Goal: Task Accomplishment & Management: Manage account settings

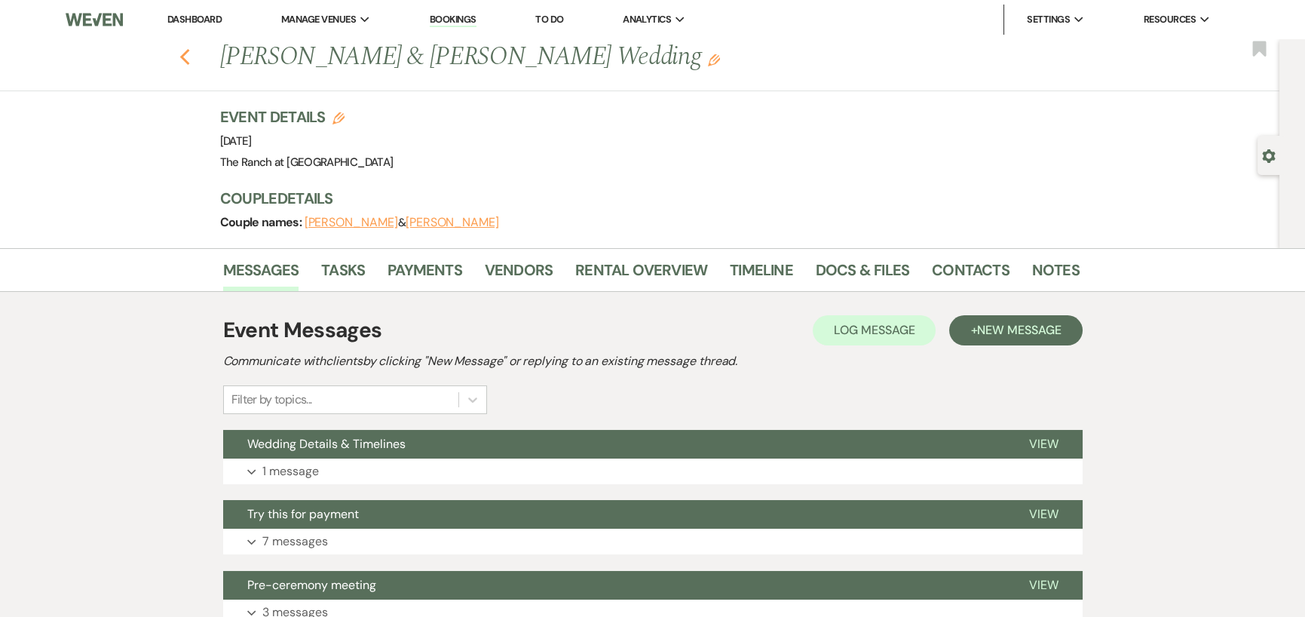
click at [186, 60] on icon "Previous" at bounding box center [184, 57] width 11 height 18
click at [344, 17] on span "Manage Venues" at bounding box center [318, 19] width 75 height 15
click at [342, 43] on li "The Ranch at [GEOGRAPHIC_DATA]" at bounding box center [370, 49] width 160 height 15
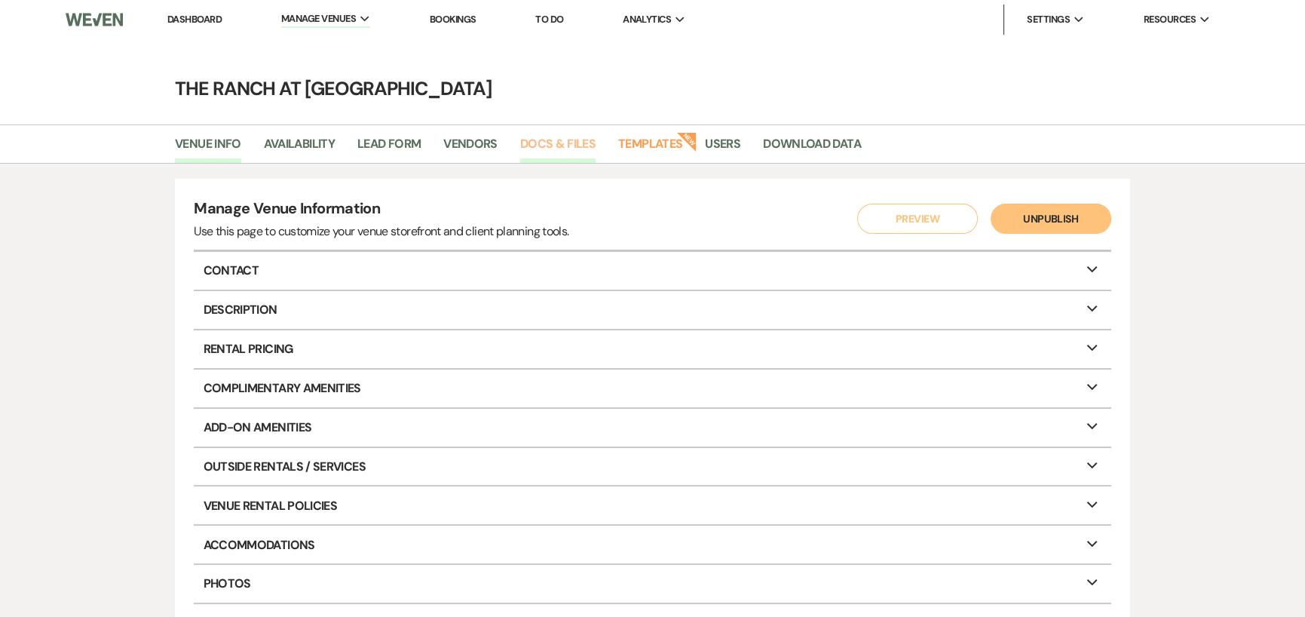
click at [553, 148] on link "Docs & Files" at bounding box center [557, 148] width 75 height 29
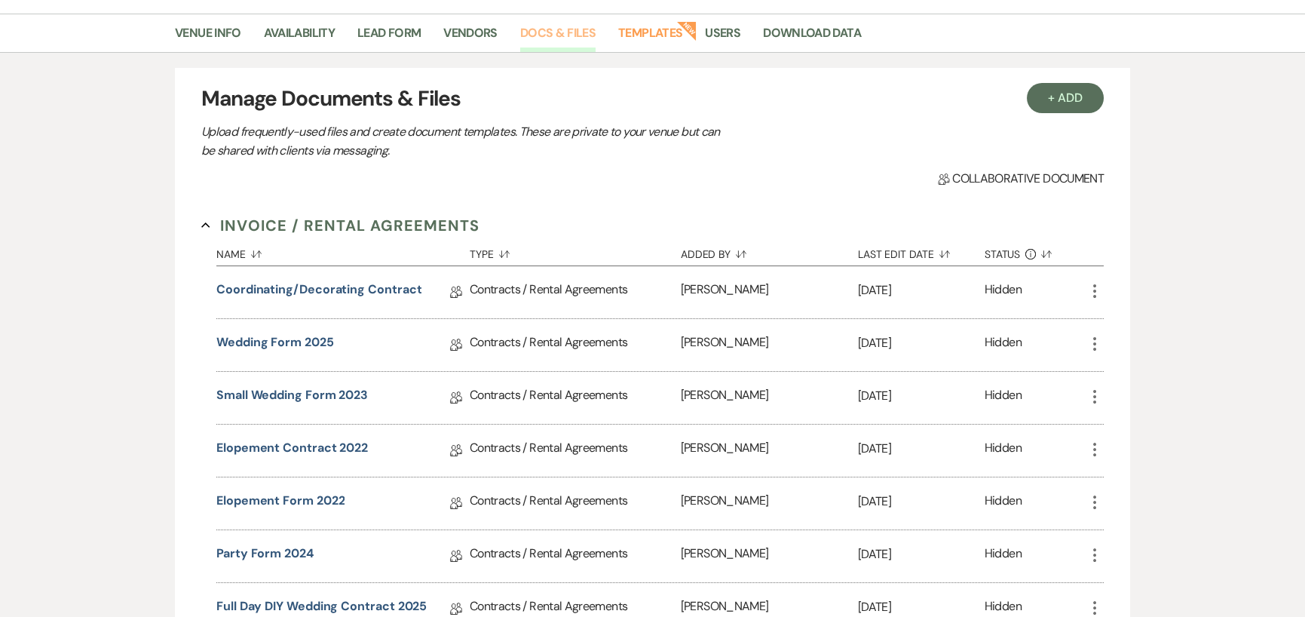
scroll to position [151, 0]
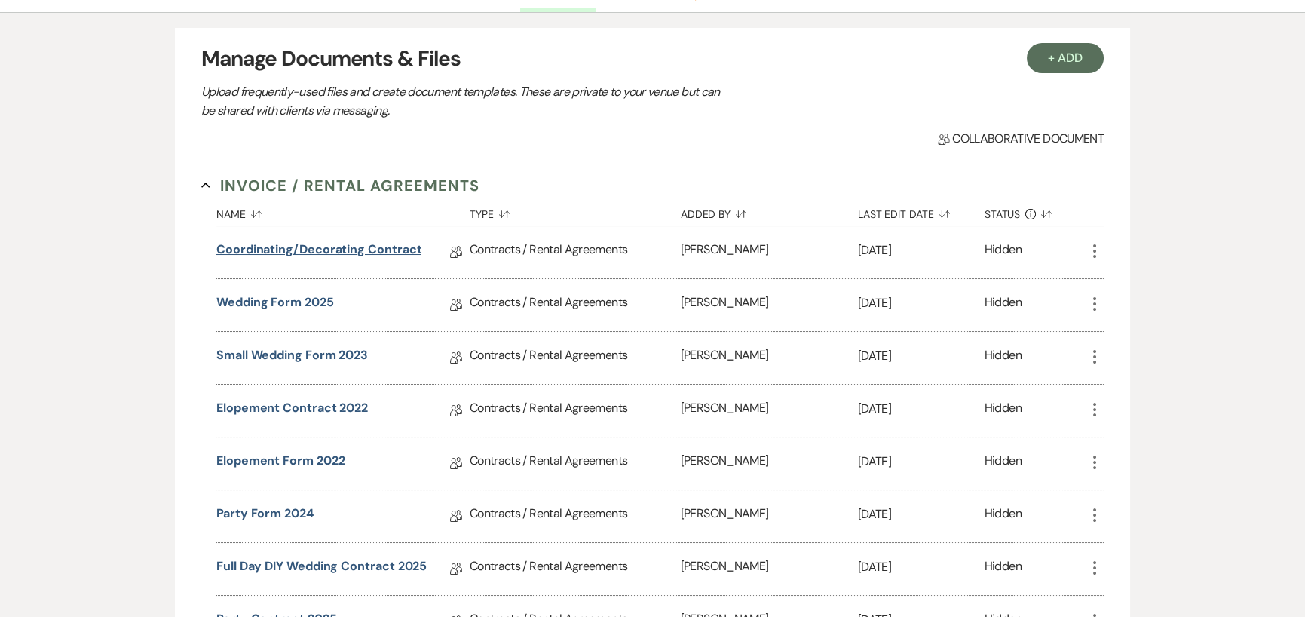
click at [303, 250] on link "Coordinating/Decorating contract" at bounding box center [318, 252] width 205 height 23
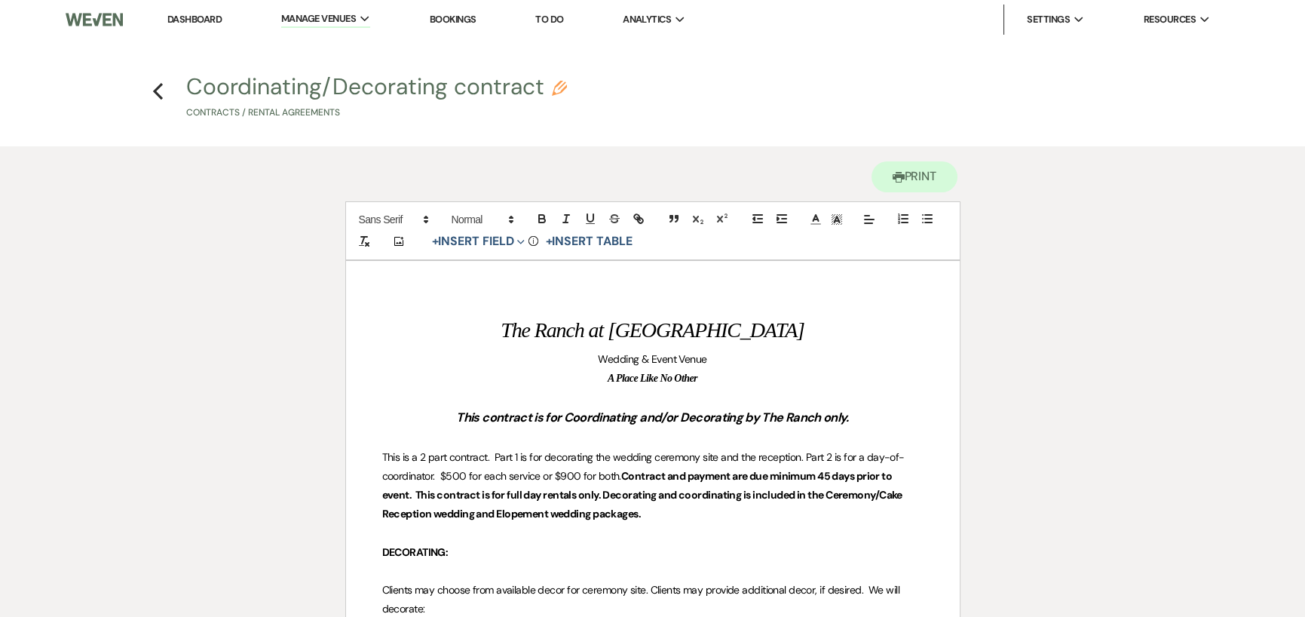
drag, startPoint x: 155, startPoint y: 82, endPoint x: 279, endPoint y: 125, distance: 131.6
click at [448, 476] on span "This is a 2 part contract. Part 1 is for decorating the wedding ceremony site a…" at bounding box center [643, 466] width 522 height 32
click at [535, 431] on p at bounding box center [652, 438] width 541 height 19
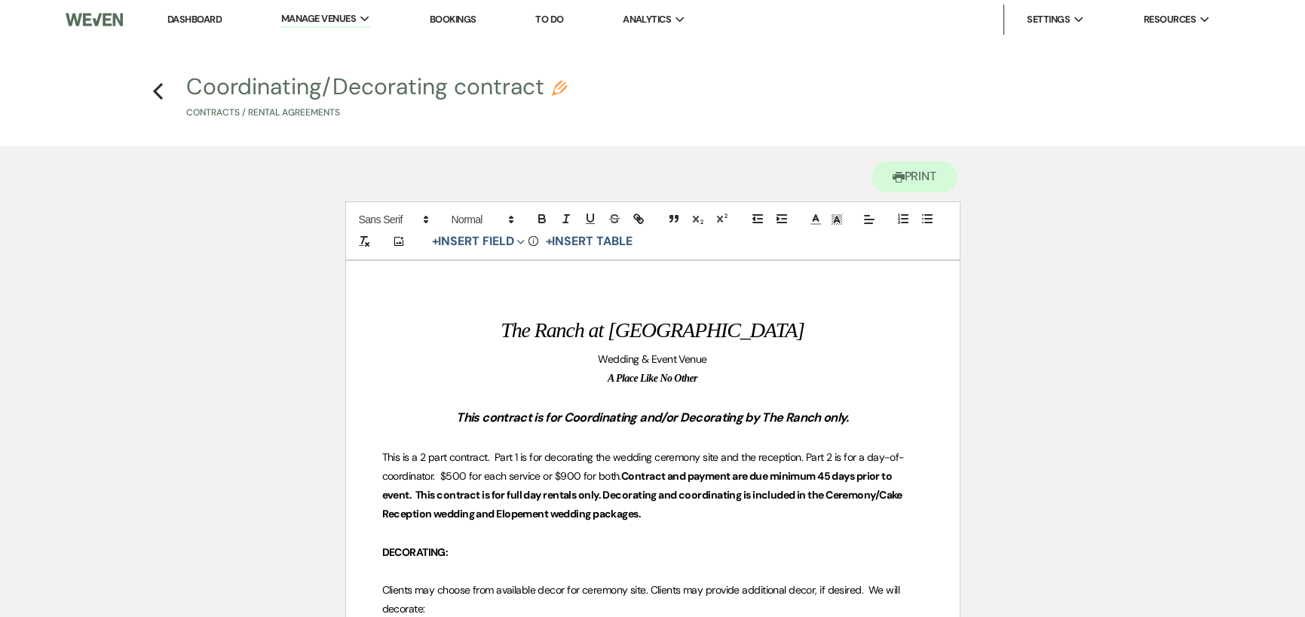
click at [156, 87] on icon "Previous" at bounding box center [157, 91] width 11 height 18
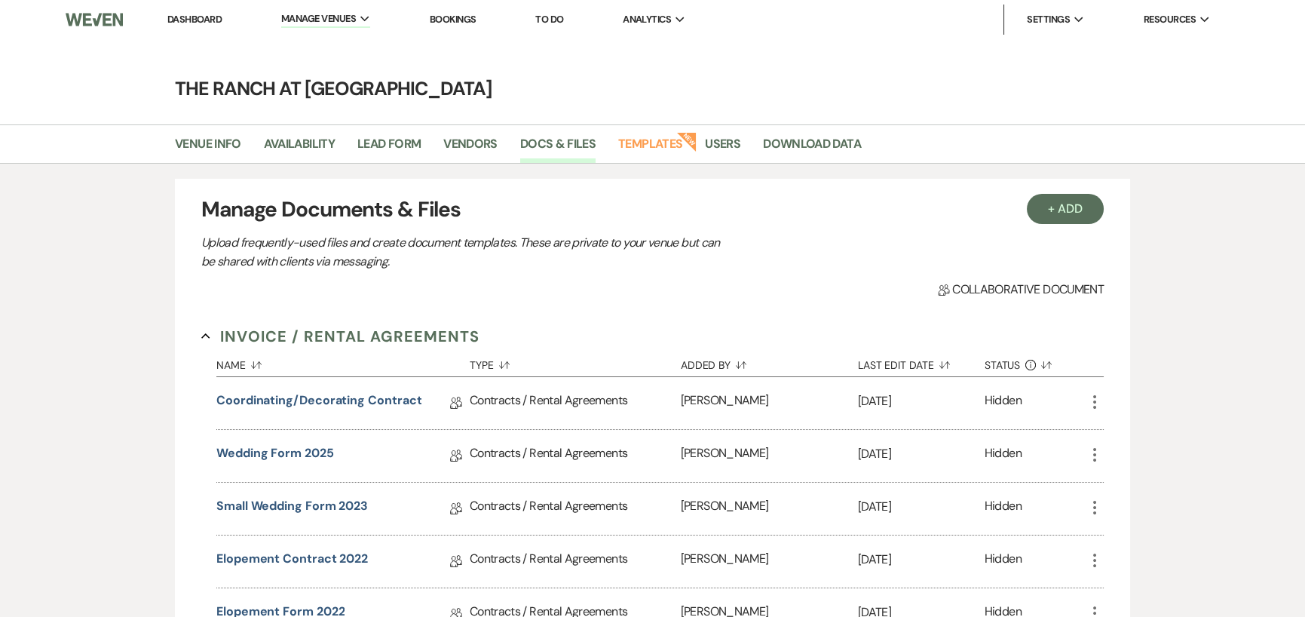
click at [1091, 403] on icon "More" at bounding box center [1095, 402] width 18 height 18
click at [1116, 485] on button "Duplicate Clone" at bounding box center [1132, 483] width 93 height 26
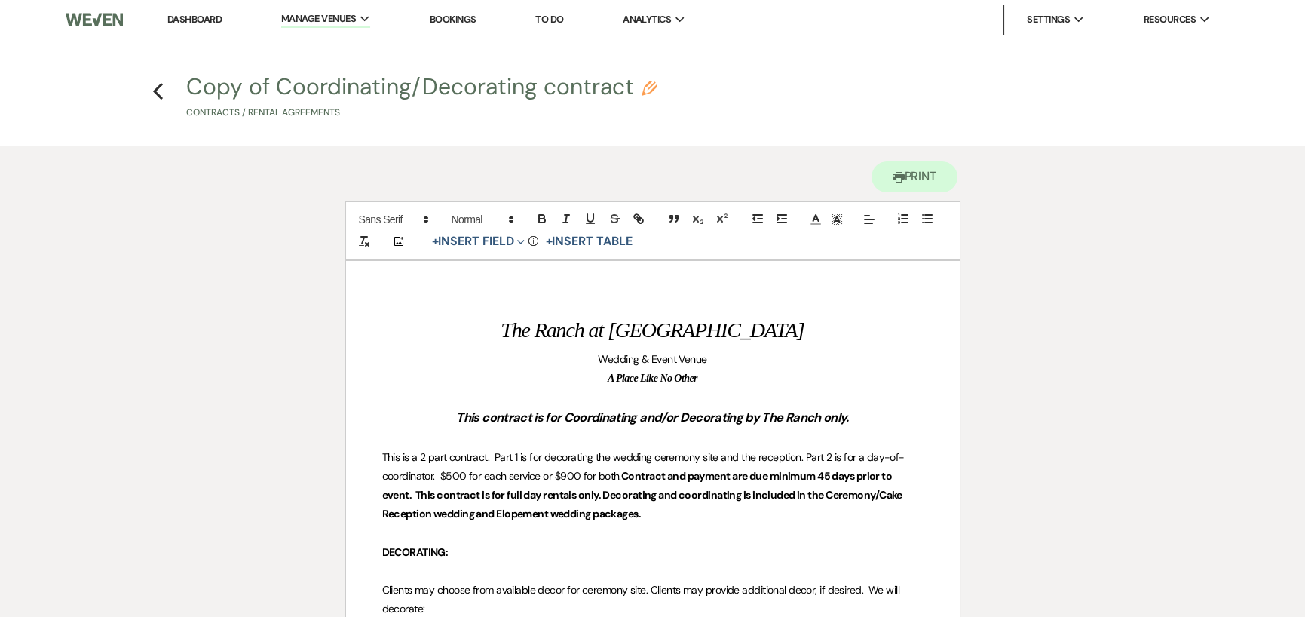
click at [265, 87] on button "Copy of Coordinating/Decorating contract Pencil Contracts / Rental Agreements" at bounding box center [421, 97] width 470 height 44
select select "10"
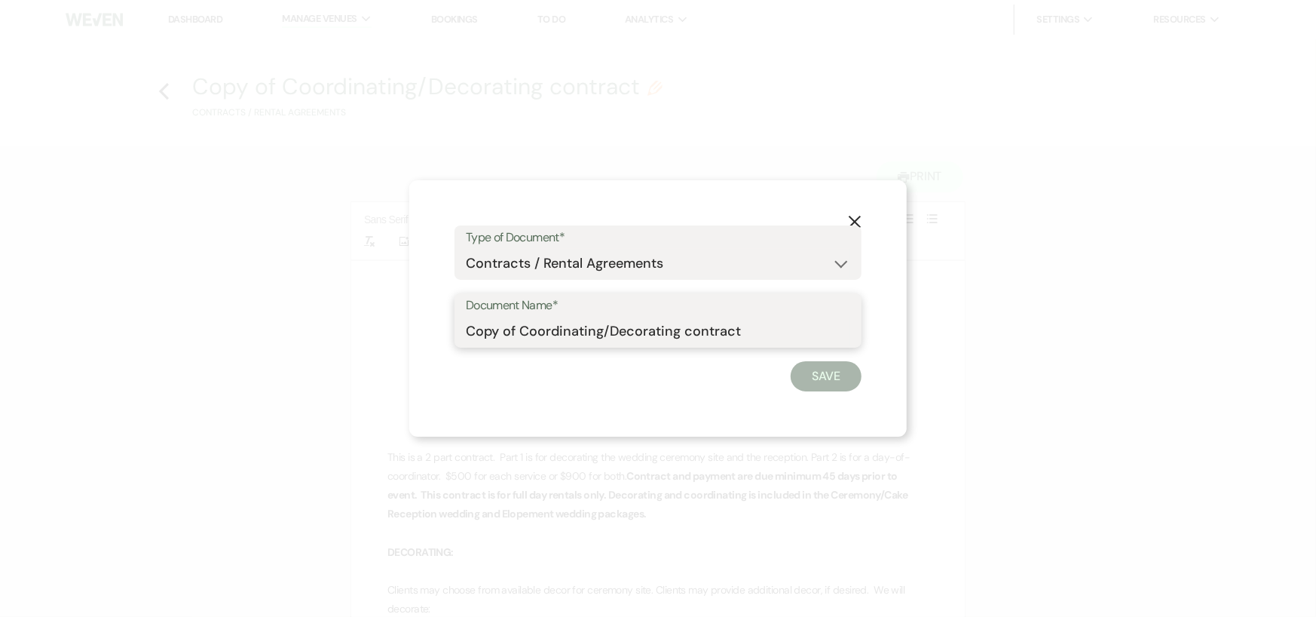
drag, startPoint x: 467, startPoint y: 331, endPoint x: 609, endPoint y: 345, distance: 143.1
click at [609, 345] on input "Copy of Coordinating/Decorating contract" at bounding box center [658, 331] width 385 height 29
click at [578, 327] on input "Party Decorating contract" at bounding box center [658, 331] width 385 height 29
type input "Party Decorating Contract"
click at [843, 369] on button "Save" at bounding box center [826, 376] width 71 height 30
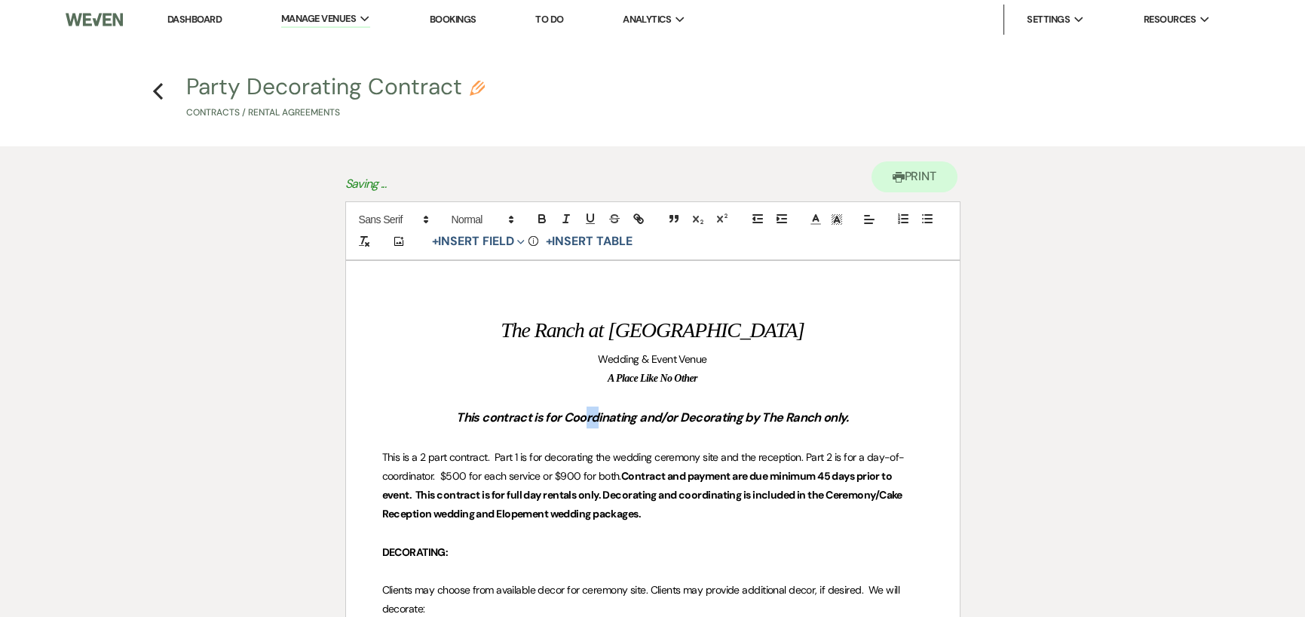
click at [584, 428] on h3 "This contract is for Coordinating and/or Decorating by The Ranch only." at bounding box center [652, 417] width 541 height 22
click at [598, 415] on em "This contract is for Coordinating and/or Decorating by The Ranch only." at bounding box center [652, 417] width 392 height 16
drag, startPoint x: 564, startPoint y: 416, endPoint x: 673, endPoint y: 415, distance: 109.3
click at [673, 415] on em "This contract is for Coordinating and/or Decorating by The Ranch only." at bounding box center [652, 417] width 392 height 16
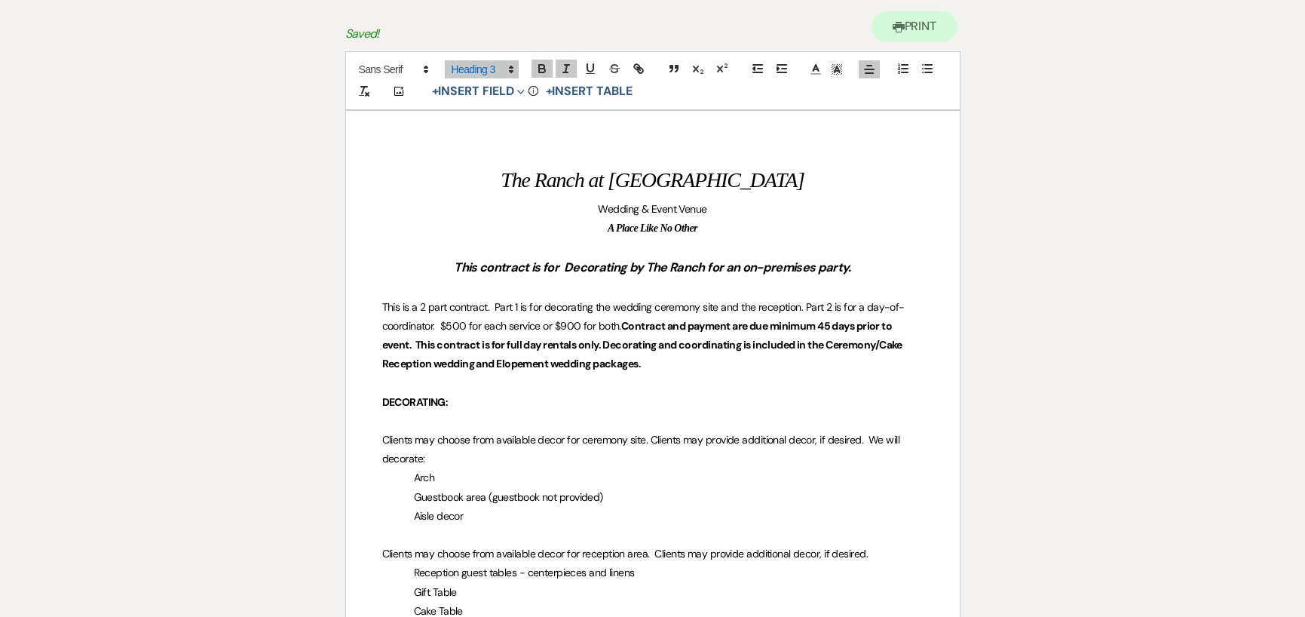
scroll to position [151, 0]
drag, startPoint x: 381, startPoint y: 304, endPoint x: 622, endPoint y: 329, distance: 242.6
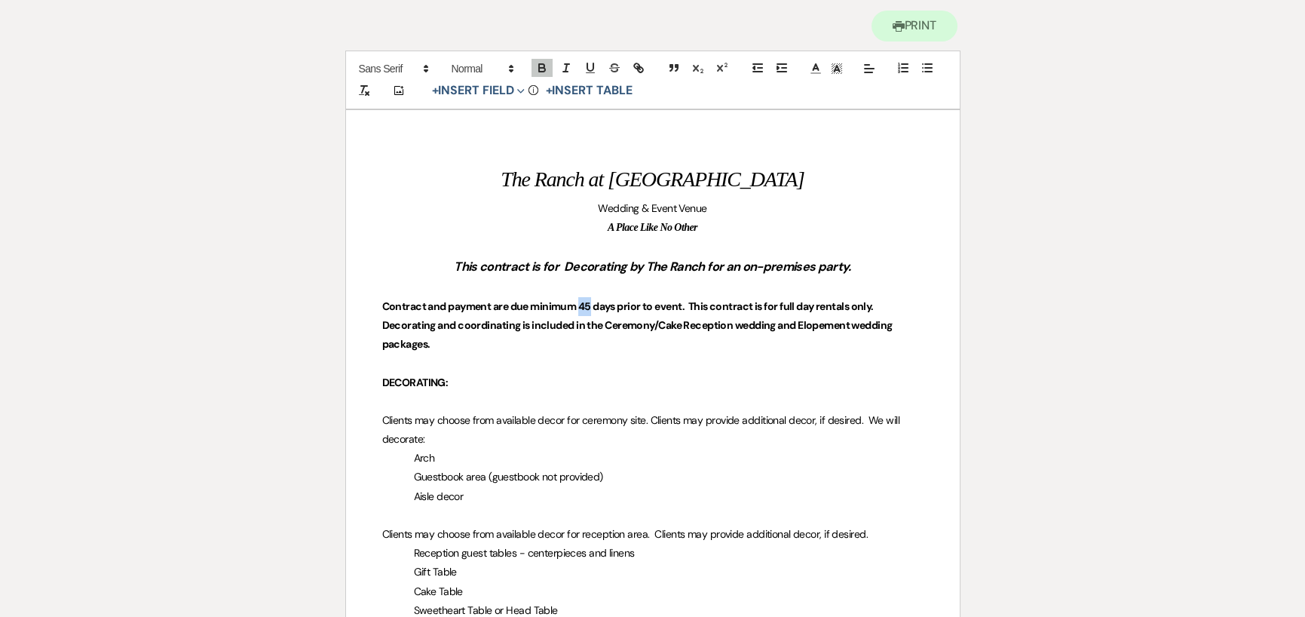
drag, startPoint x: 578, startPoint y: 305, endPoint x: 593, endPoint y: 305, distance: 14.3
click at [593, 305] on strong "Contract and payment are due minimum 45 days prior to event. This contract is f…" at bounding box center [638, 324] width 512 height 51
click at [689, 302] on strong "Contract and payment are due minimum 30 days prior to event. This contract is f…" at bounding box center [638, 324] width 512 height 51
drag, startPoint x: 780, startPoint y: 301, endPoint x: 847, endPoint y: 311, distance: 67.9
click at [847, 311] on strong "Contract and payment are due minimum 30 days prior to event. This contract is f…" at bounding box center [638, 324] width 512 height 51
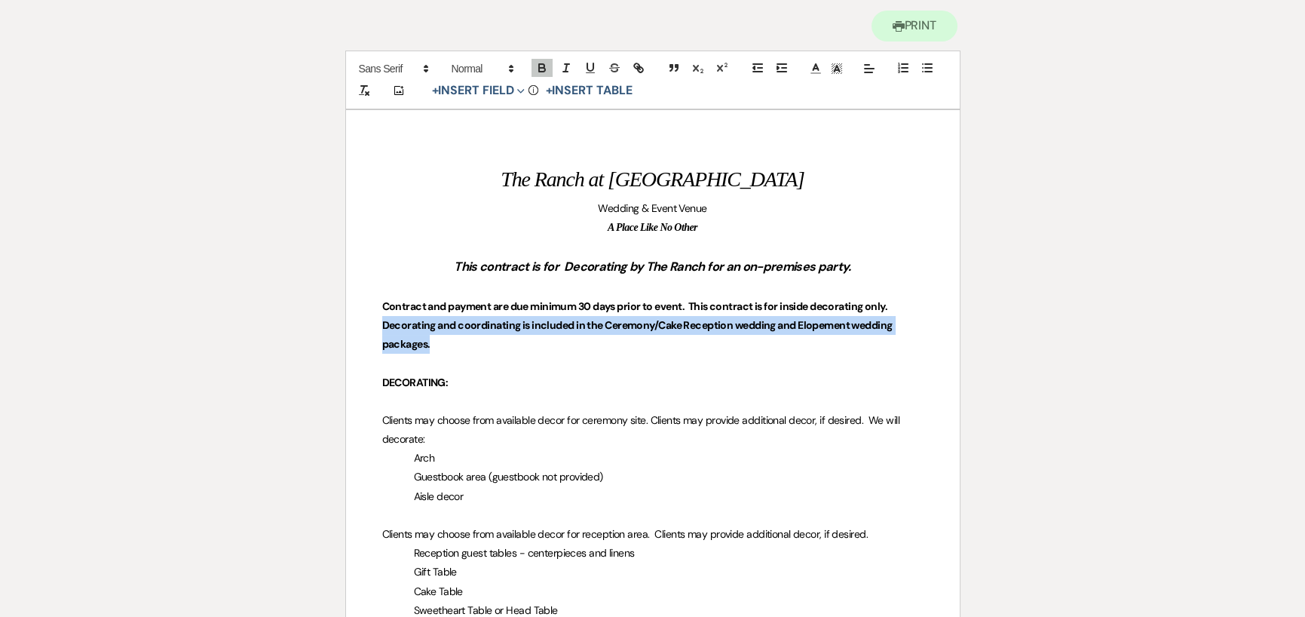
drag, startPoint x: 380, startPoint y: 323, endPoint x: 431, endPoint y: 342, distance: 53.9
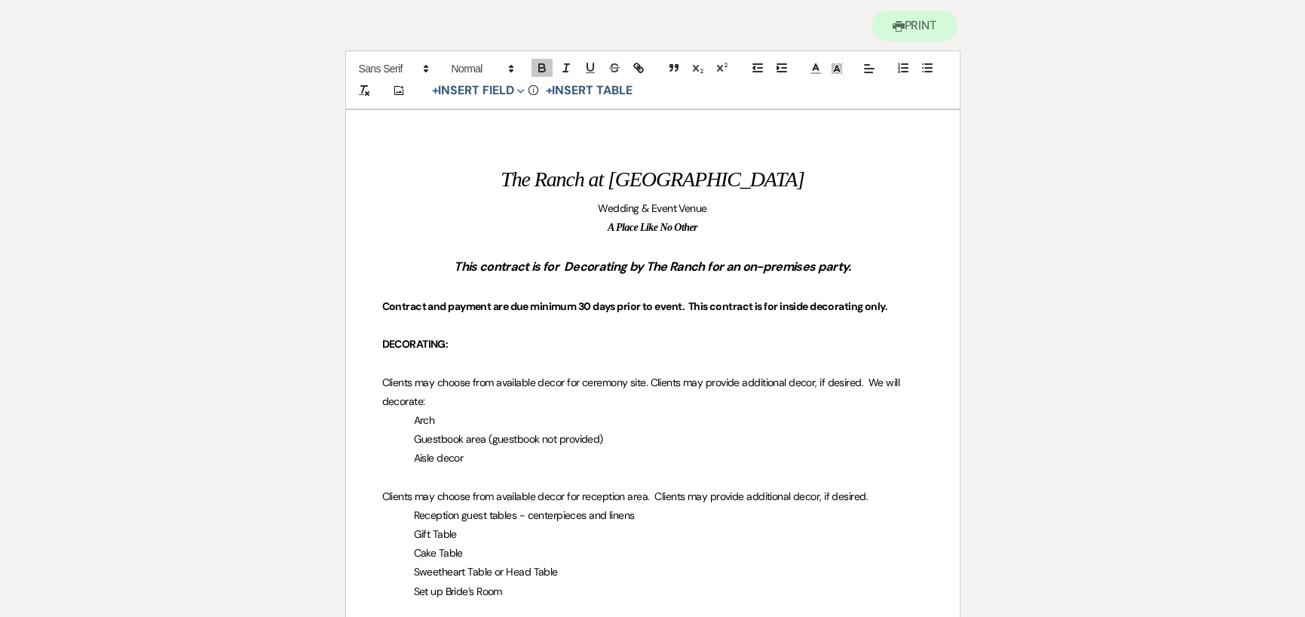
drag, startPoint x: 378, startPoint y: 381, endPoint x: 476, endPoint y: 460, distance: 126.0
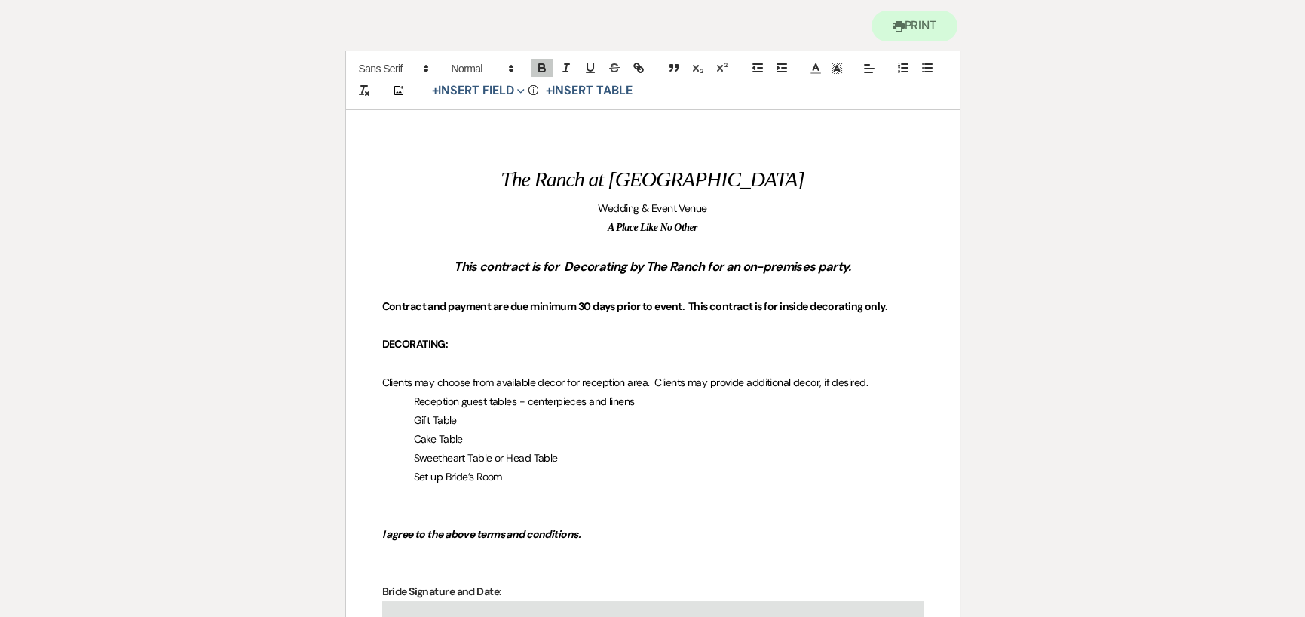
click at [581, 378] on span "Clients may choose from available decor for reception area. Clients may provide…" at bounding box center [625, 382] width 486 height 14
drag, startPoint x: 610, startPoint y: 384, endPoint x: 660, endPoint y: 385, distance: 50.5
click at [660, 385] on span "Clients may choose from available decor for indoor / reception area. Clients ma…" at bounding box center [643, 382] width 522 height 14
drag, startPoint x: 423, startPoint y: 402, endPoint x: 475, endPoint y: 408, distance: 52.4
click at [475, 408] on p "Reception guest tables - centerpieces and linens" at bounding box center [652, 401] width 541 height 19
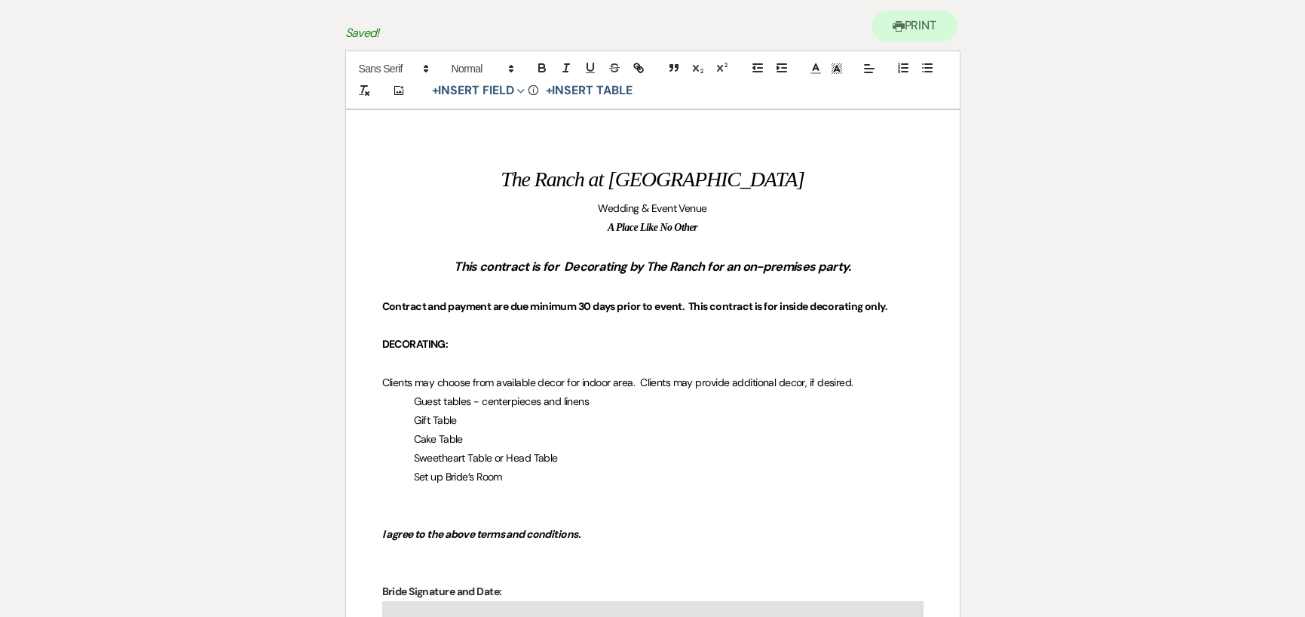
click at [470, 418] on p "Gift Table" at bounding box center [652, 420] width 541 height 19
click at [424, 462] on span "Sweetheart Table or Head Table" at bounding box center [486, 458] width 144 height 14
drag, startPoint x: 505, startPoint y: 458, endPoint x: 567, endPoint y: 461, distance: 61.9
click at [567, 461] on p "Sweetheart Table or Head Table" at bounding box center [652, 458] width 541 height 19
drag, startPoint x: 529, startPoint y: 476, endPoint x: 417, endPoint y: 480, distance: 112.4
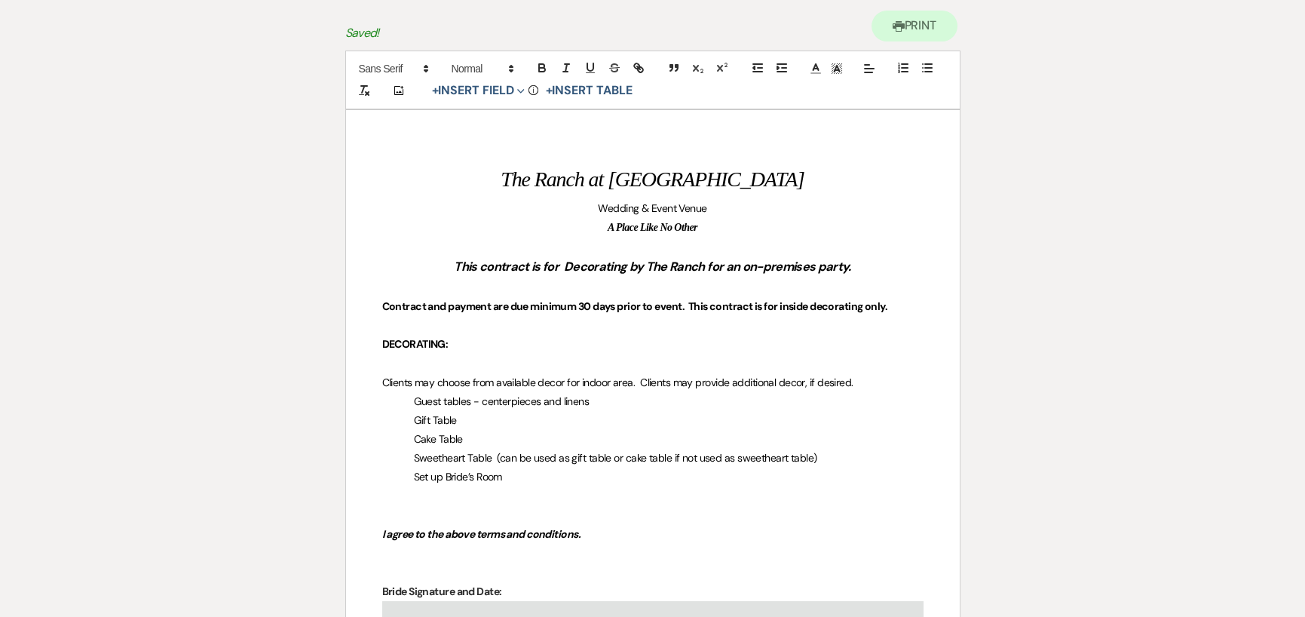
click at [417, 480] on p "Set up Bride’s Room" at bounding box center [652, 476] width 541 height 19
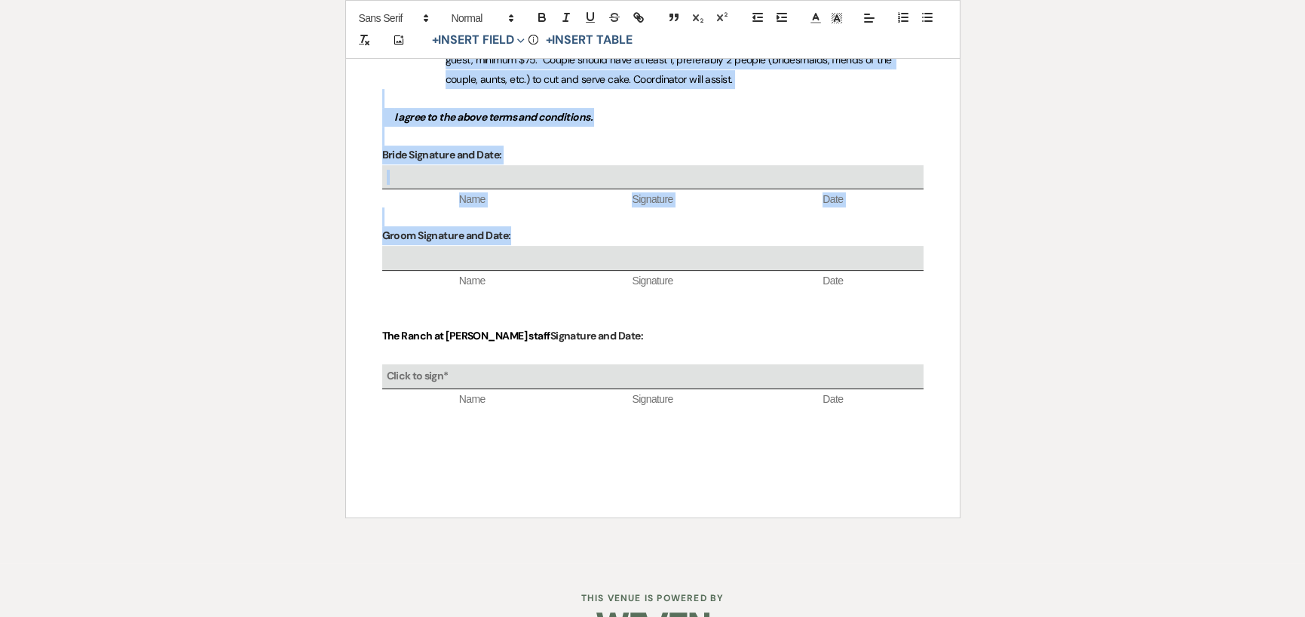
scroll to position [1529, 0]
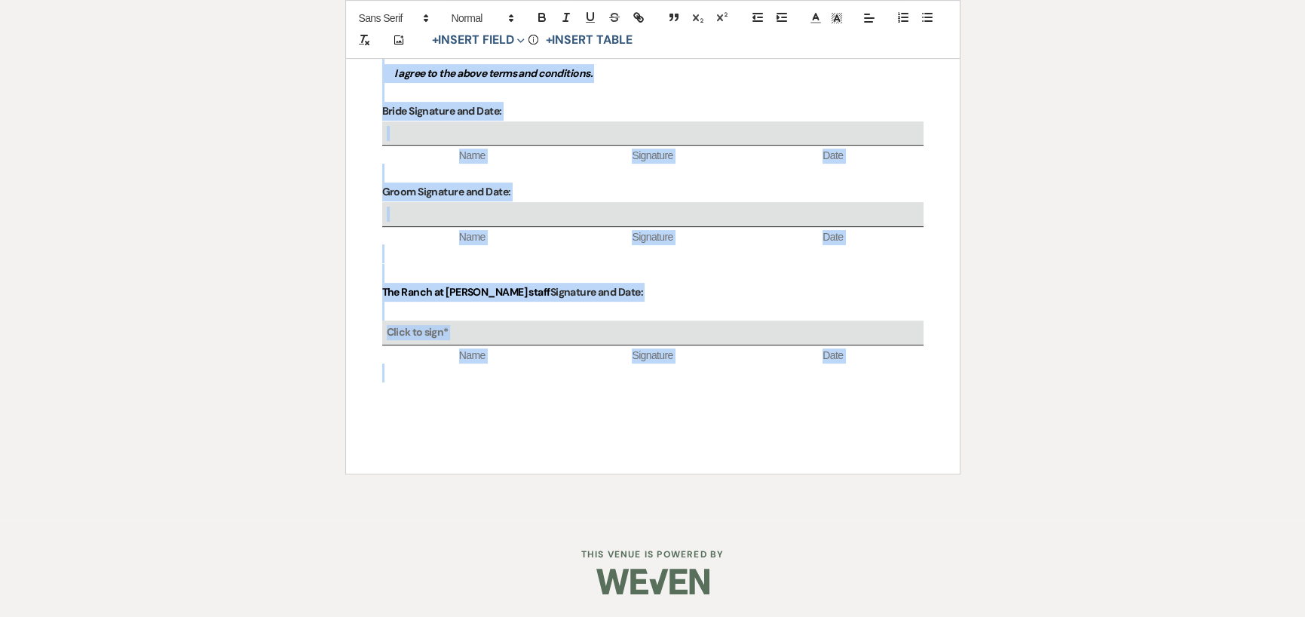
drag, startPoint x: 388, startPoint y: 384, endPoint x: 392, endPoint y: 370, distance: 14.3
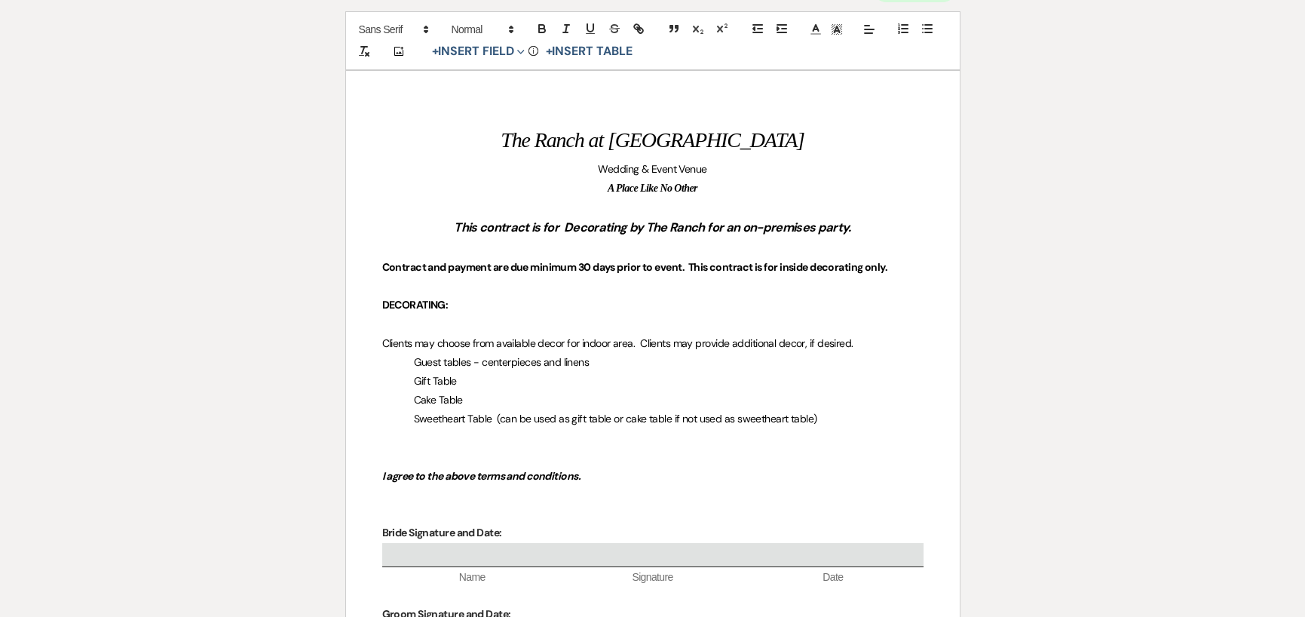
scroll to position [226, 0]
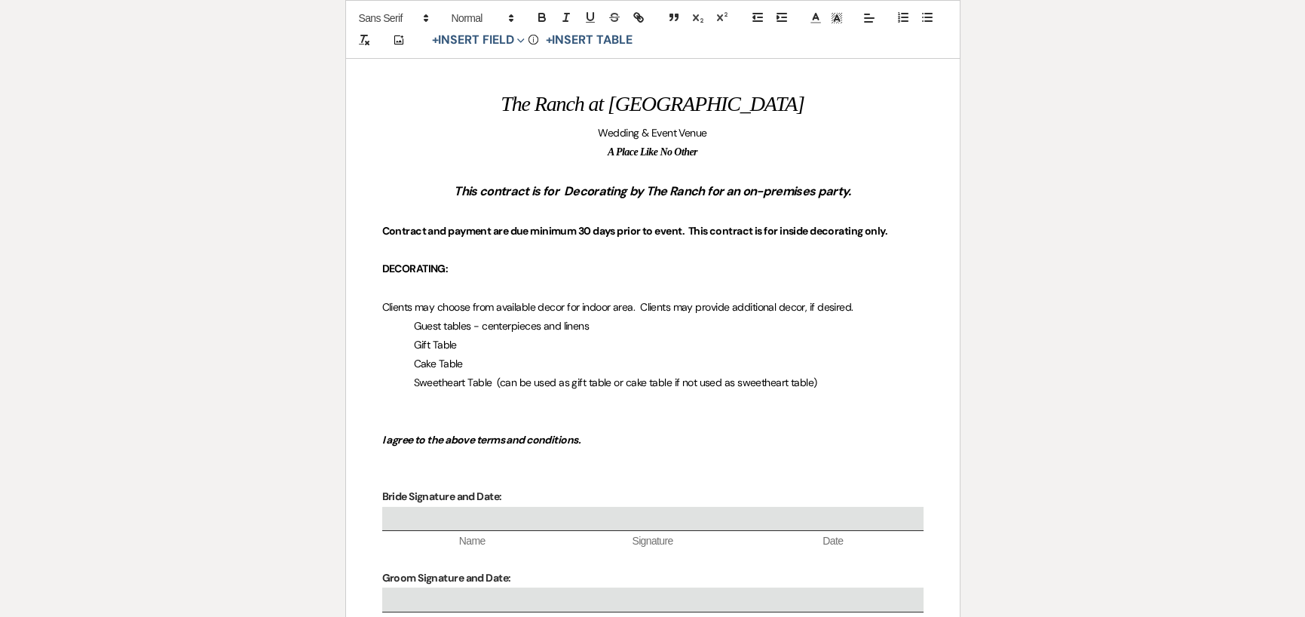
click at [637, 302] on span "Clients may choose from available decor for indoor area. Clients may provide ad…" at bounding box center [617, 307] width 471 height 14
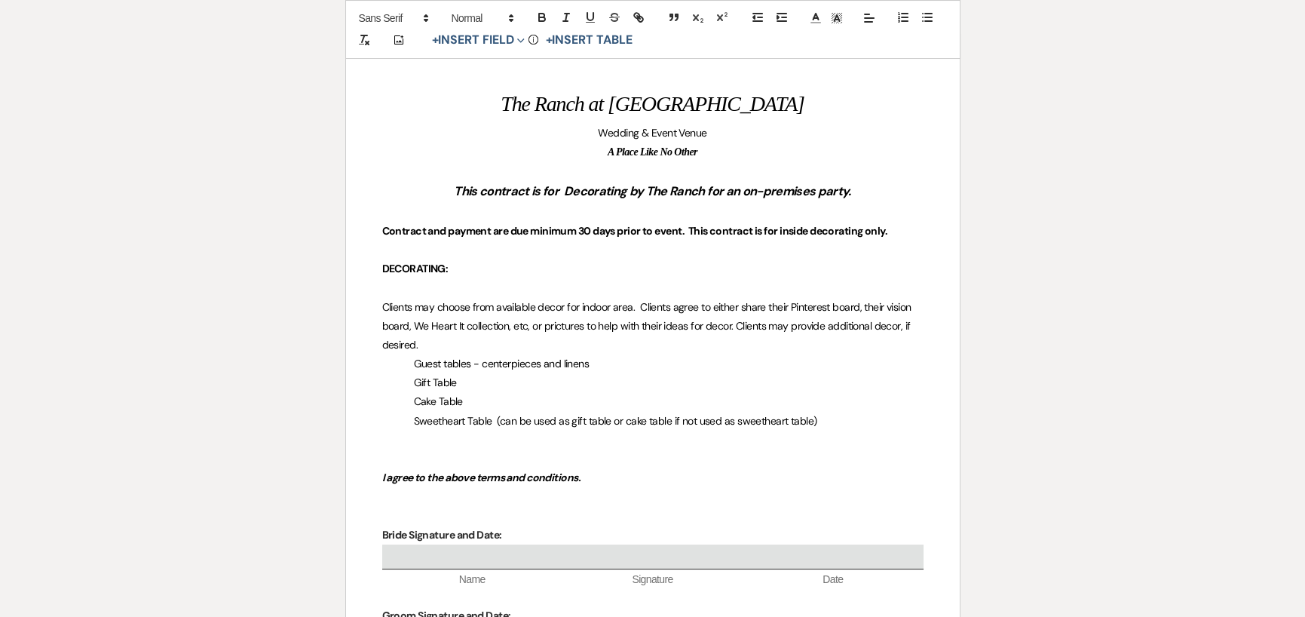
click at [558, 323] on span "Clients may choose from available decor for indoor area. Clients agree to eithe…" at bounding box center [648, 325] width 532 height 51
click at [548, 324] on span "Clients may choose from available decor for indoor area. Clients agree to eithe…" at bounding box center [648, 325] width 532 height 51
click at [731, 323] on span "Clients may choose from available decor for indoor area. Clients agree to eithe…" at bounding box center [648, 325] width 532 height 51
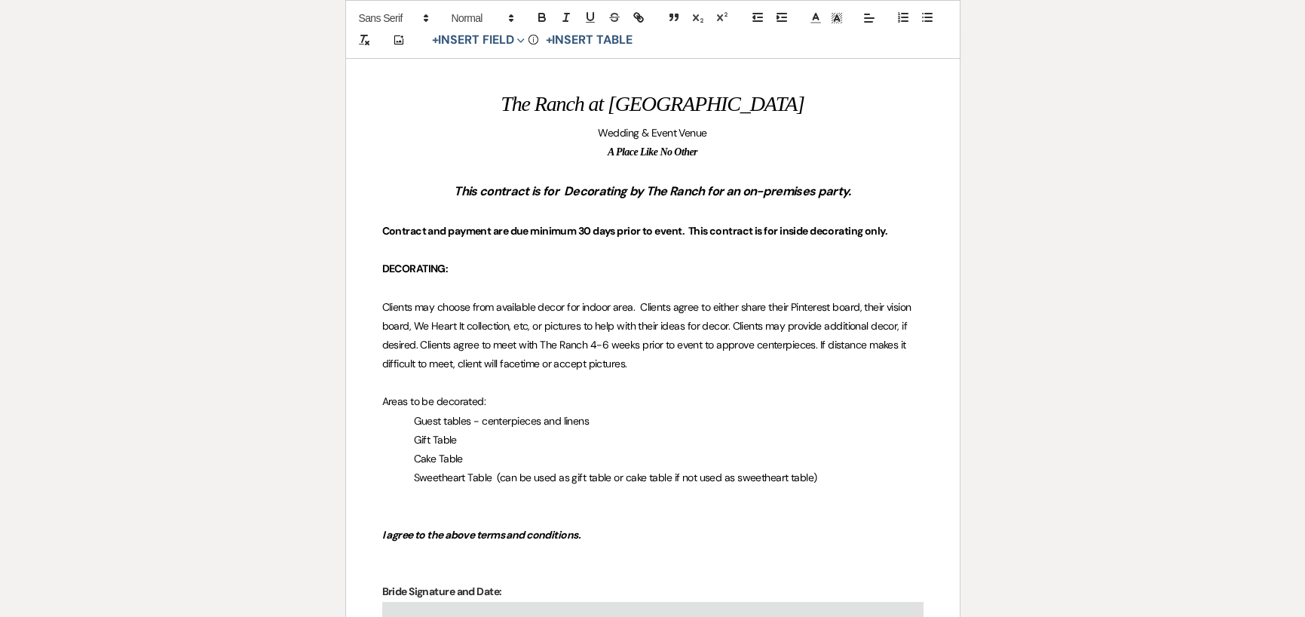
click at [829, 482] on p "Sweetheart Table (can be used as gift table or cake table if not used as sweeth…" at bounding box center [652, 477] width 541 height 19
click at [532, 436] on p "Gift Table" at bounding box center [652, 440] width 541 height 19
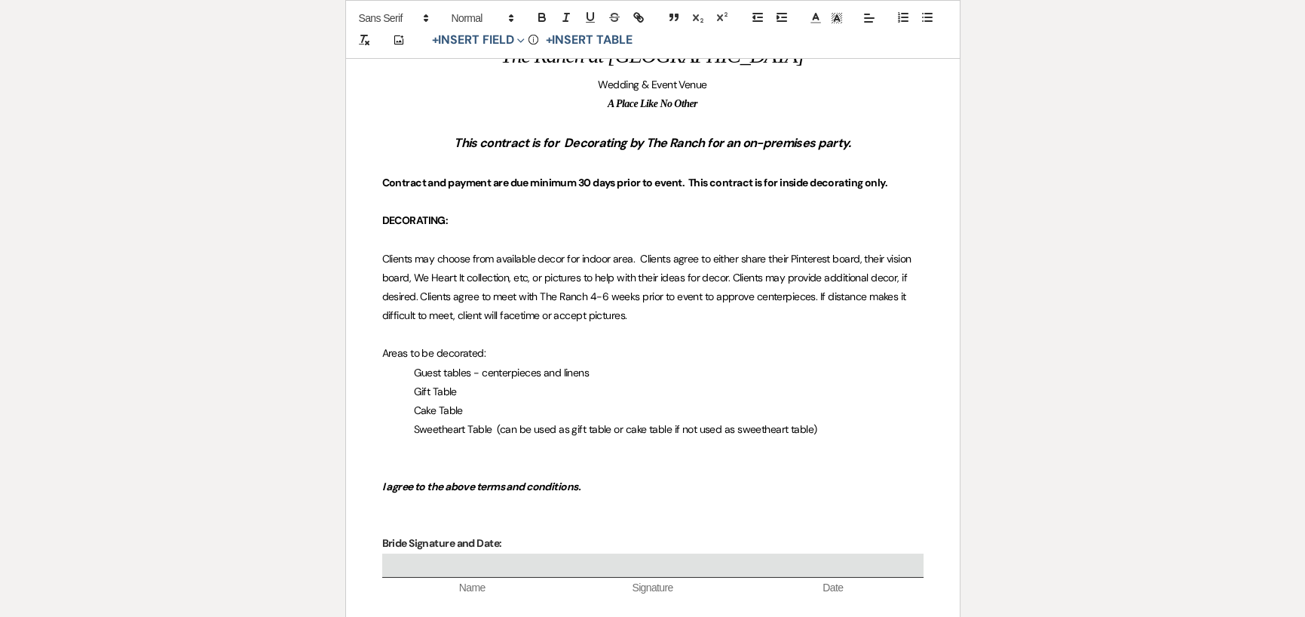
scroll to position [302, 0]
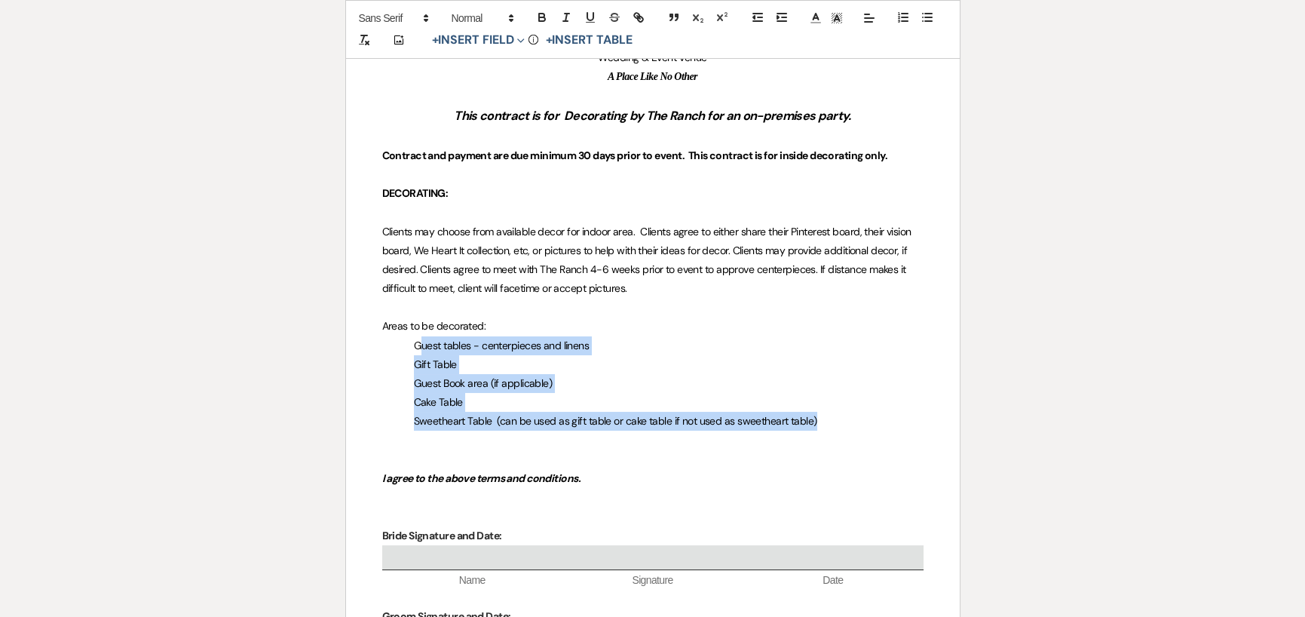
drag, startPoint x: 423, startPoint y: 342, endPoint x: 413, endPoint y: 433, distance: 91.0
click at [413, 433] on div "The Ranch at Woodward Wedding & Event Venue A Place Like No Other This contract…" at bounding box center [653, 428] width 614 height 938
click at [923, 16] on icon "button" at bounding box center [928, 18] width 14 height 14
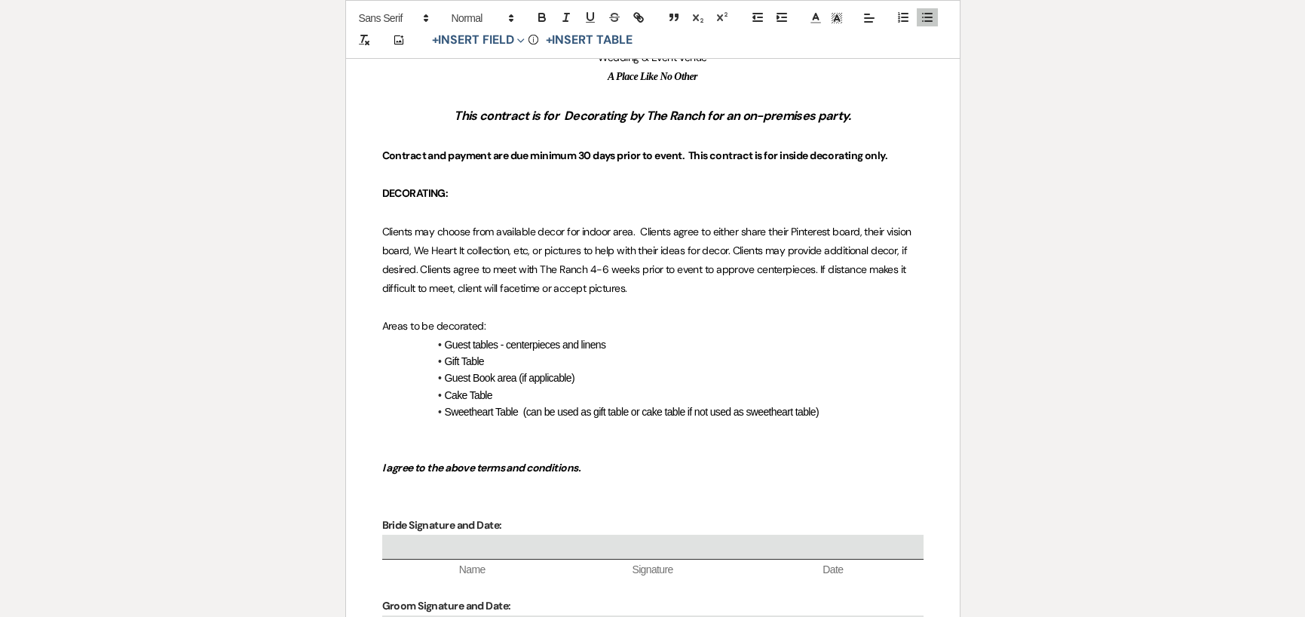
drag, startPoint x: 573, startPoint y: 97, endPoint x: 607, endPoint y: 79, distance: 38.1
drag, startPoint x: 607, startPoint y: 79, endPoint x: 448, endPoint y: 339, distance: 304.3
click at [448, 339] on span "Guest tables - centerpieces and linens" at bounding box center [525, 345] width 161 height 12
drag, startPoint x: 455, startPoint y: 346, endPoint x: 843, endPoint y: 415, distance: 394.3
click at [843, 415] on ul "Guest tables - centerpieces and linens Gift Table Guest Book area (if applicabl…" at bounding box center [660, 378] width 526 height 84
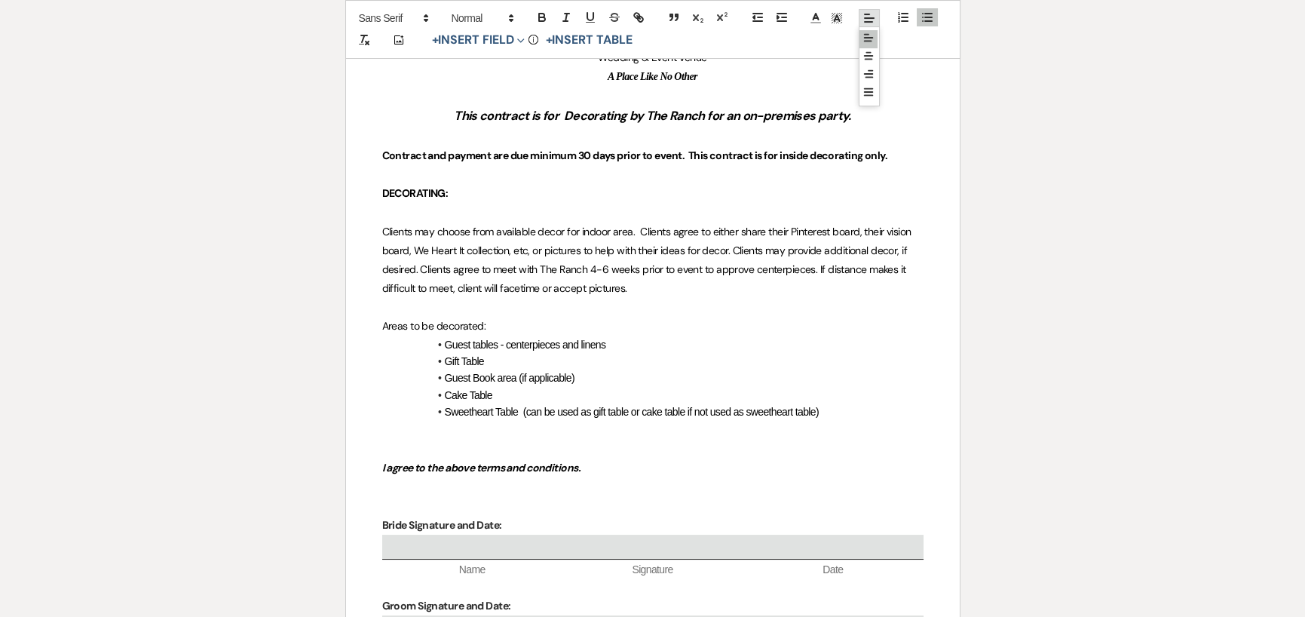
click at [872, 17] on icon at bounding box center [870, 18] width 14 height 14
click at [870, 33] on icon at bounding box center [869, 38] width 12 height 12
click at [922, 15] on icon "button" at bounding box center [928, 18] width 14 height 14
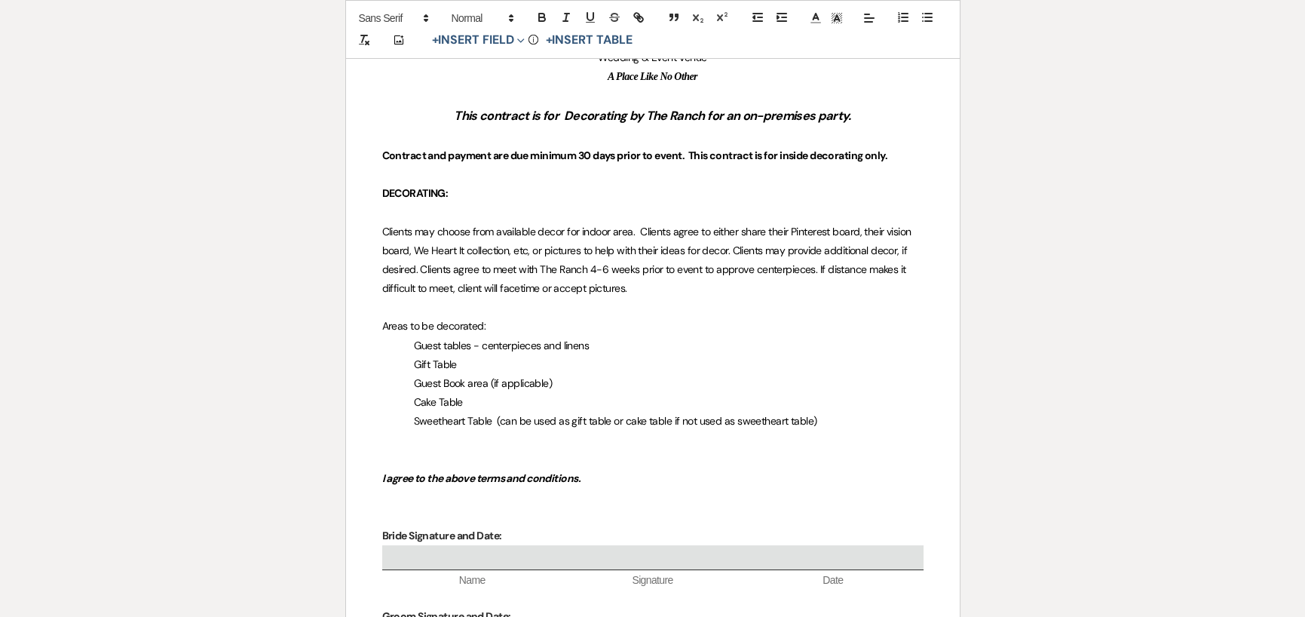
click at [419, 345] on span "Guest tables - centerpieces and linens" at bounding box center [502, 346] width 176 height 14
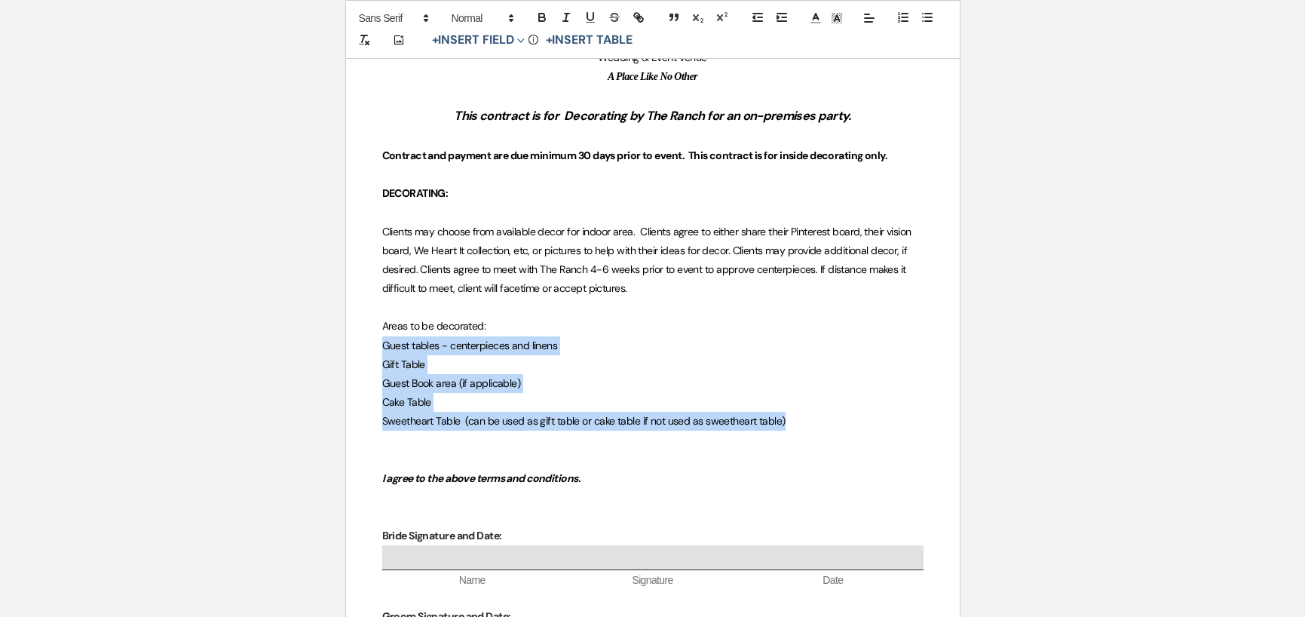
drag, startPoint x: 382, startPoint y: 346, endPoint x: 789, endPoint y: 423, distance: 413.6
click at [789, 425] on div "The Ranch at Woodward Wedding & Event Venue A Place Like No Other This contract…" at bounding box center [653, 428] width 614 height 938
click at [927, 23] on icon "button" at bounding box center [928, 18] width 14 height 14
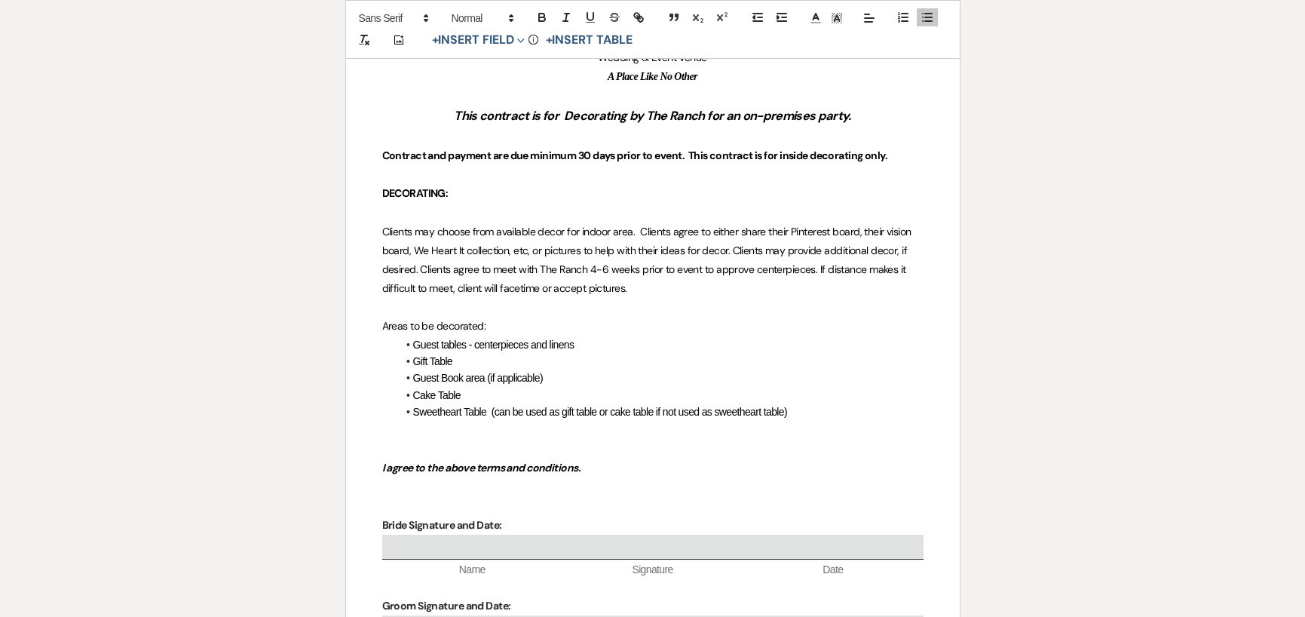
click at [794, 413] on li "﻿ Sweetheart Table (can be used as gift table or cake table if not used as swee…" at bounding box center [660, 411] width 526 height 17
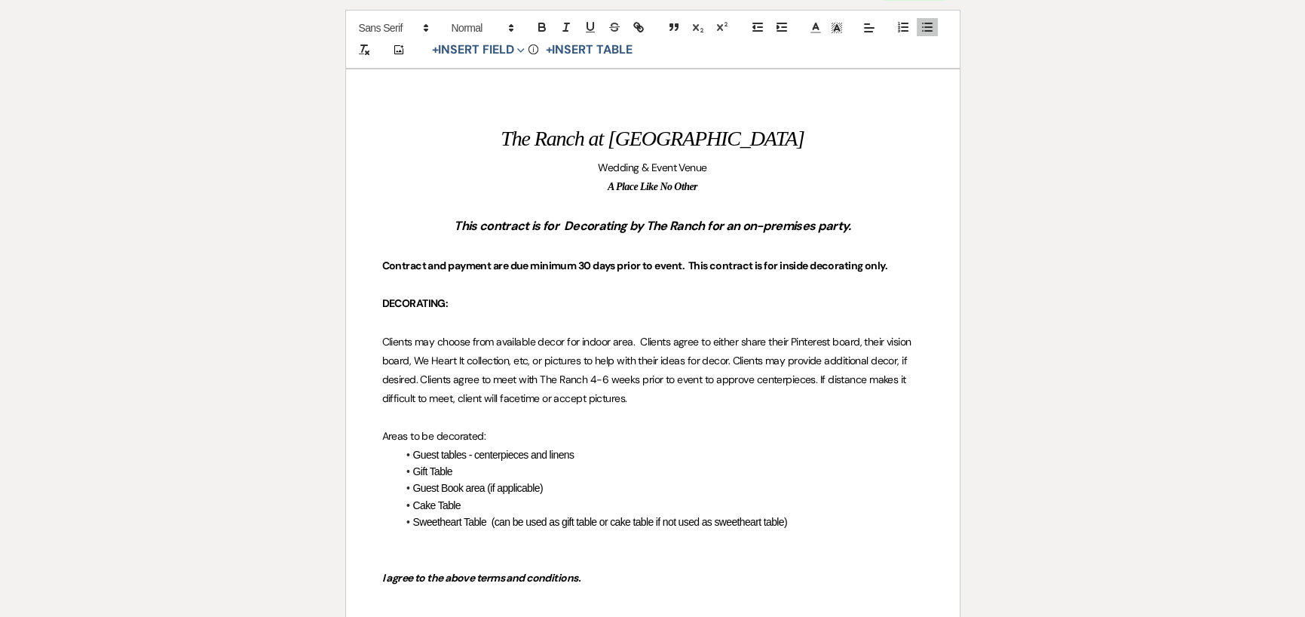
scroll to position [187, 0]
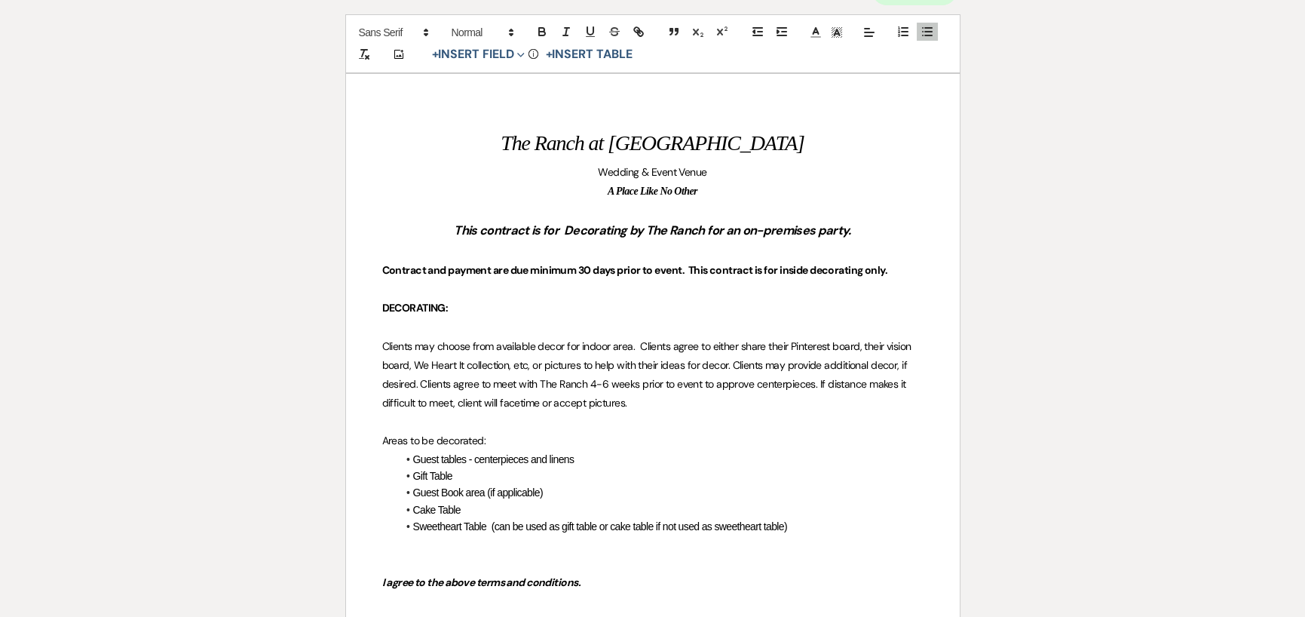
click at [897, 274] on p "Contract and payment are due minimum 30 days prior to event. This contract is f…" at bounding box center [652, 270] width 541 height 19
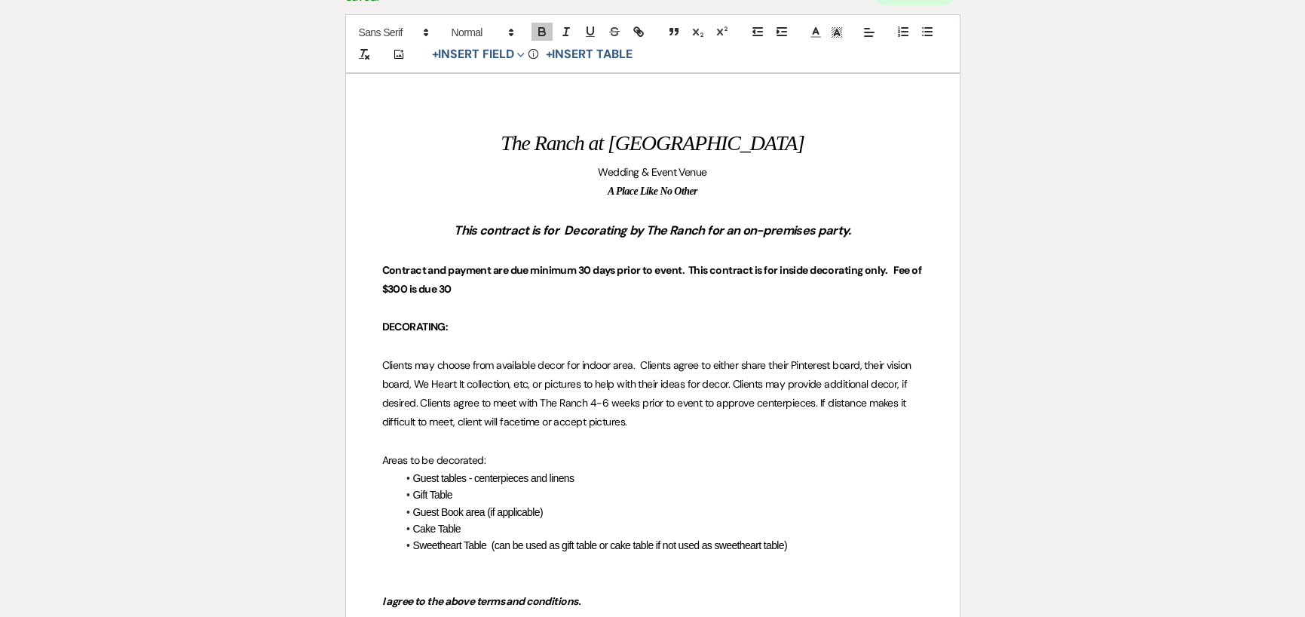
click at [897, 269] on strong "Contract and payment are due minimum 30 days prior to event. This contract is f…" at bounding box center [652, 279] width 541 height 32
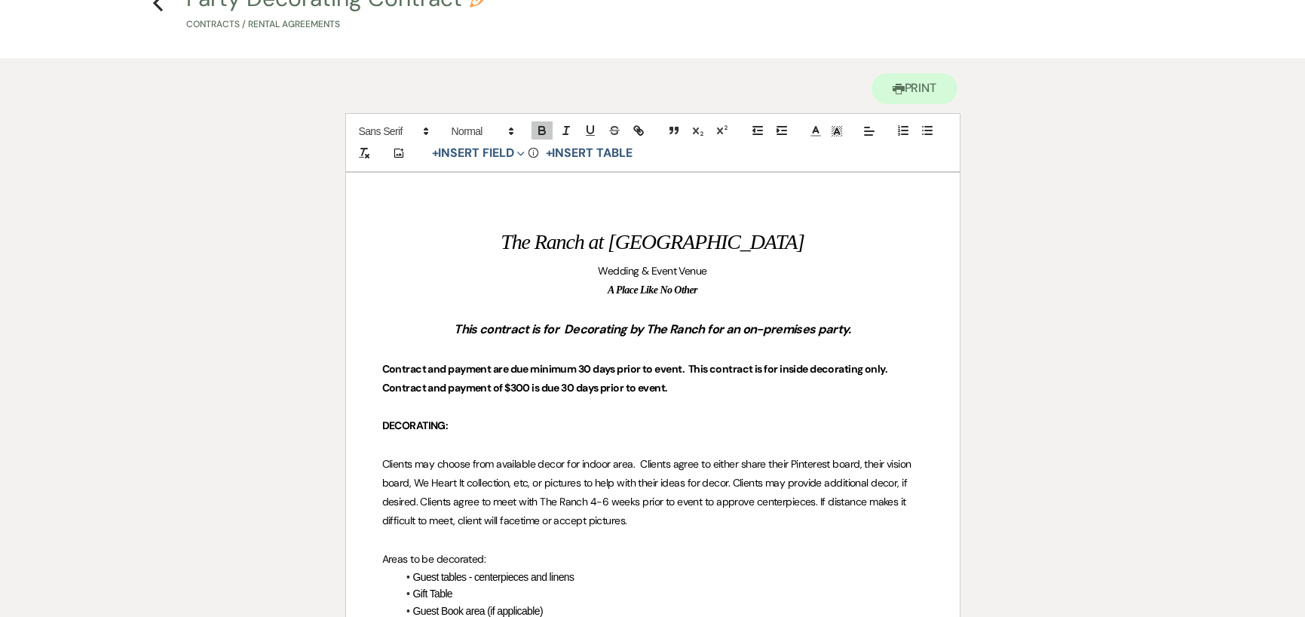
scroll to position [0, 0]
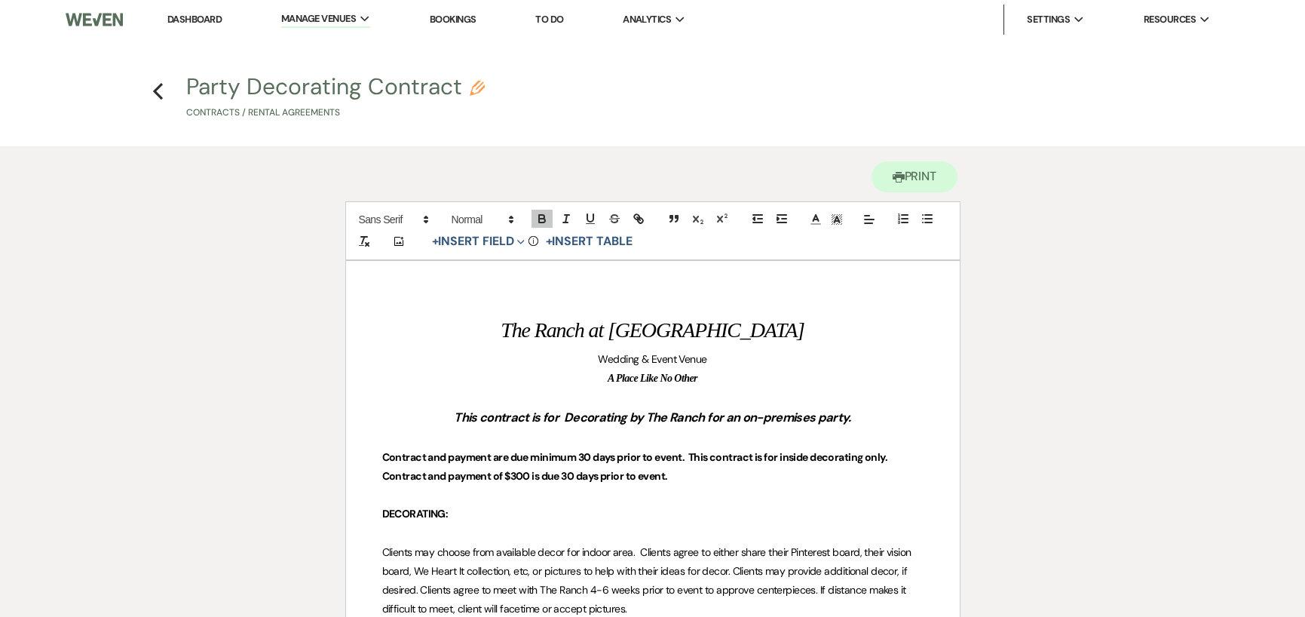
click at [465, 81] on button "Party Decorating Contract Pencil Contracts / Rental Agreements" at bounding box center [335, 97] width 299 height 44
select select "10"
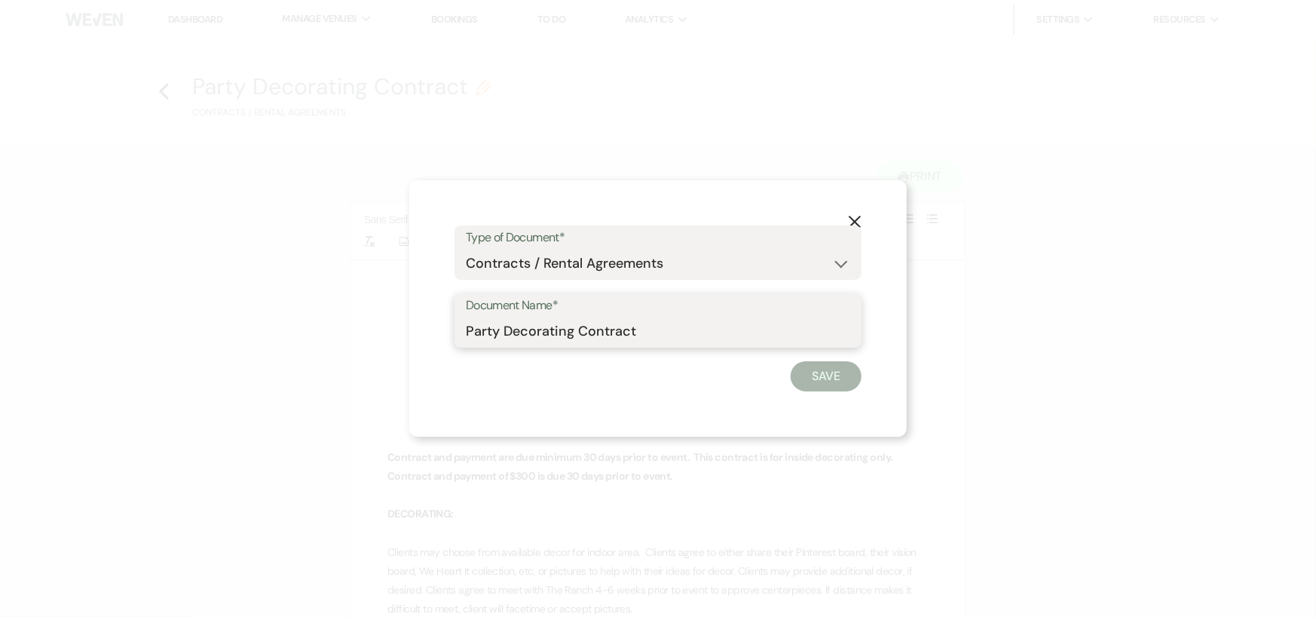
click at [754, 331] on input "Party Decorating Contract" at bounding box center [658, 331] width 385 height 29
type input "Party Decorating Contract 2025"
click at [819, 374] on button "Save" at bounding box center [826, 376] width 71 height 30
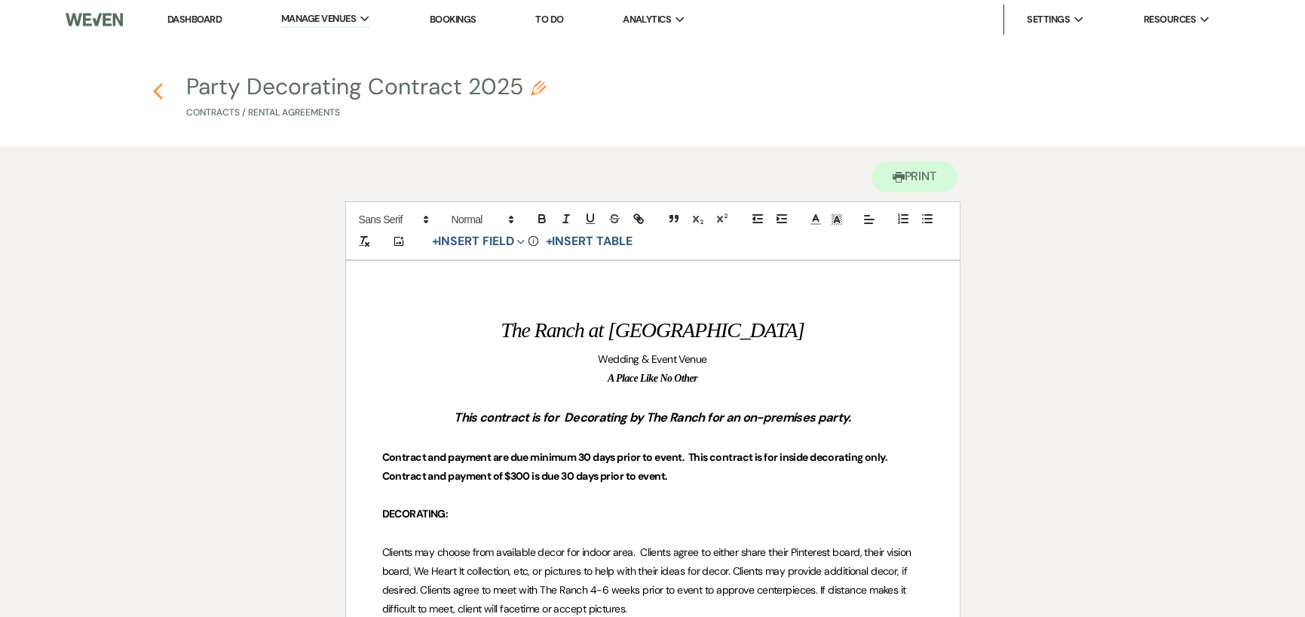
click at [156, 93] on use "button" at bounding box center [158, 91] width 10 height 17
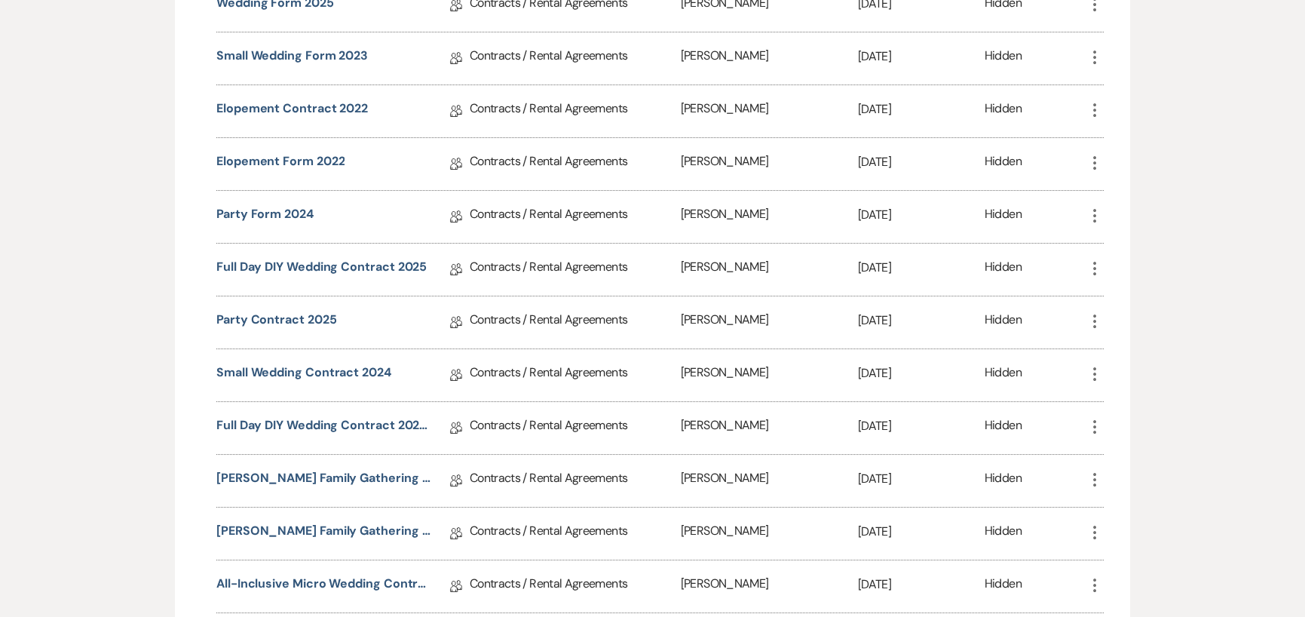
scroll to position [528, 0]
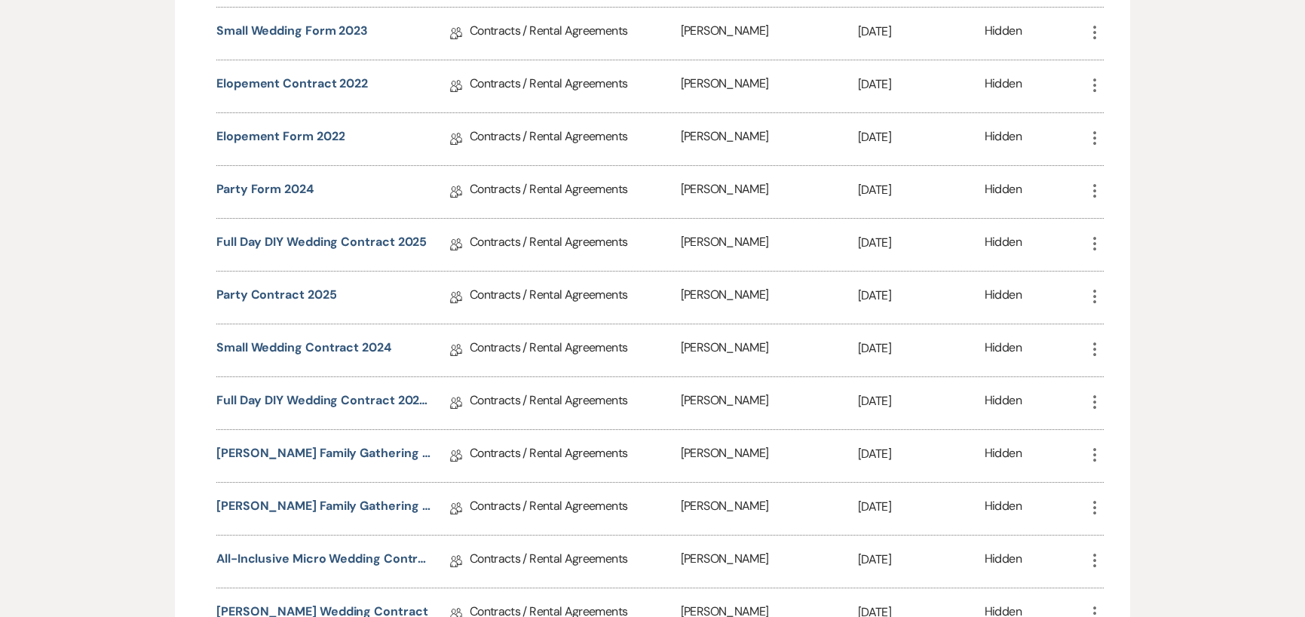
click at [1092, 244] on icon "More" at bounding box center [1095, 243] width 18 height 18
click at [1111, 318] on icon "Duplicate" at bounding box center [1110, 324] width 12 height 12
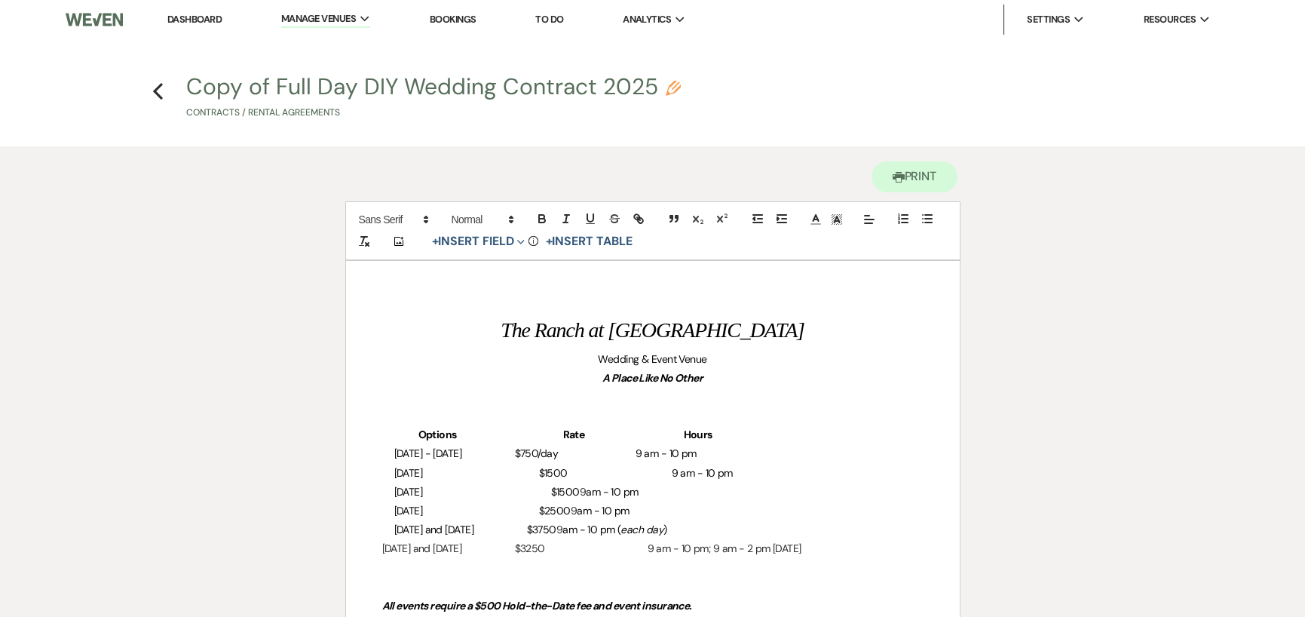
click at [188, 87] on button "Copy of Full Day DIY Wedding Contract 2025 Pencil Contracts / Rental Agreements" at bounding box center [433, 97] width 495 height 44
select select "10"
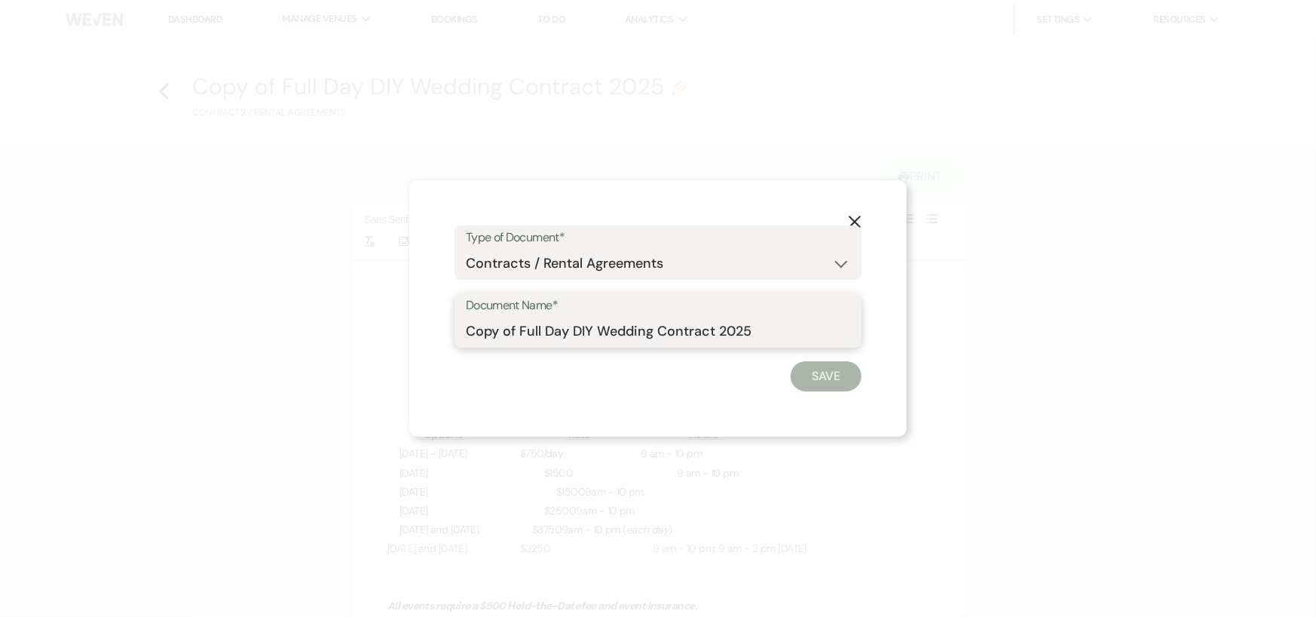
drag, startPoint x: 653, startPoint y: 331, endPoint x: 461, endPoint y: 317, distance: 192.8
click at [461, 317] on div "Document Name* Copy of Full Day DIY Wedding Contract 2025" at bounding box center [658, 320] width 407 height 54
type input "Alcohol Add-on Contract 2025"
click at [851, 373] on button "Save" at bounding box center [826, 376] width 71 height 30
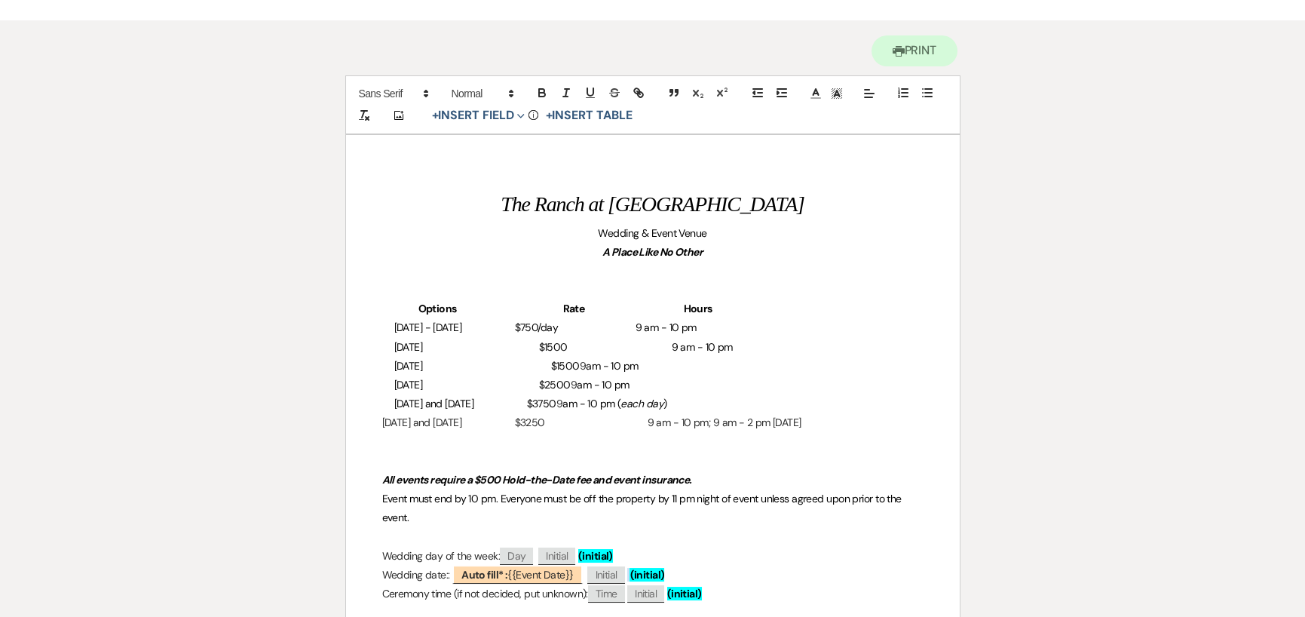
scroll to position [151, 0]
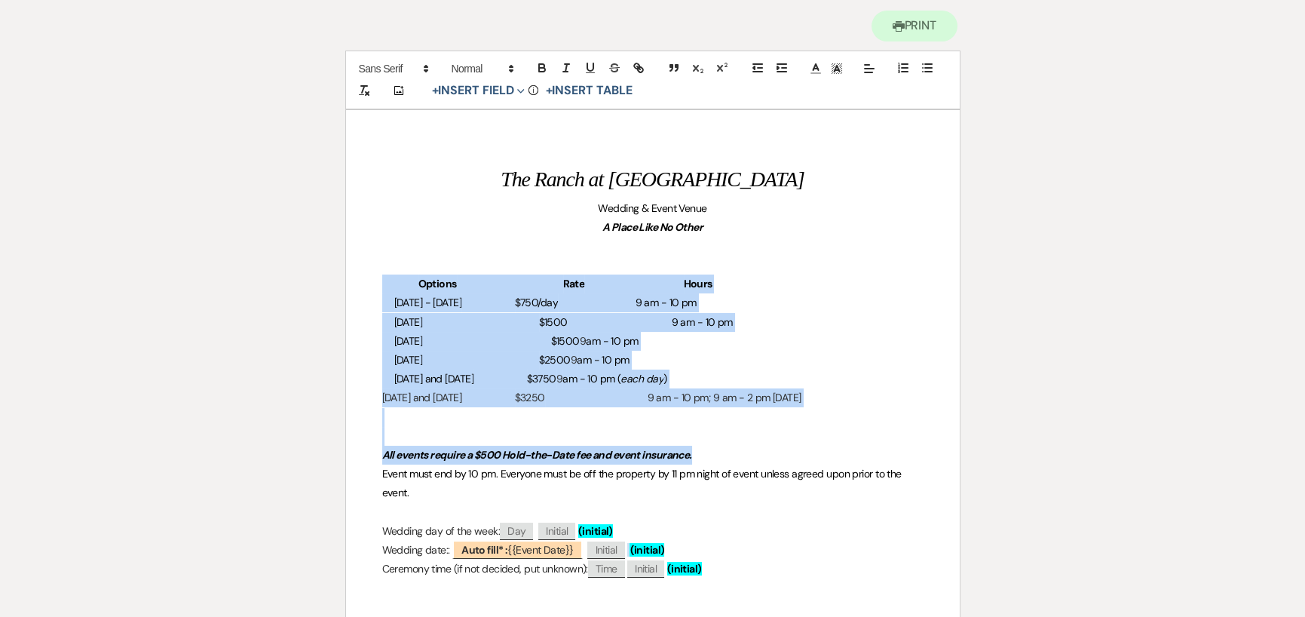
drag, startPoint x: 382, startPoint y: 285, endPoint x: 710, endPoint y: 457, distance: 370.3
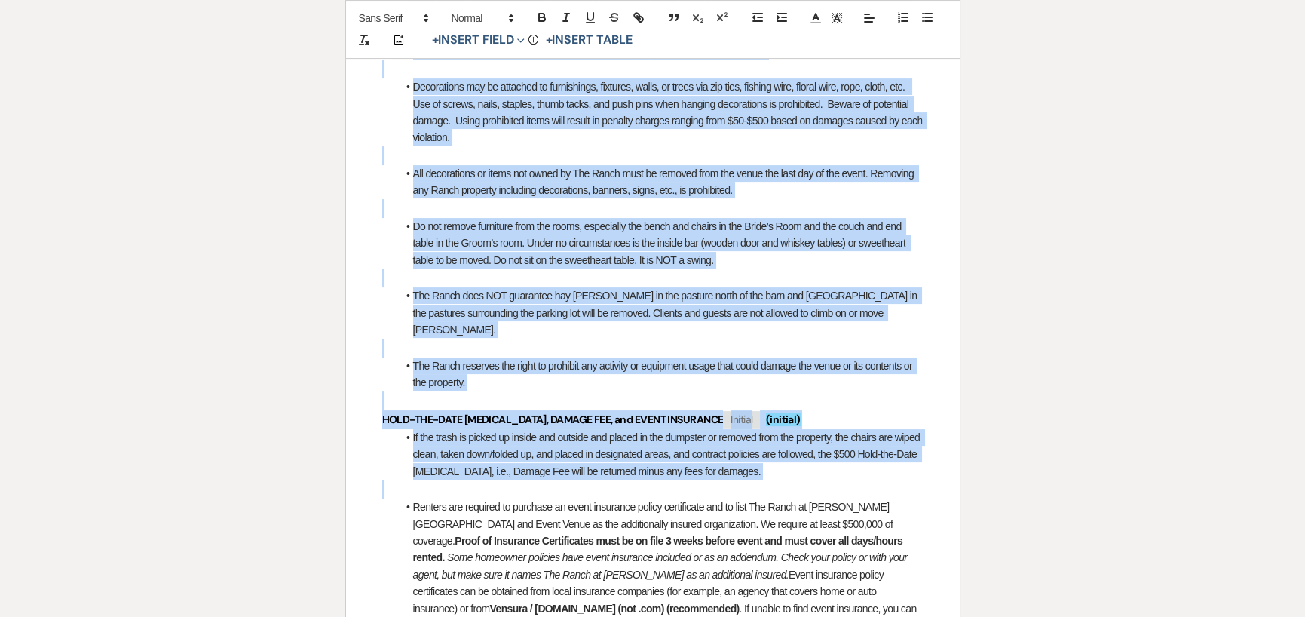
scroll to position [1056, 0]
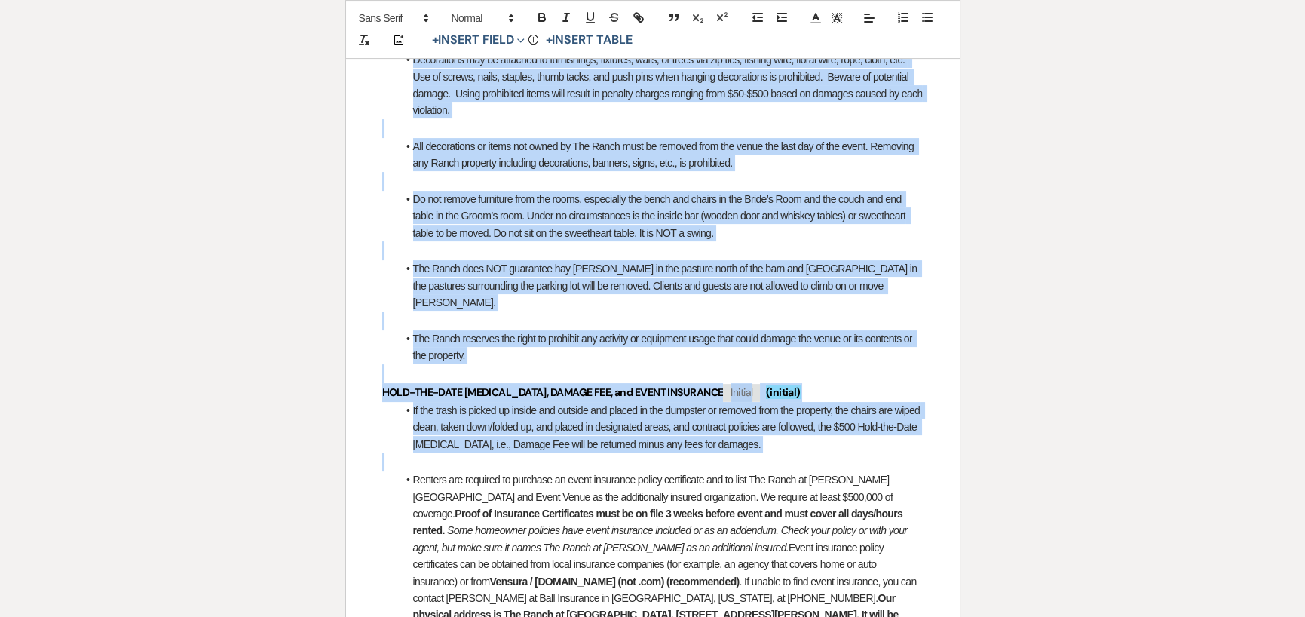
drag, startPoint x: 381, startPoint y: 380, endPoint x: 402, endPoint y: 440, distance: 63.2
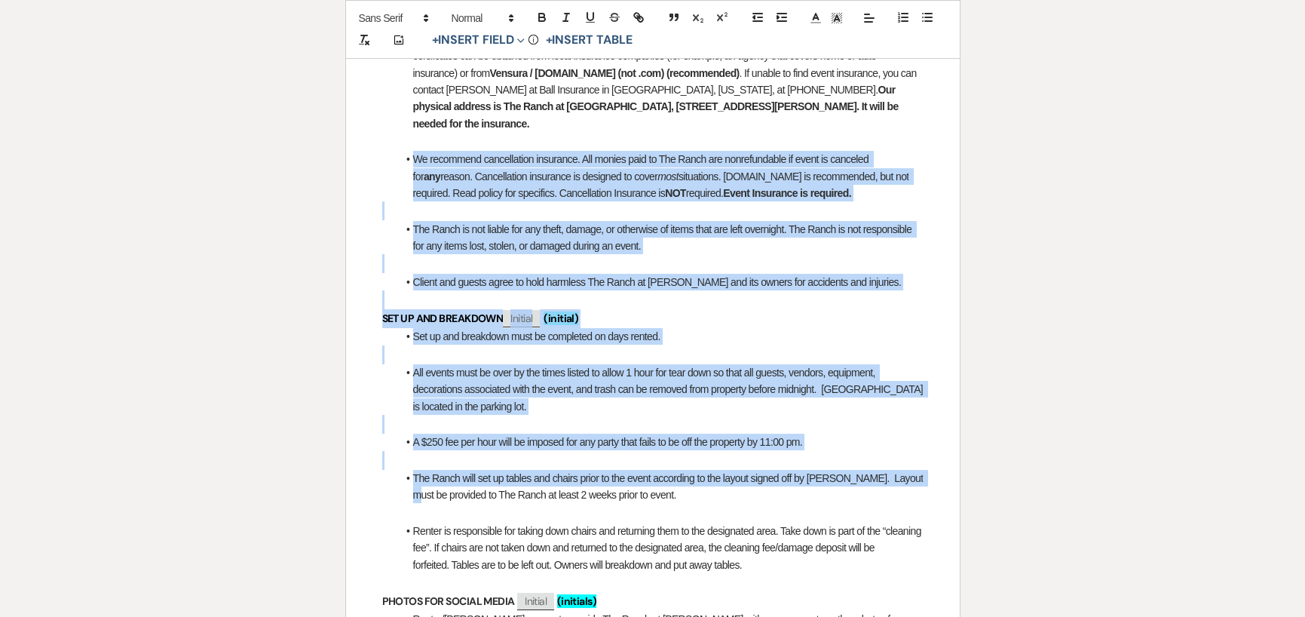
scroll to position [688, 0]
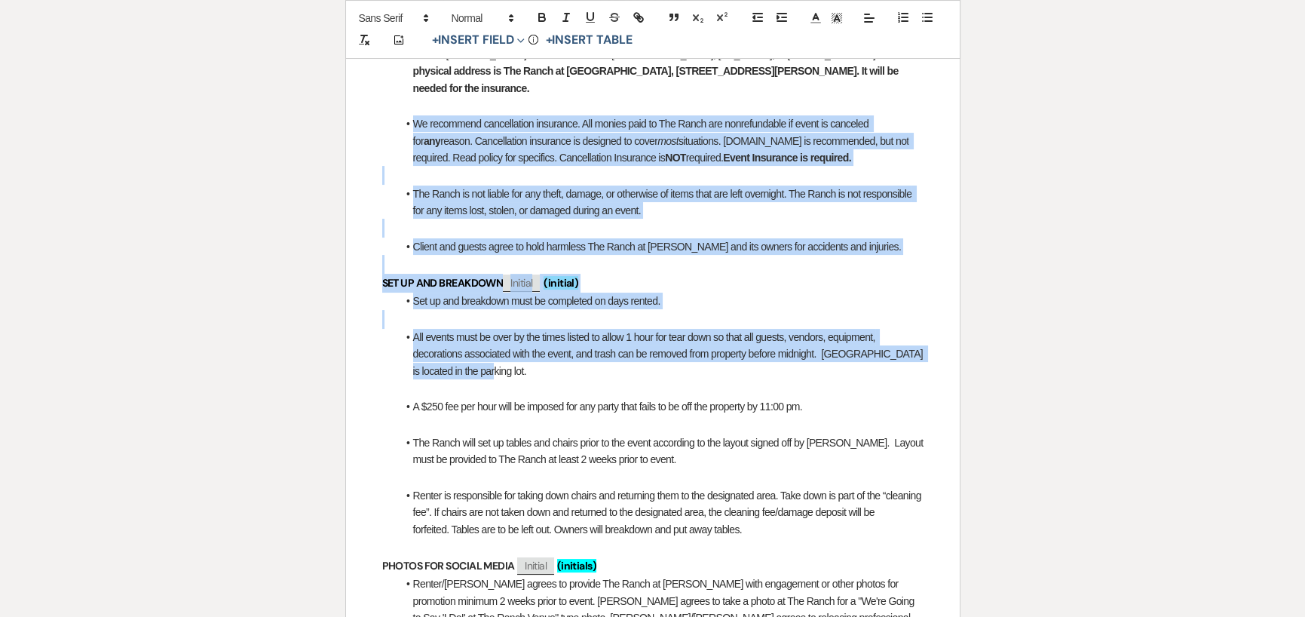
drag, startPoint x: 397, startPoint y: 408, endPoint x: 505, endPoint y: 354, distance: 121.0
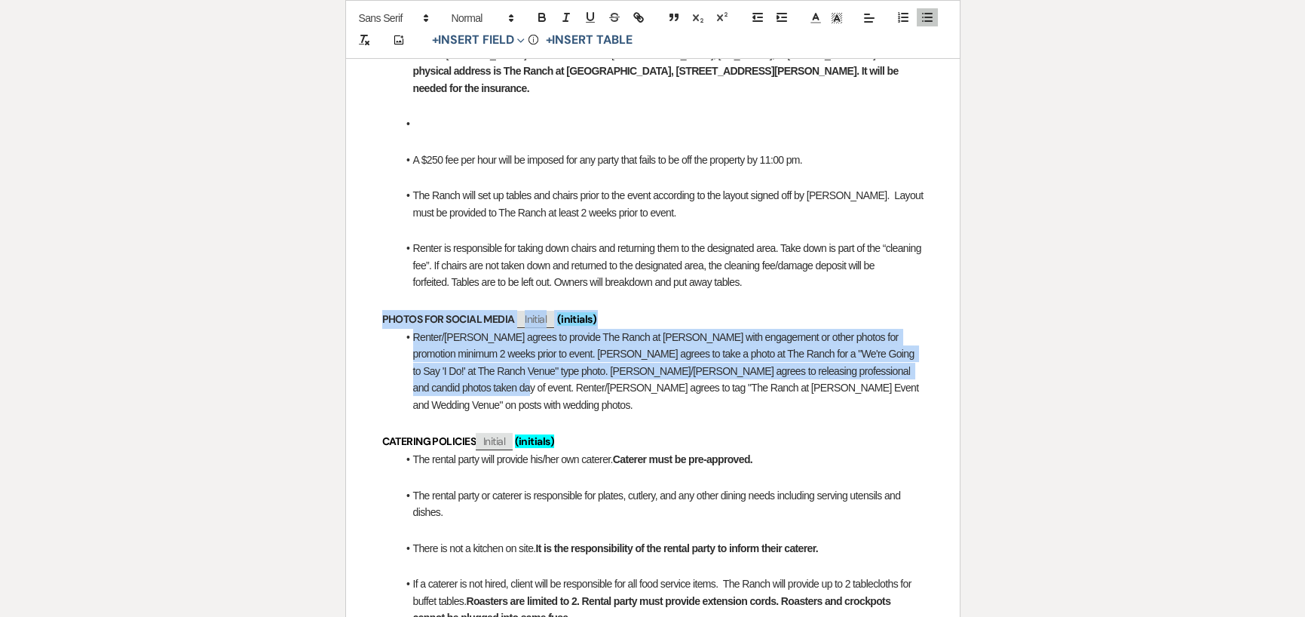
drag, startPoint x: 369, startPoint y: 299, endPoint x: 375, endPoint y: 366, distance: 67.4
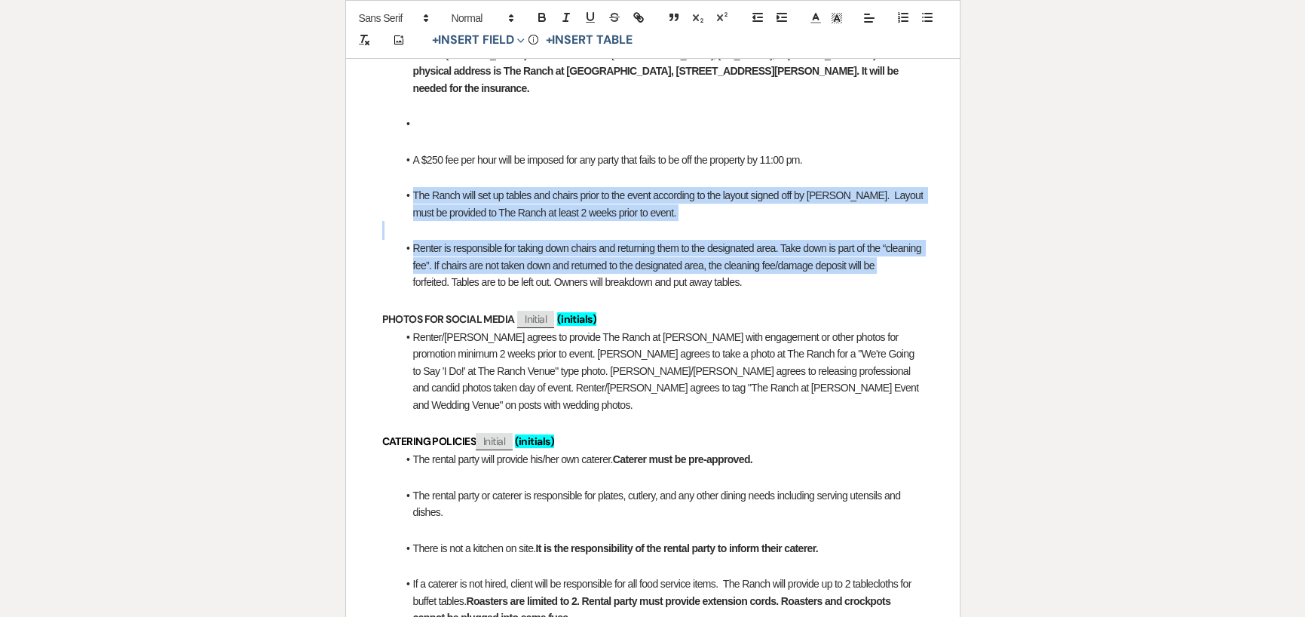
drag, startPoint x: 400, startPoint y: 174, endPoint x: 400, endPoint y: 265, distance: 91.2
click at [388, 221] on p at bounding box center [652, 230] width 541 height 19
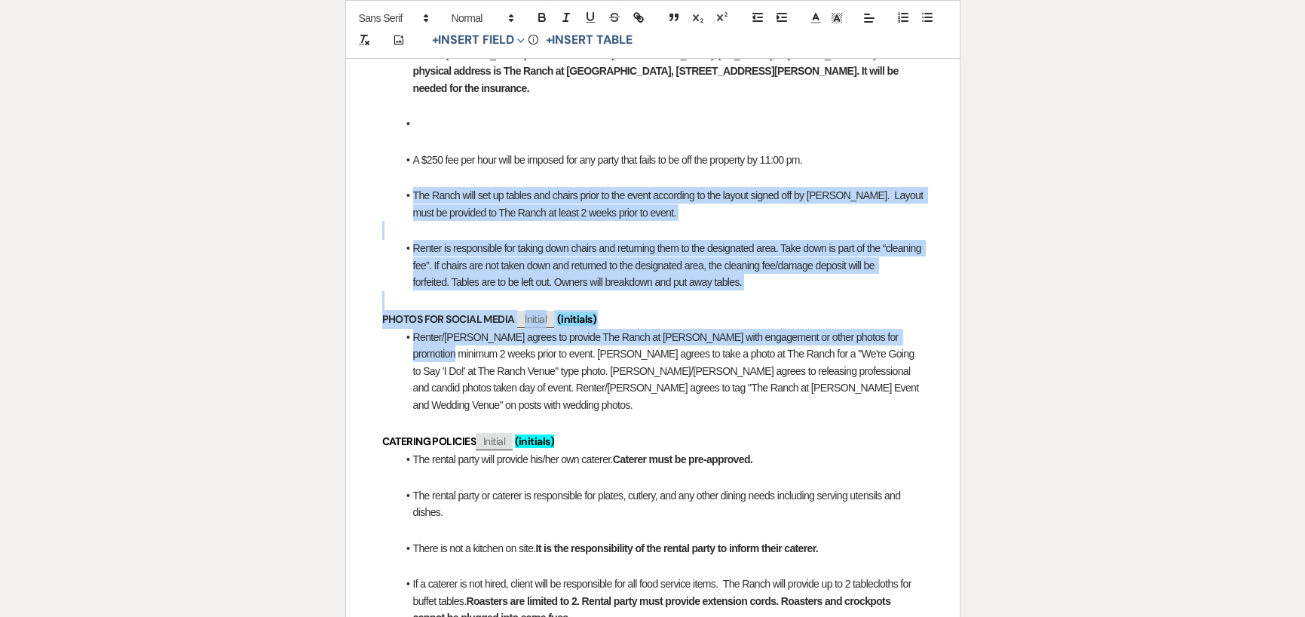
drag, startPoint x: 399, startPoint y: 173, endPoint x: 418, endPoint y: 337, distance: 165.4
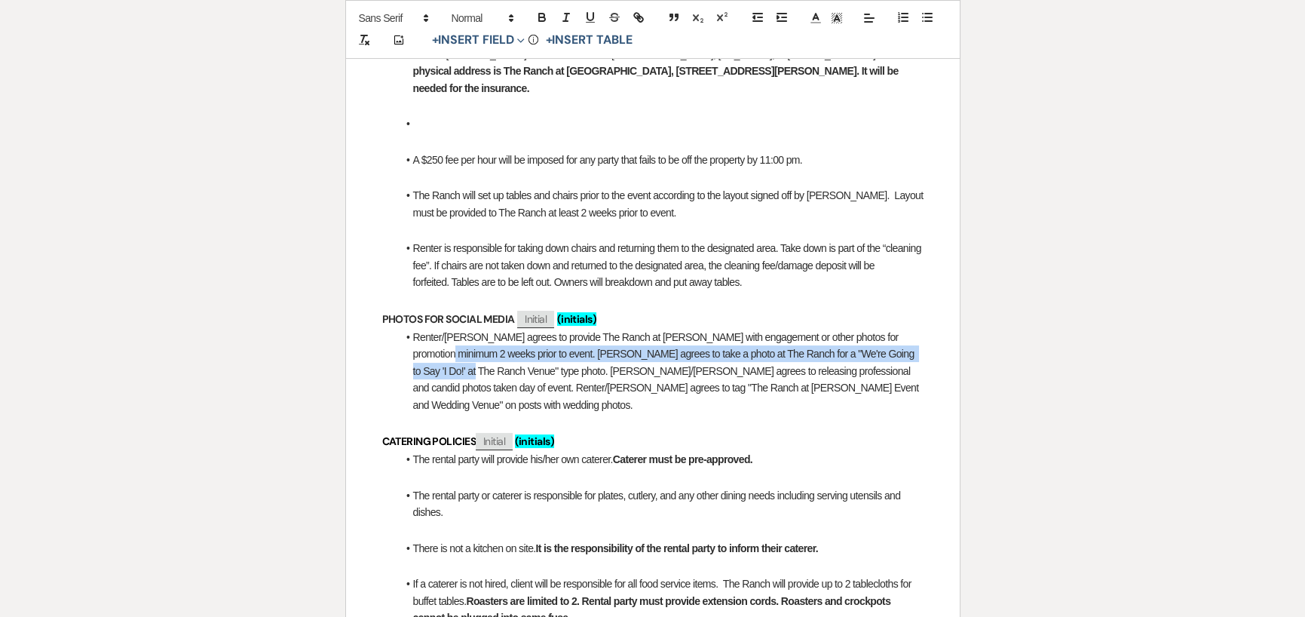
drag, startPoint x: 418, startPoint y: 337, endPoint x: 415, endPoint y: 357, distance: 20.5
click at [415, 357] on li "Renter/[PERSON_NAME] agrees to provide The Ranch at [PERSON_NAME] with engageme…" at bounding box center [660, 371] width 526 height 84
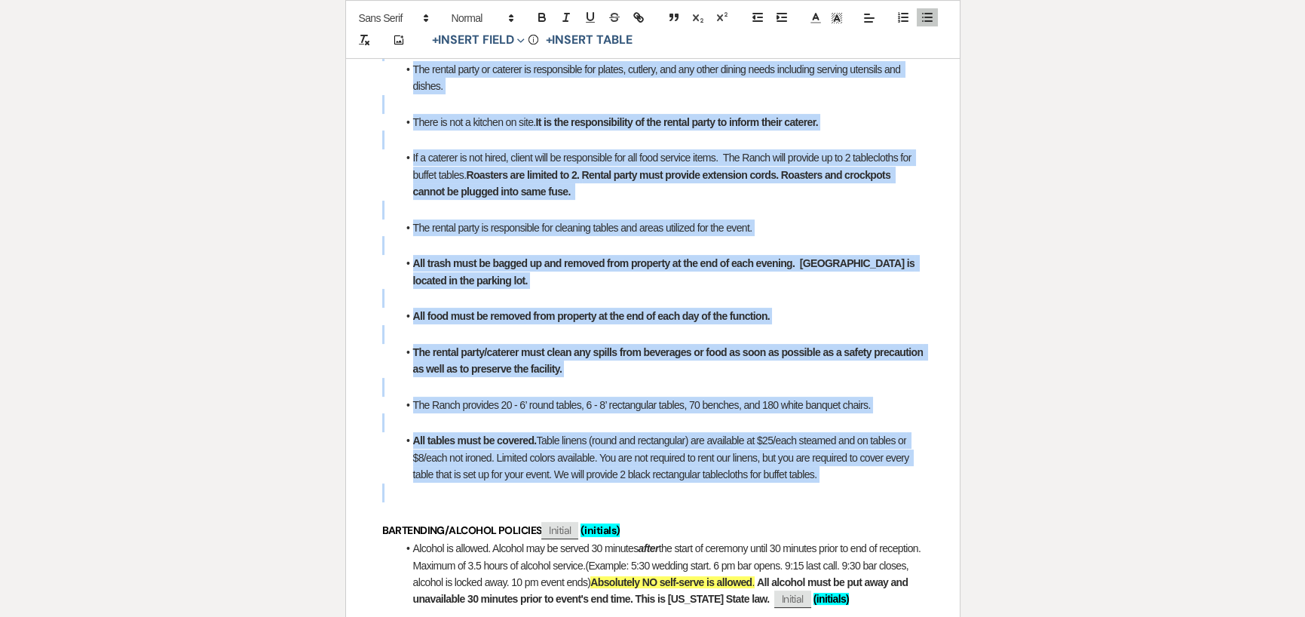
scroll to position [1140, 0]
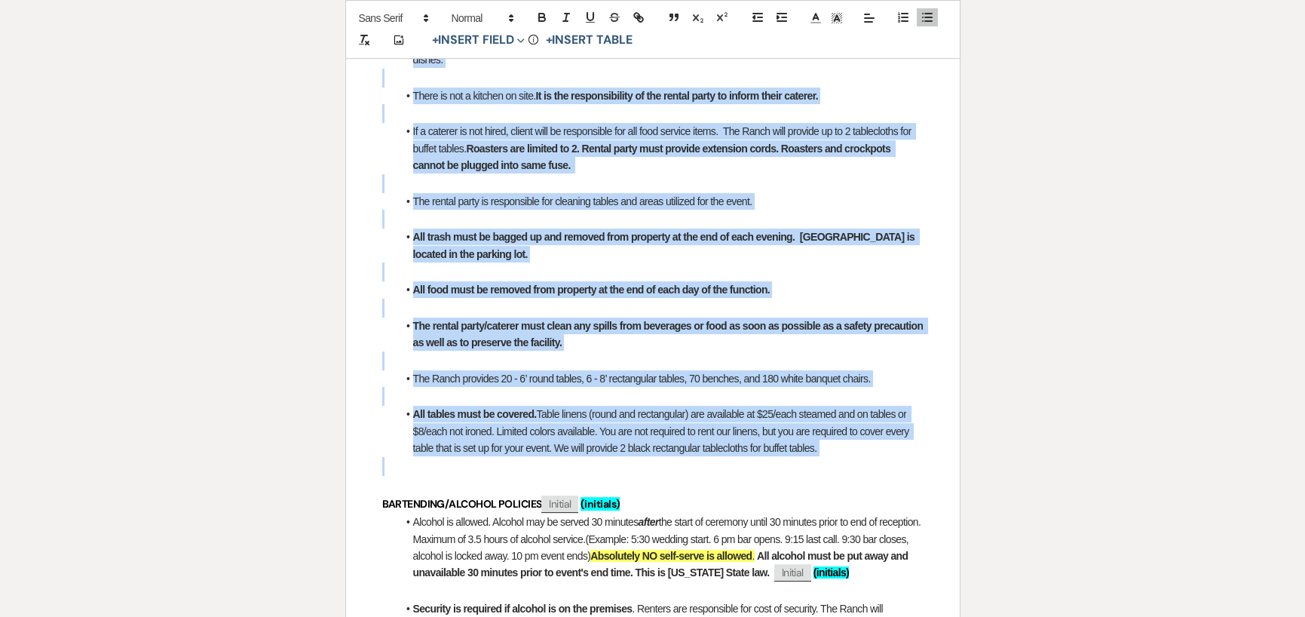
drag, startPoint x: 393, startPoint y: 259, endPoint x: 398, endPoint y: 427, distance: 167.5
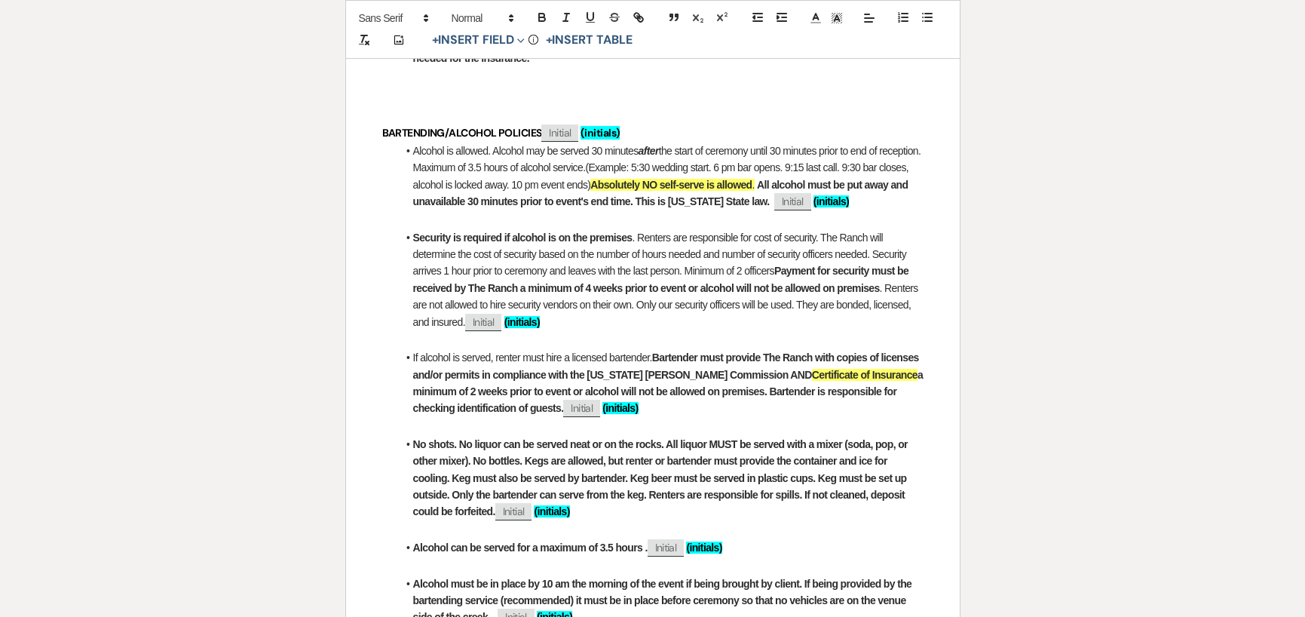
scroll to position [740, 0]
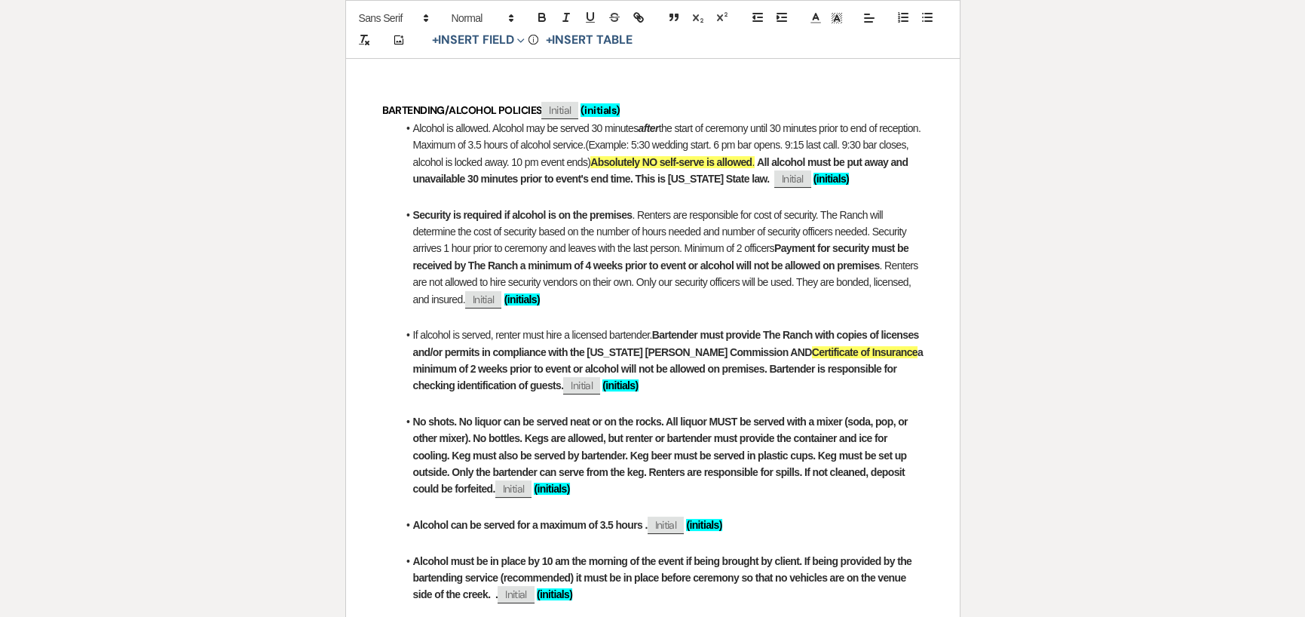
click at [622, 470] on li "No shots. No liquor can be served neat or on the rocks. All liquor MUST be serv…" at bounding box center [660, 455] width 526 height 84
click at [413, 415] on strong "No shots. No liquor can be served neat or on the rocks. All liquor MUST be serv…" at bounding box center [662, 455] width 498 height 80
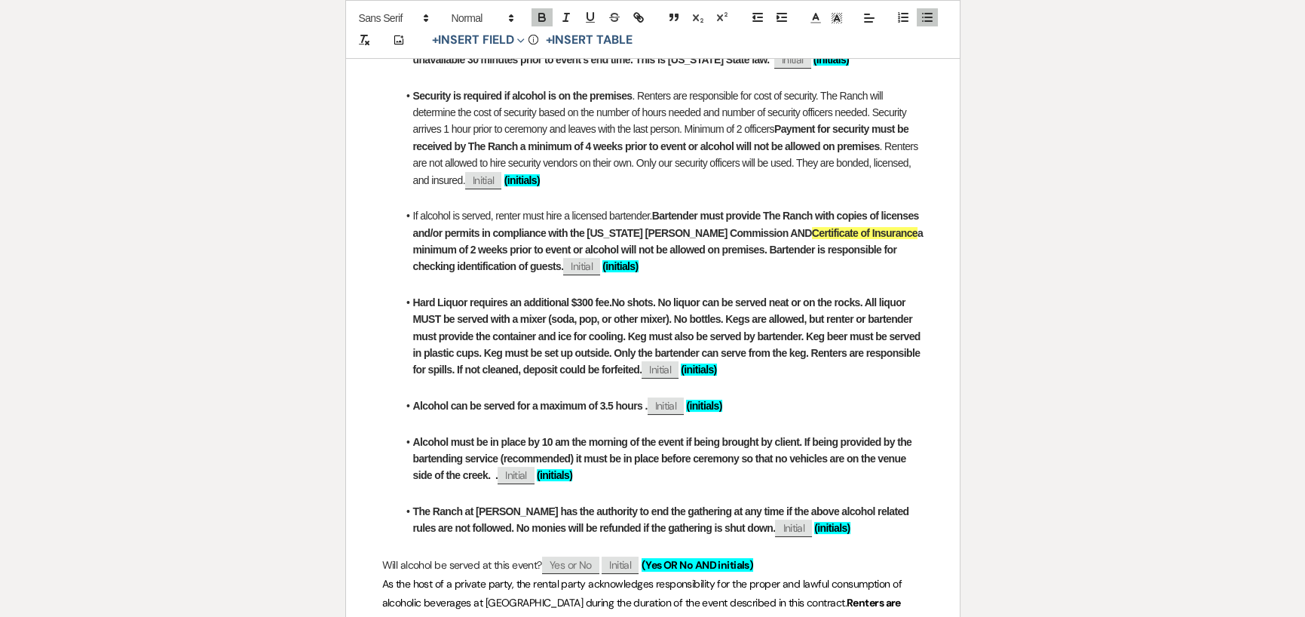
scroll to position [891, 0]
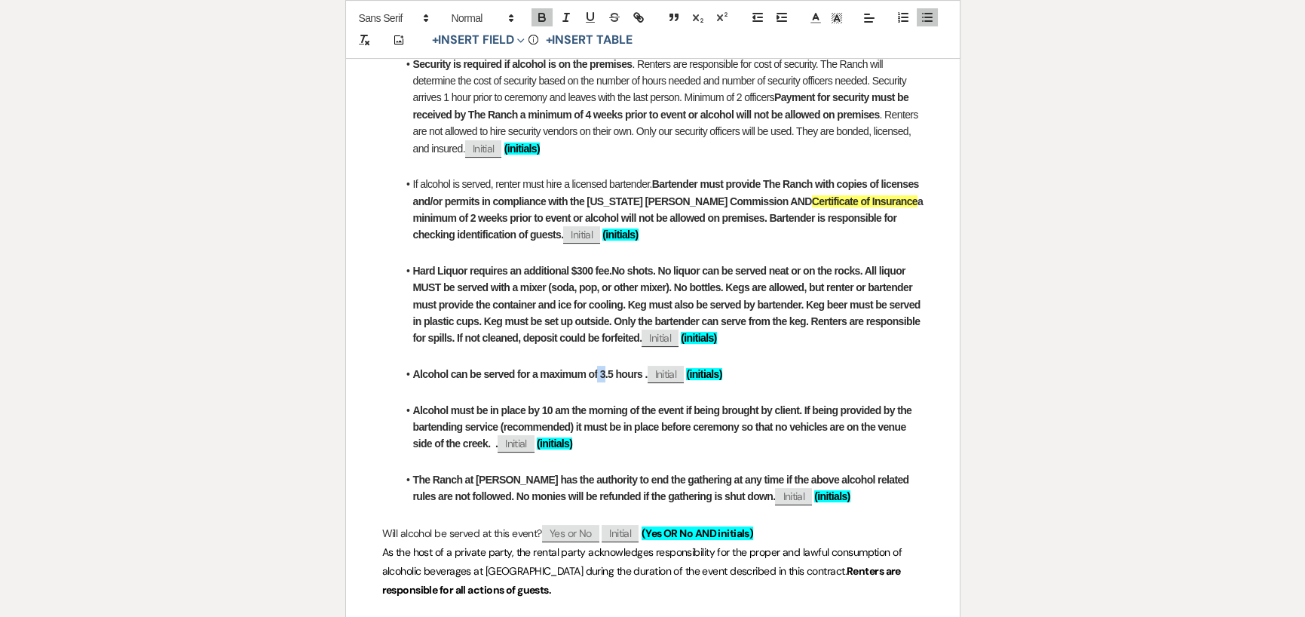
click at [602, 368] on strong "Alcohol can be served for a maximum of 3.5 hours ." at bounding box center [530, 374] width 234 height 12
drag, startPoint x: 415, startPoint y: 355, endPoint x: 608, endPoint y: 369, distance: 193.5
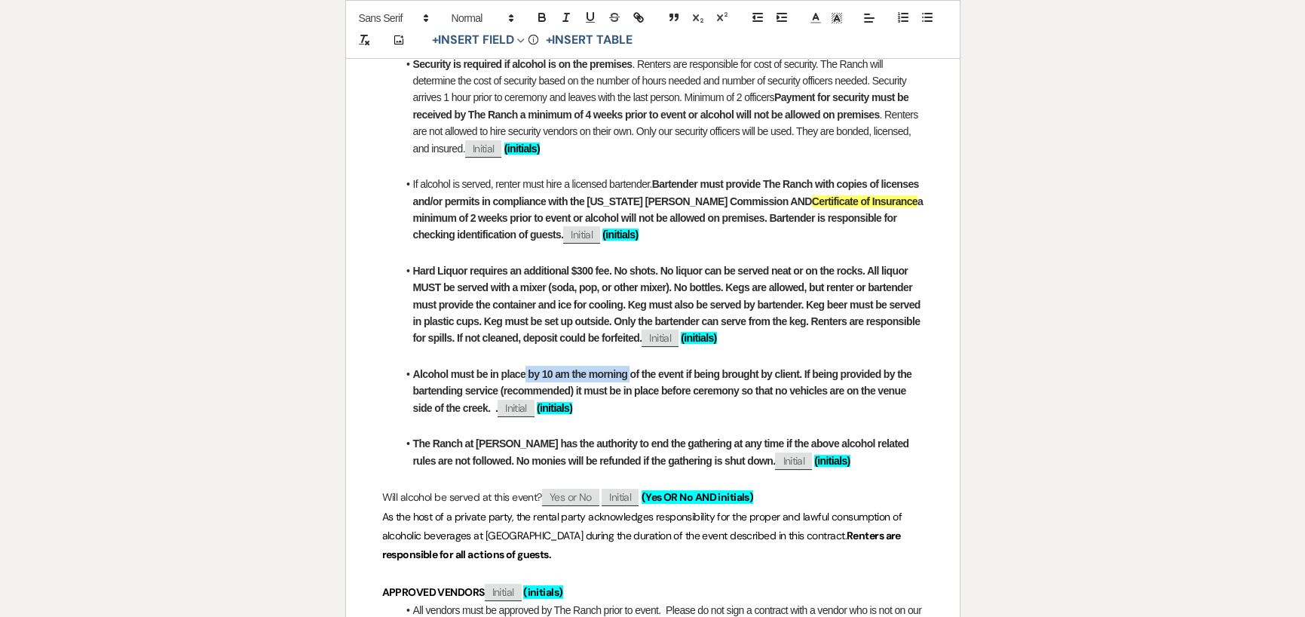
drag, startPoint x: 526, startPoint y: 354, endPoint x: 630, endPoint y: 356, distance: 104.1
click at [630, 368] on strong "Alcohol must be in place by 10 am the morning of the event if being brought by …" at bounding box center [663, 391] width 501 height 46
click at [757, 368] on strong "Alcohol must be in place 15 minutes before event if being brought by client. If…" at bounding box center [667, 391] width 508 height 46
drag, startPoint x: 529, startPoint y: 357, endPoint x: 539, endPoint y: 357, distance: 10.6
click at [539, 368] on strong "Alcohol must be in place 15 minutes before event if being brought by client. If…" at bounding box center [667, 391] width 508 height 46
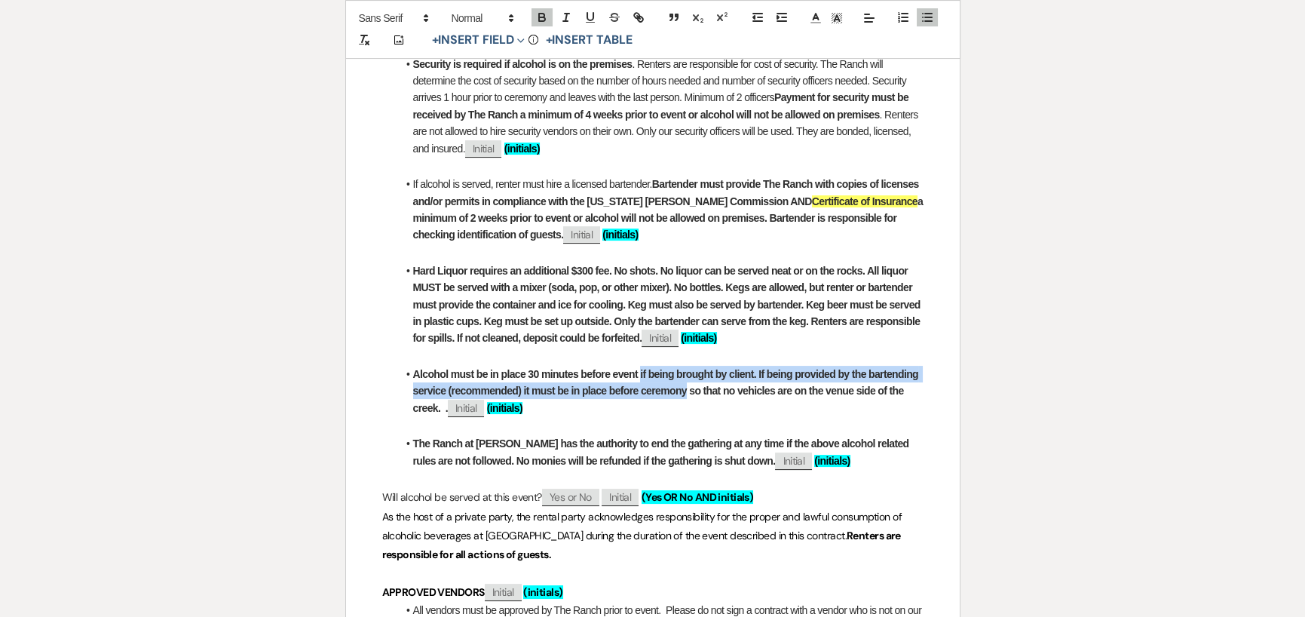
drag, startPoint x: 641, startPoint y: 357, endPoint x: 686, endPoint y: 372, distance: 47.9
click at [686, 372] on strong "Alcohol must be in place 30 minutes before event if being brought by client. If…" at bounding box center [667, 391] width 508 height 46
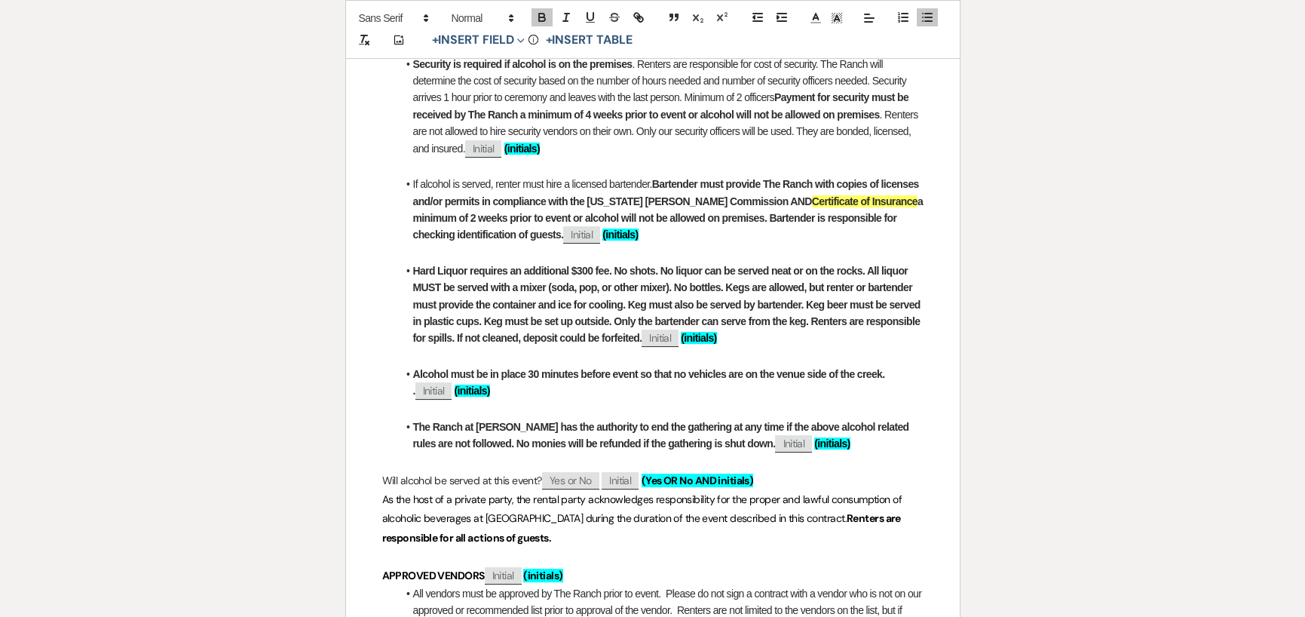
click at [882, 368] on strong "Alcohol must be in place 30 minutes before event so that no vehicles are on the…" at bounding box center [651, 382] width 476 height 29
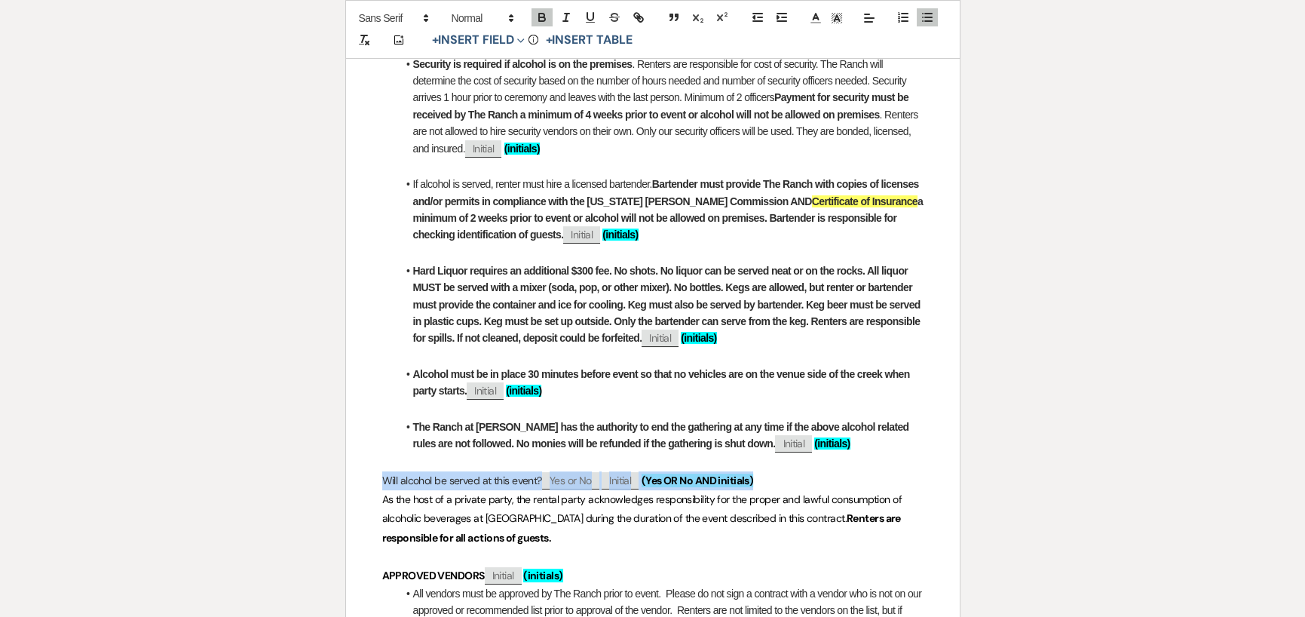
drag, startPoint x: 381, startPoint y: 458, endPoint x: 761, endPoint y: 459, distance: 380.7
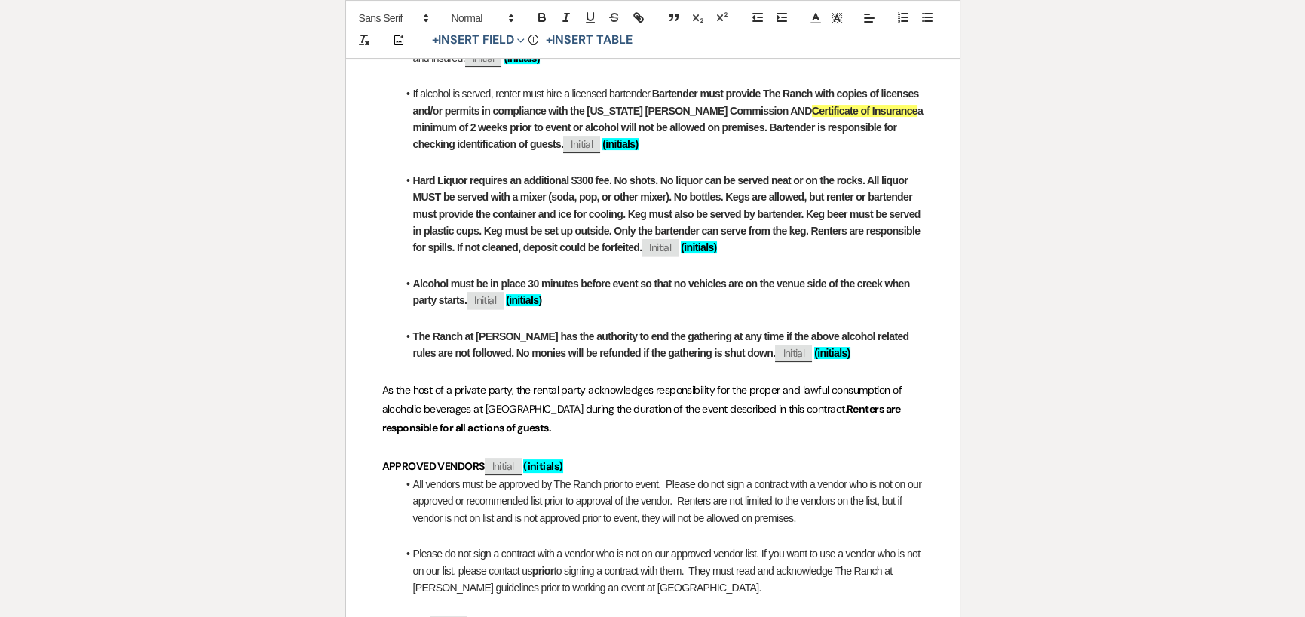
scroll to position [1042, 0]
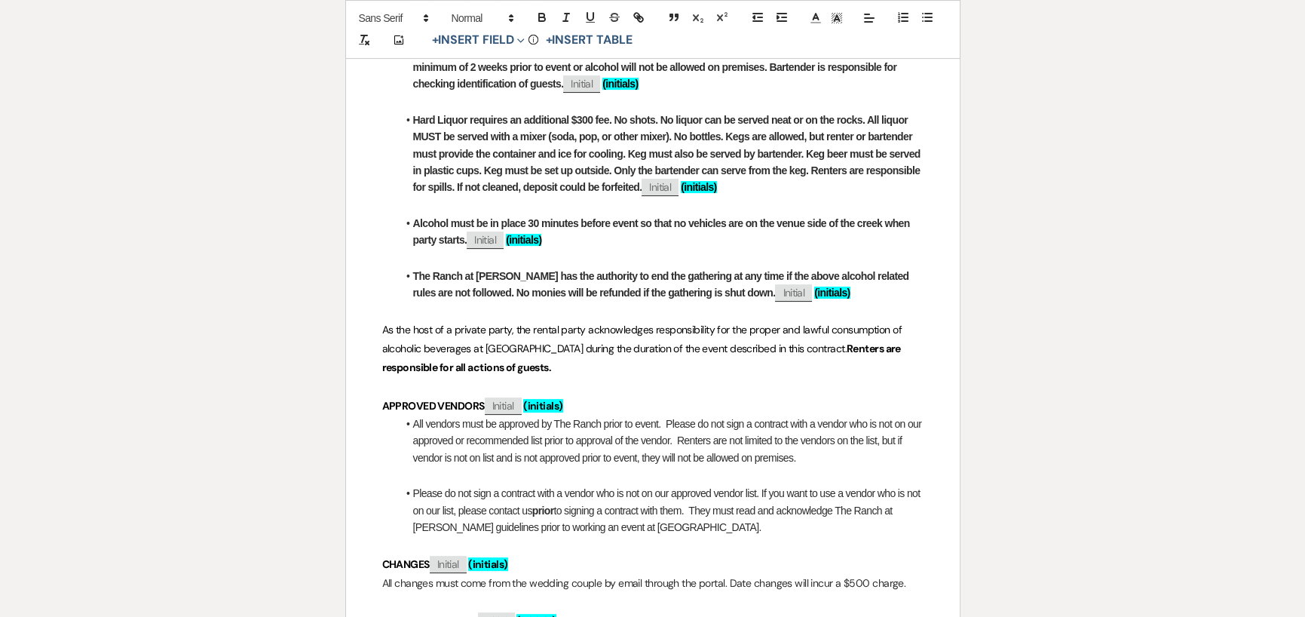
click at [367, 381] on div "The Ranch at Woodward Wedding & Event Venue A Place Like No Other Event must en…" at bounding box center [653, 474] width 614 height 2510
click at [890, 279] on li "The Ranch at Woodward has the authority to end the gathering at any time if the…" at bounding box center [660, 285] width 526 height 34
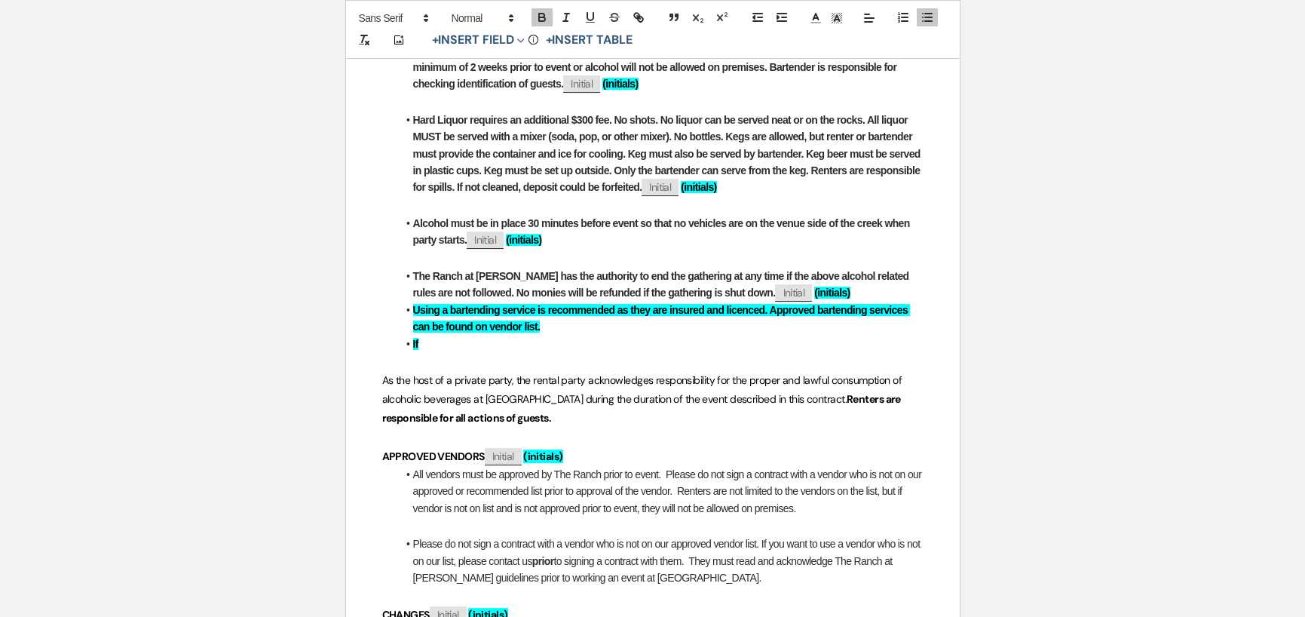
click at [752, 304] on strong "Using a bartending service is recommended as they are insured and licenced. App…" at bounding box center [662, 318] width 498 height 29
click at [753, 305] on li "Using a bartending service is recommended as they are insured and licensed. App…" at bounding box center [660, 319] width 526 height 34
click at [829, 272] on li "The Ranch at Woodward has the authority to end the gathering at any time if the…" at bounding box center [660, 285] width 526 height 34
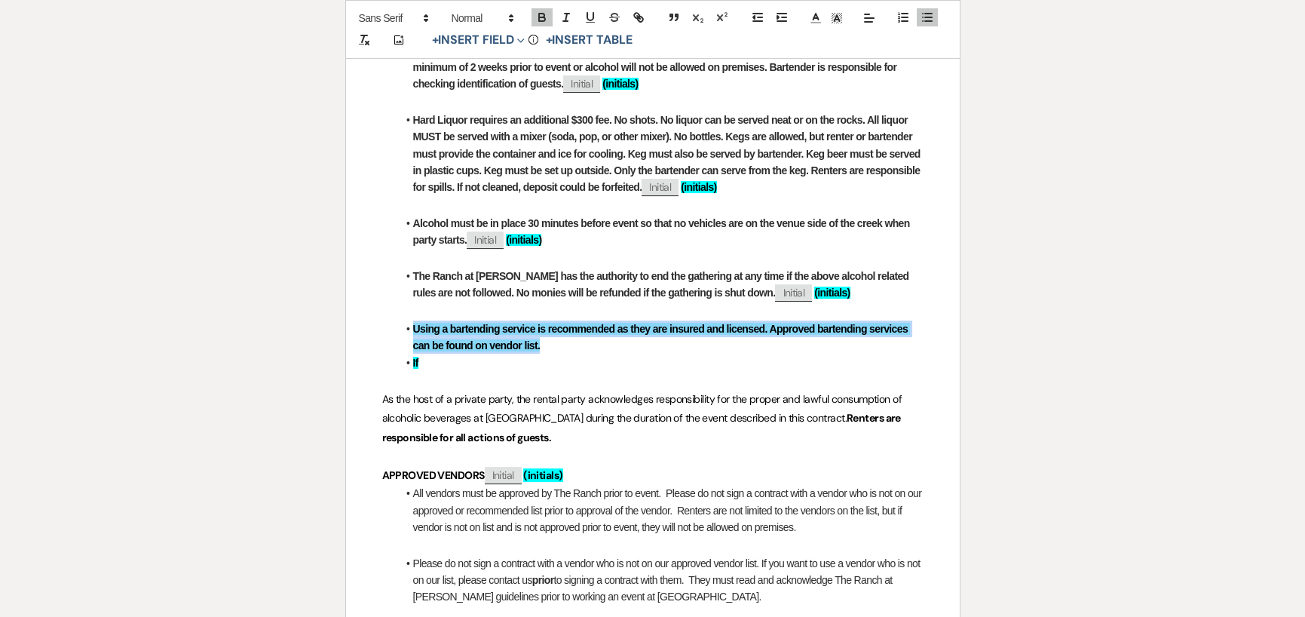
drag, startPoint x: 412, startPoint y: 312, endPoint x: 551, endPoint y: 329, distance: 140.5
click at [551, 329] on li "Using a bartending service is recommended as they are insured and licensed. App…" at bounding box center [660, 337] width 526 height 34
click at [547, 17] on icon "button" at bounding box center [542, 18] width 14 height 14
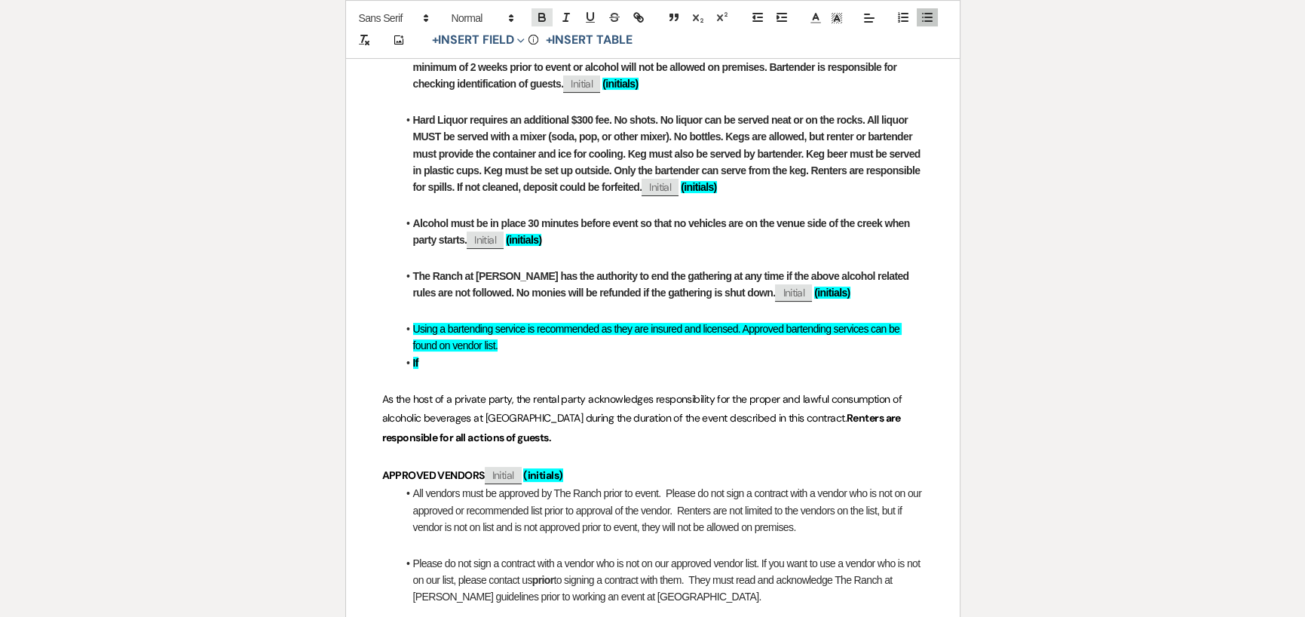
click at [545, 23] on icon "button" at bounding box center [542, 18] width 14 height 14
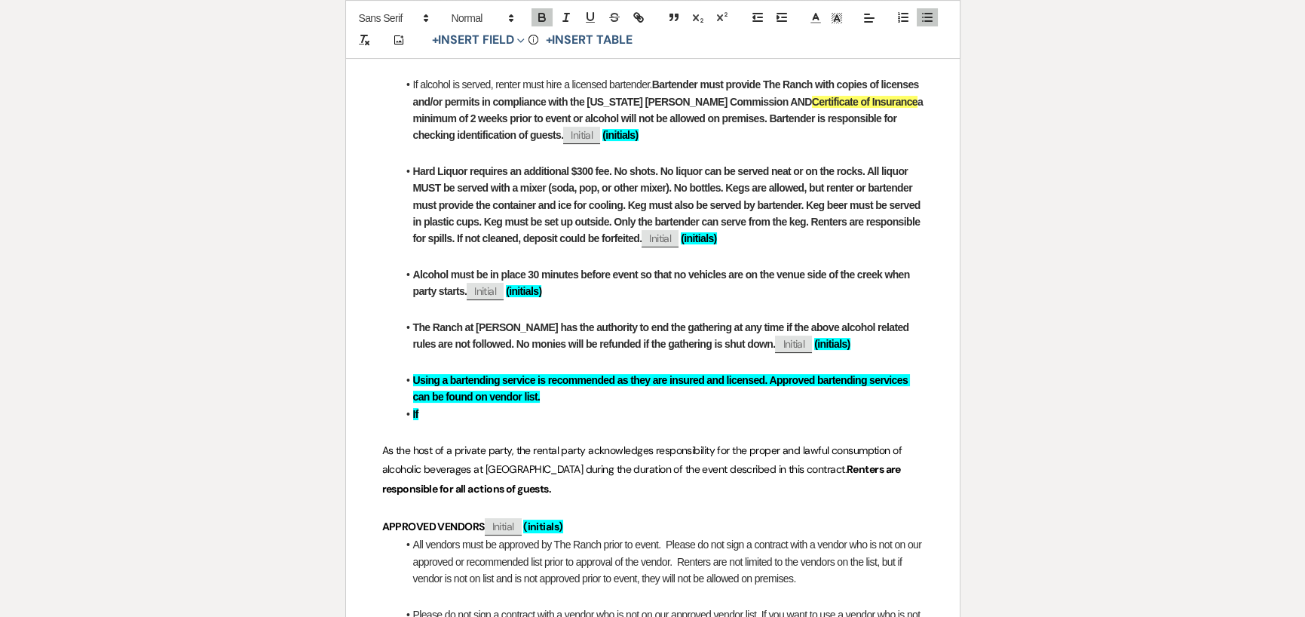
scroll to position [967, 0]
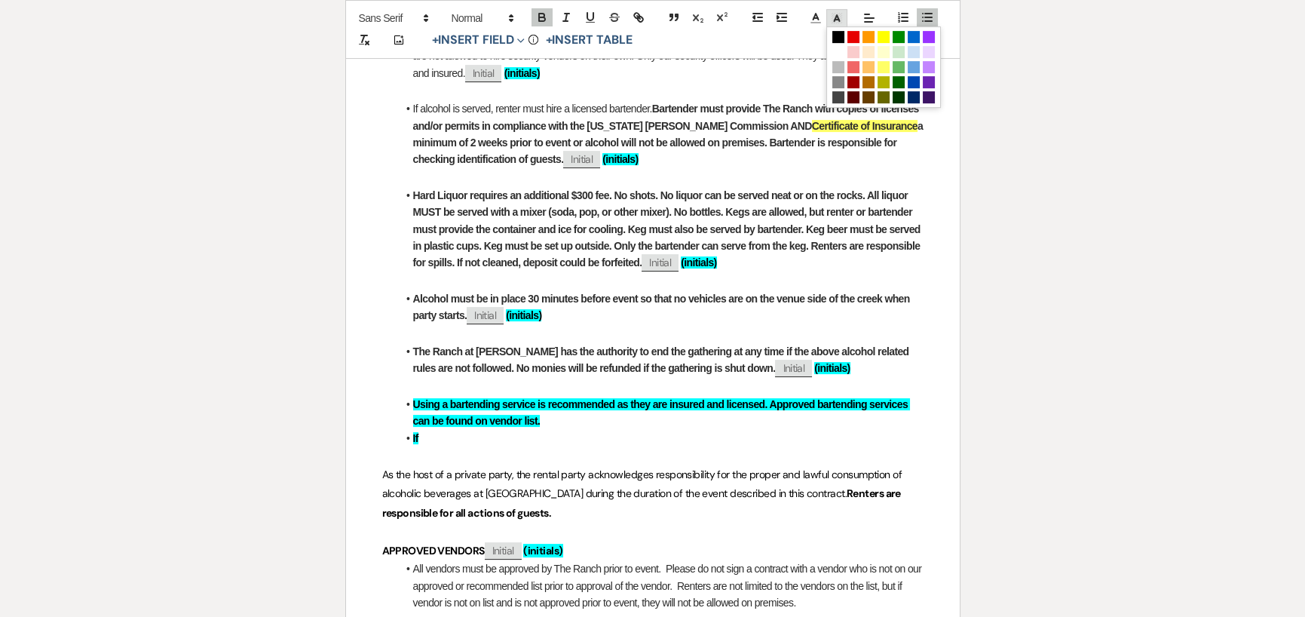
click at [832, 23] on icon at bounding box center [837, 18] width 14 height 14
click at [834, 54] on span at bounding box center [838, 52] width 12 height 12
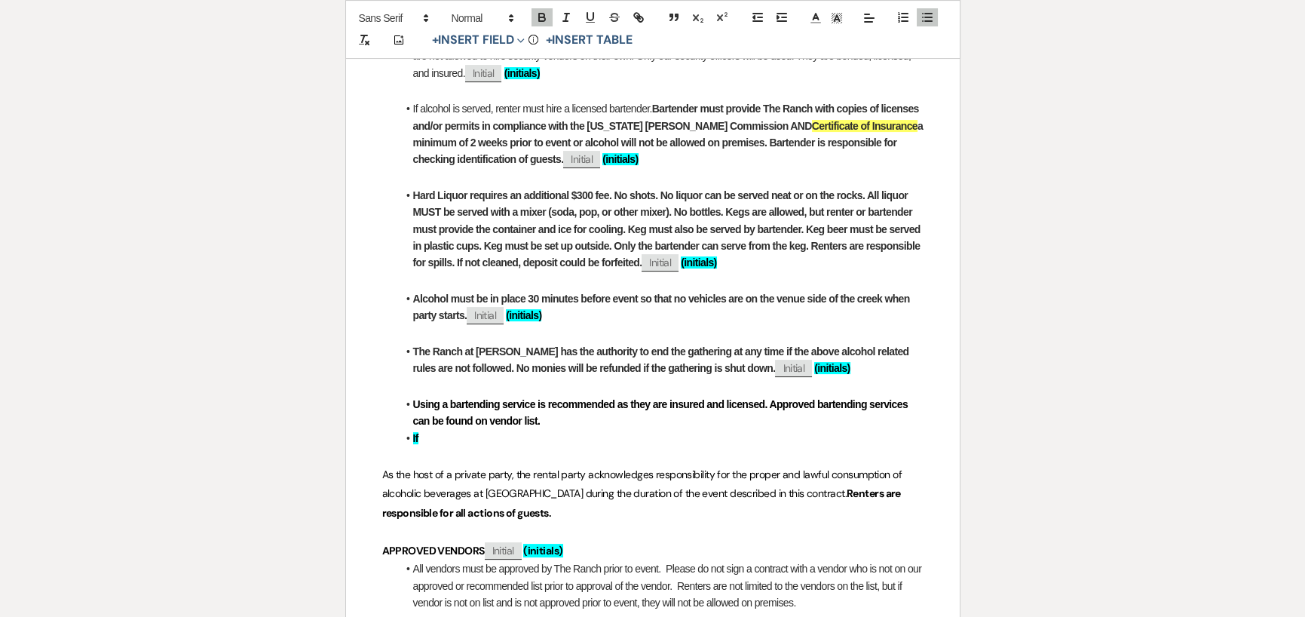
click at [759, 430] on li "If" at bounding box center [660, 438] width 526 height 17
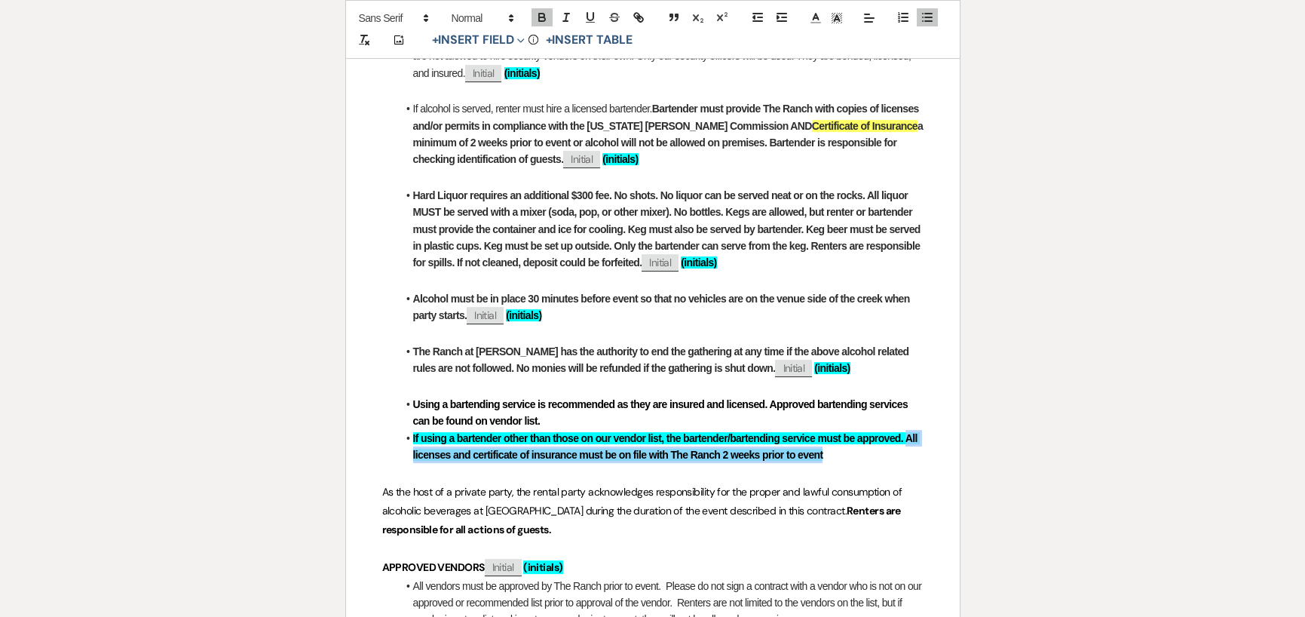
drag, startPoint x: 908, startPoint y: 421, endPoint x: 848, endPoint y: 432, distance: 60.6
click at [848, 432] on li "If using a bartender other than those on our vendor list, the bartender/bartend…" at bounding box center [660, 447] width 526 height 34
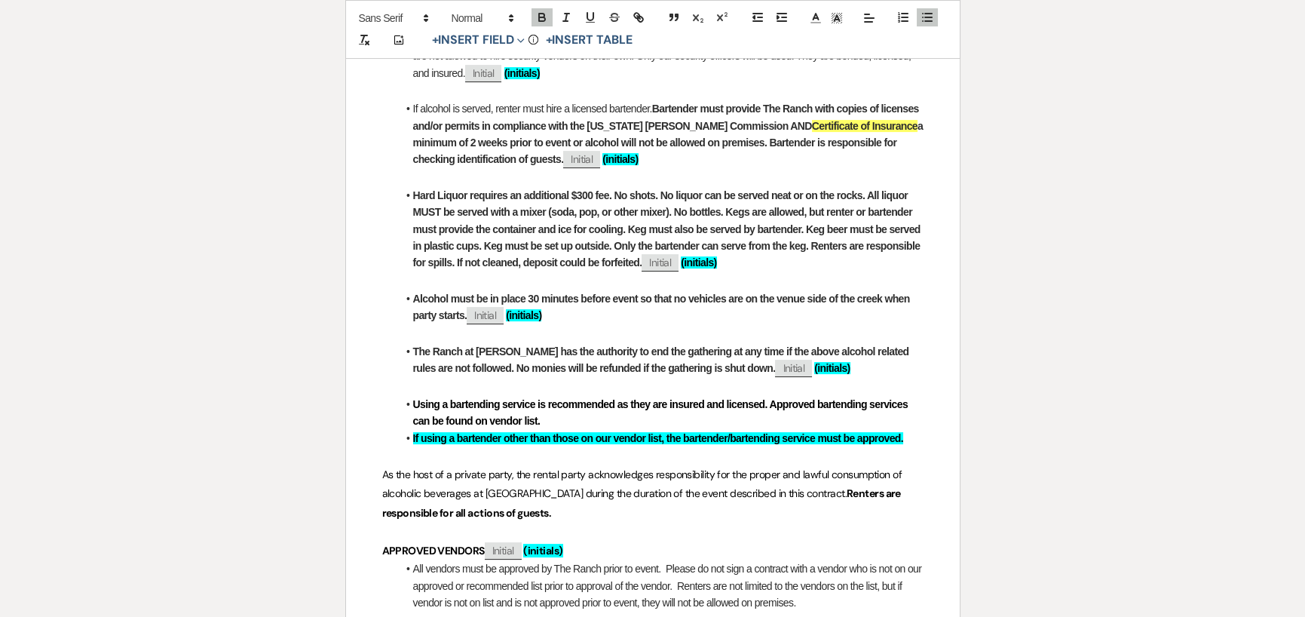
click at [818, 405] on li "Using a bartending service is recommended as they are insured and licensed. App…" at bounding box center [660, 413] width 526 height 34
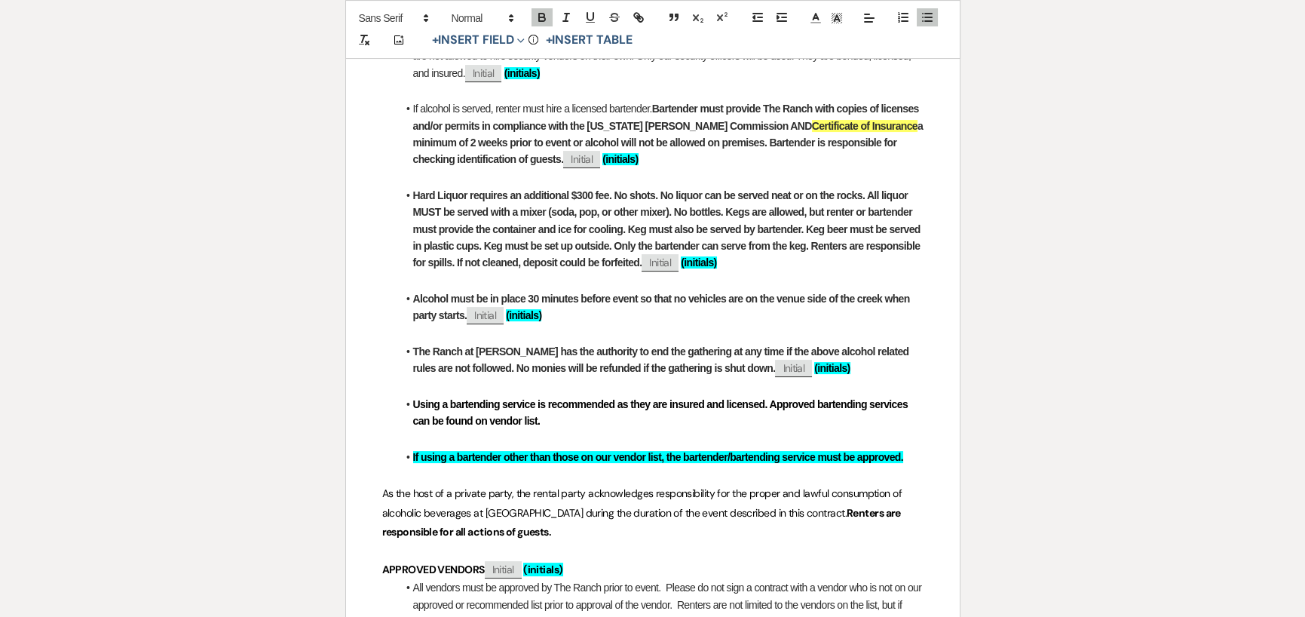
drag, startPoint x: 906, startPoint y: 440, endPoint x: 412, endPoint y: 444, distance: 494.6
click at [412, 449] on li "If using a bartender other than those on our vendor list, the bartender/bartend…" at bounding box center [660, 457] width 526 height 17
click at [835, 22] on icon at bounding box center [837, 18] width 14 height 14
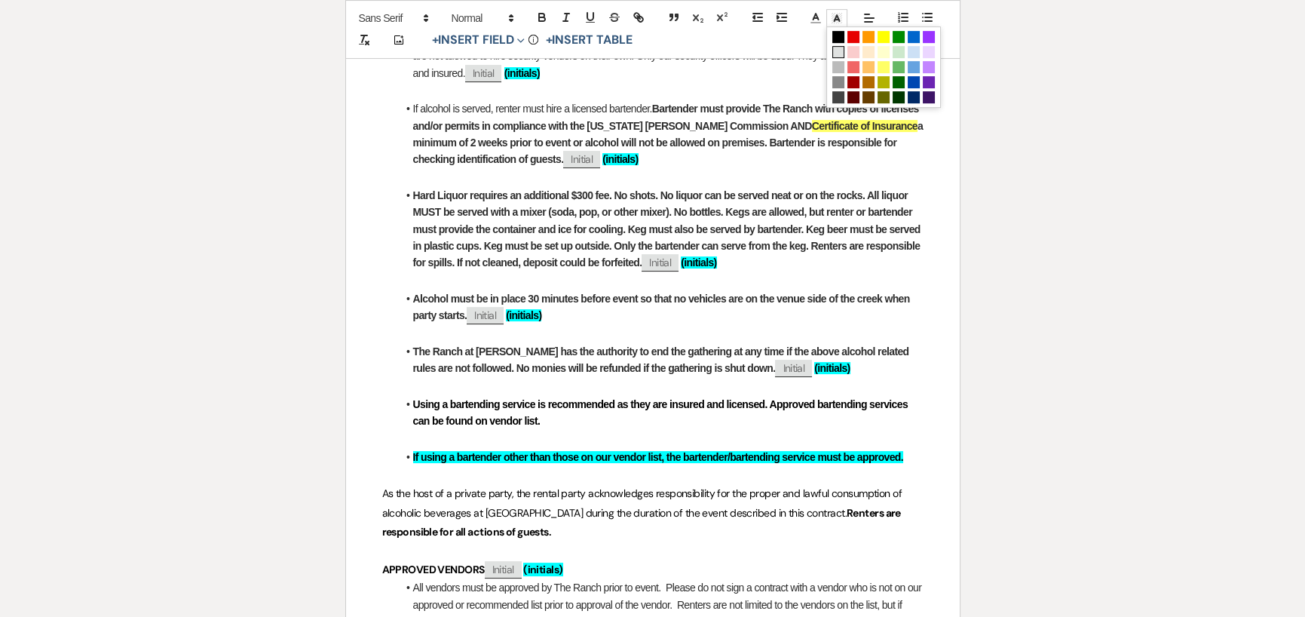
click at [837, 52] on span at bounding box center [838, 52] width 12 height 12
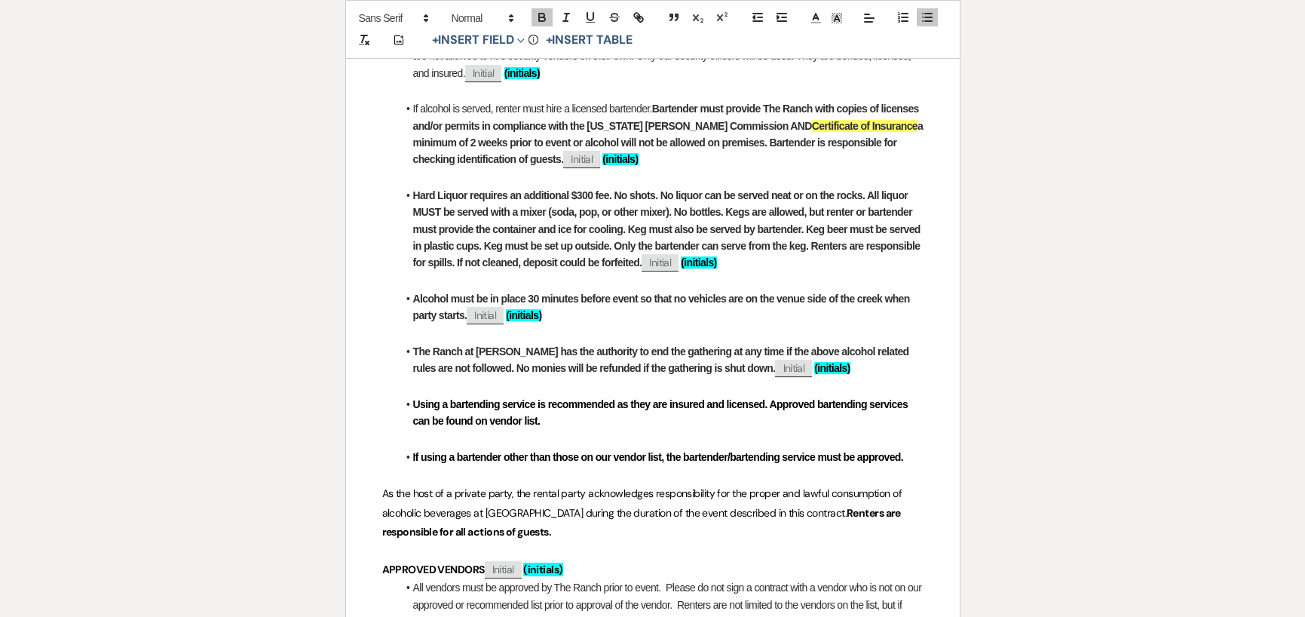
click at [605, 430] on p "﻿" at bounding box center [652, 439] width 541 height 19
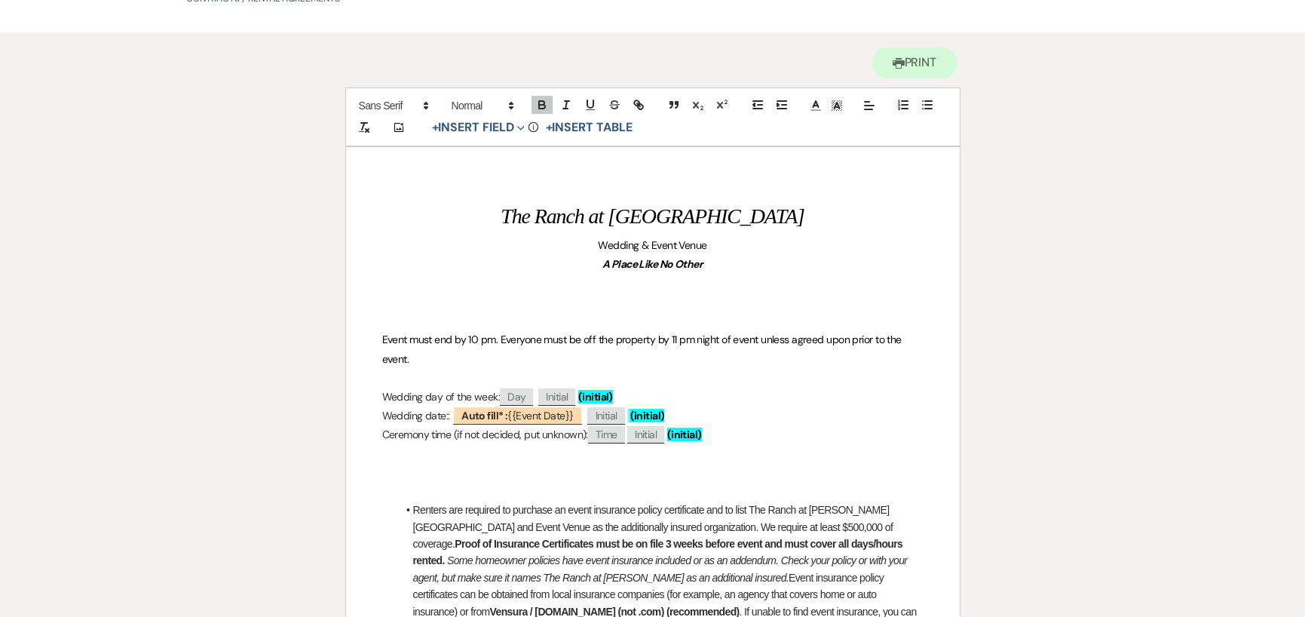
scroll to position [137, 0]
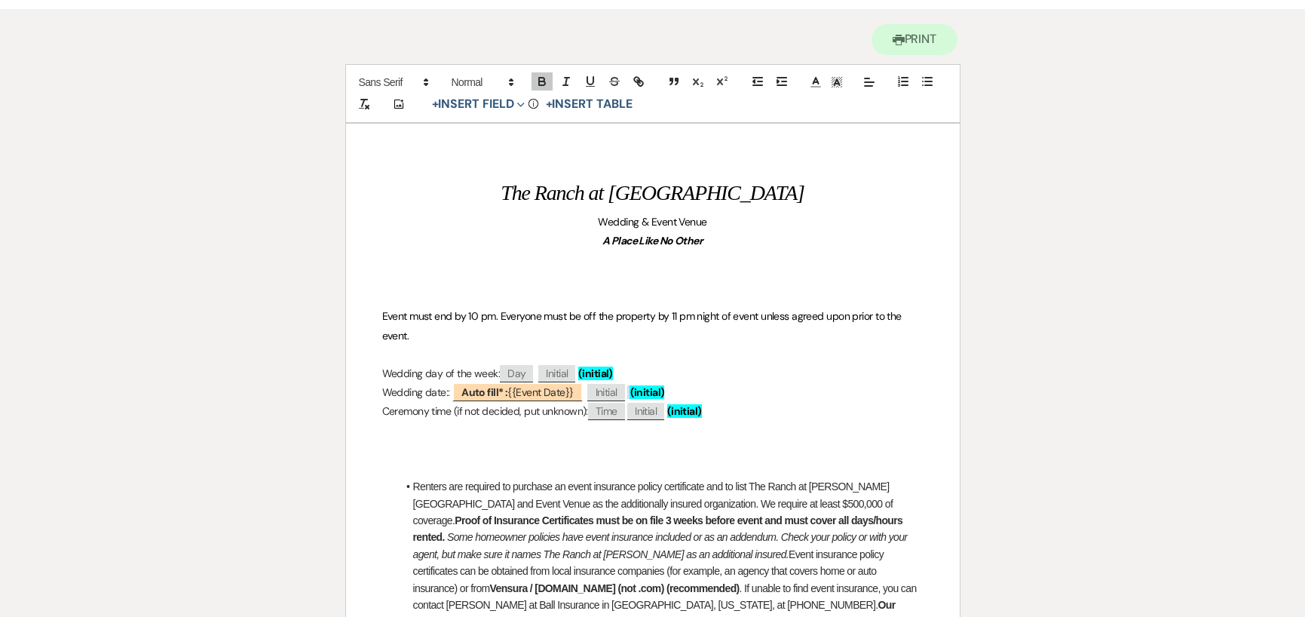
click at [718, 239] on p "A Place Like No Other" at bounding box center [652, 240] width 541 height 19
click at [383, 290] on p at bounding box center [652, 297] width 541 height 19
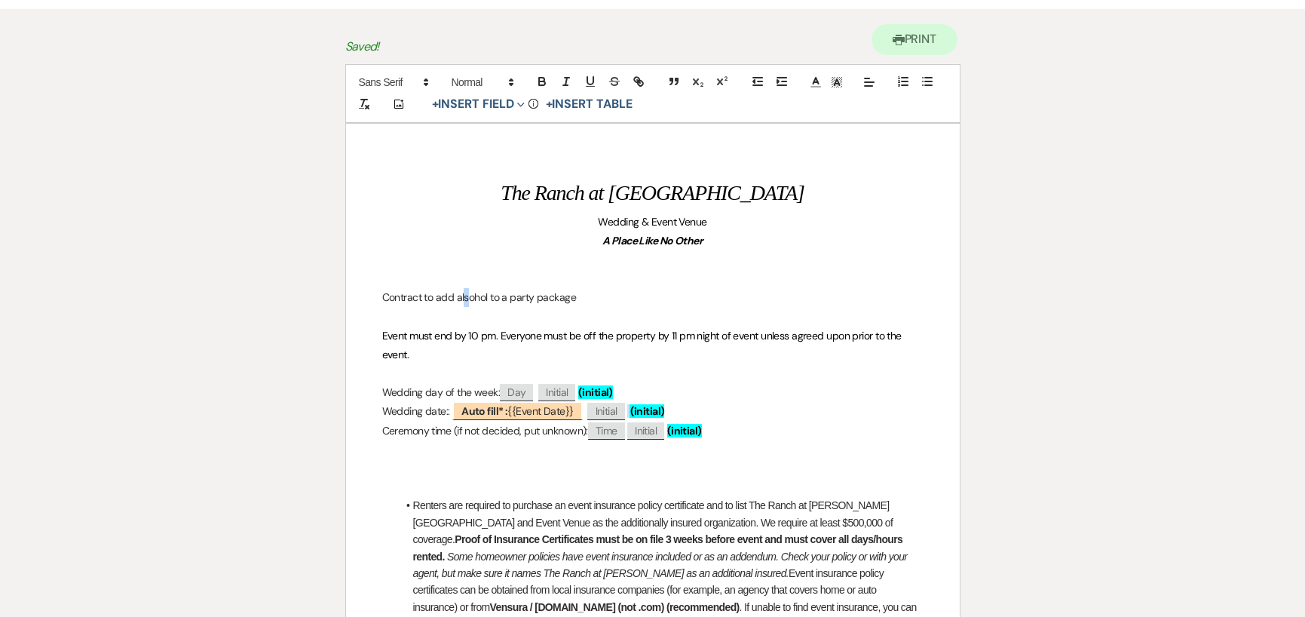
click at [465, 296] on p "Contract to add alsohol to a party package" at bounding box center [652, 297] width 541 height 19
drag, startPoint x: 373, startPoint y: 298, endPoint x: 593, endPoint y: 287, distance: 219.7
click at [875, 81] on icon at bounding box center [870, 82] width 14 height 14
click at [867, 120] on icon at bounding box center [869, 120] width 12 height 12
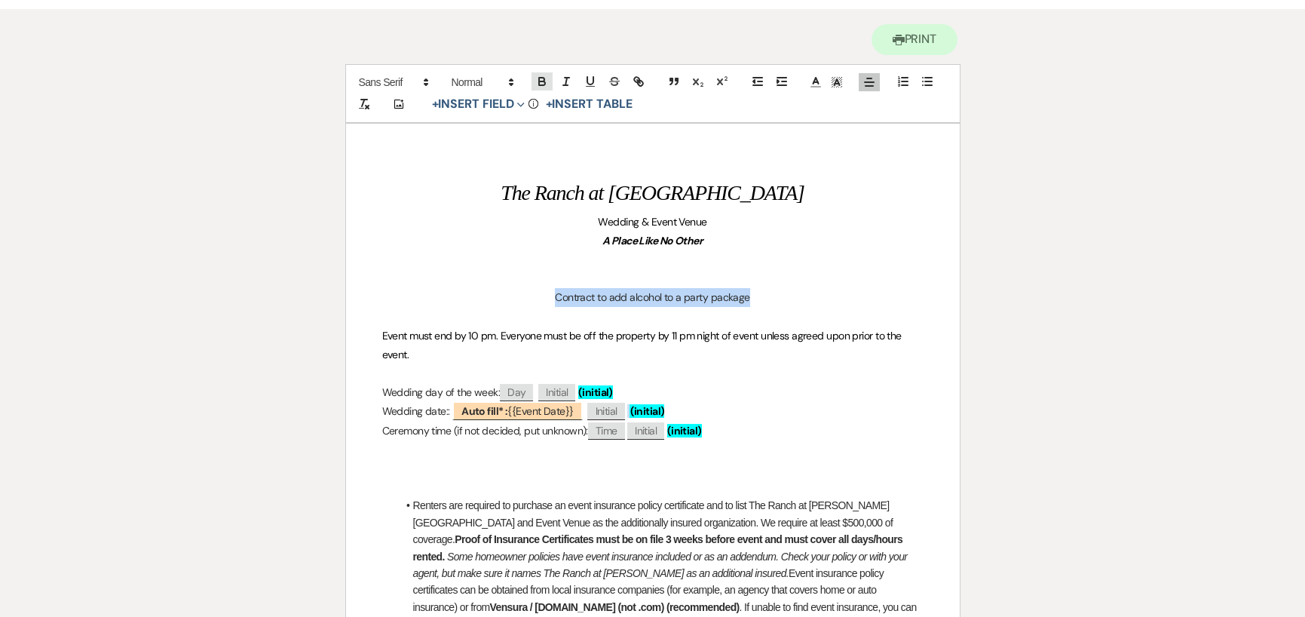
click at [540, 83] on icon "button" at bounding box center [542, 82] width 14 height 14
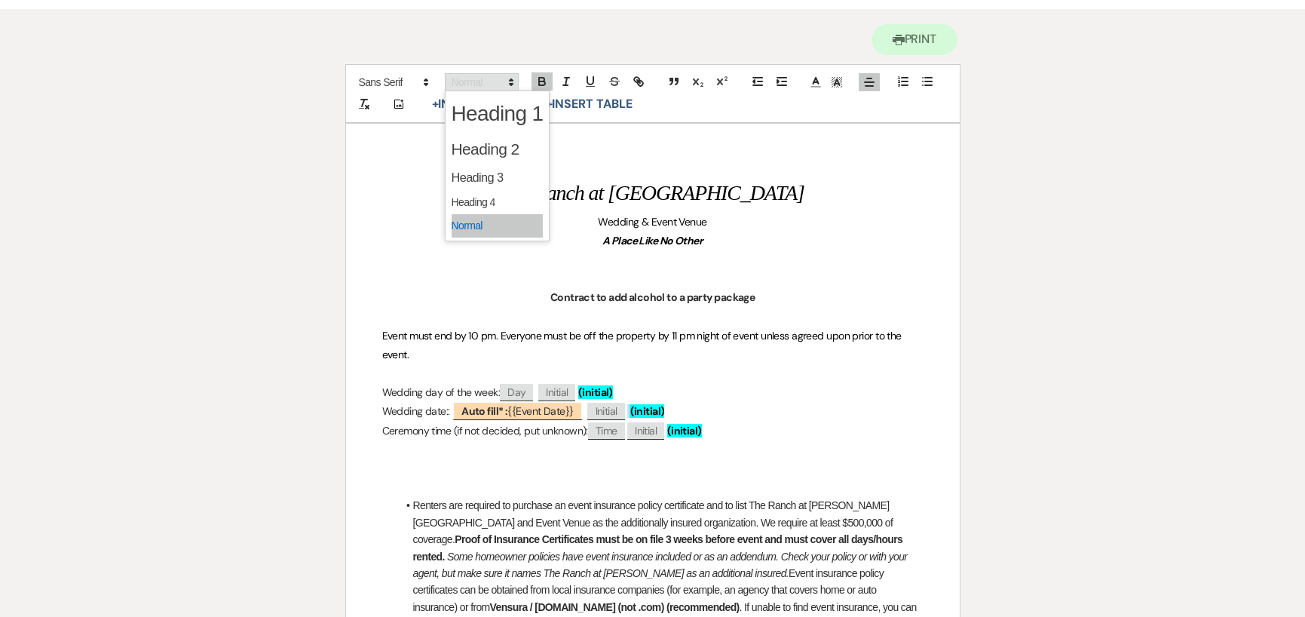
click at [510, 79] on polygon at bounding box center [511, 80] width 3 height 2
click at [505, 152] on span at bounding box center [498, 149] width 92 height 32
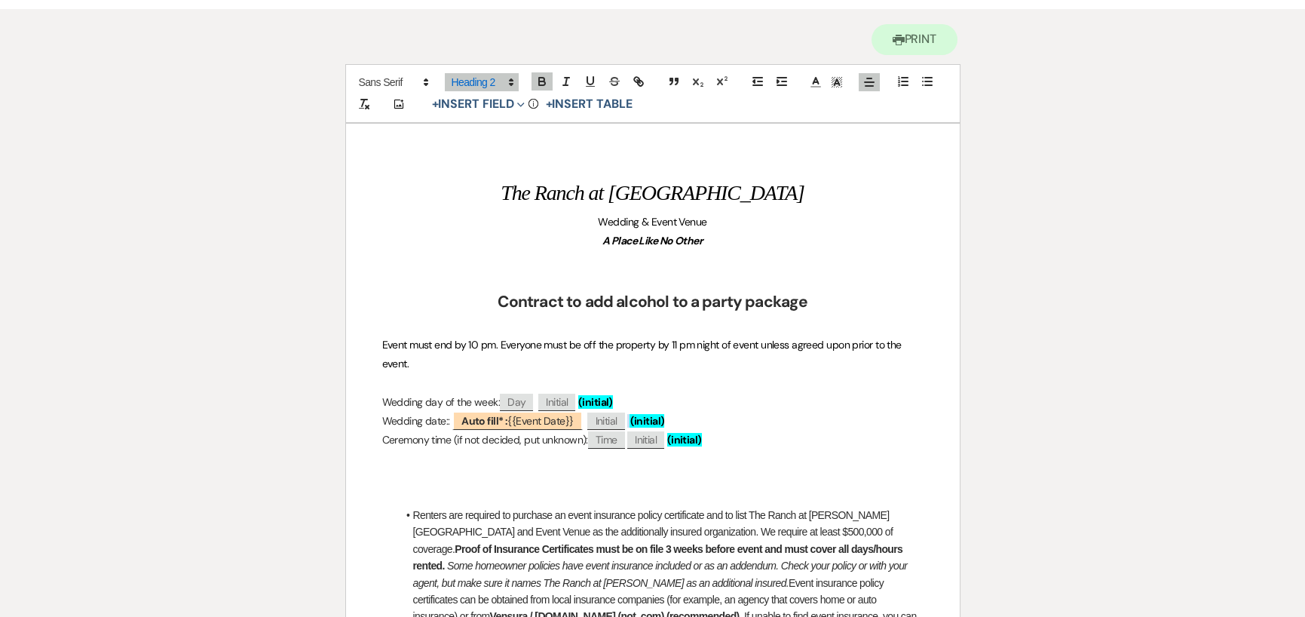
click at [483, 310] on h2 "Contract to add alcohol to a party package" at bounding box center [652, 302] width 541 height 29
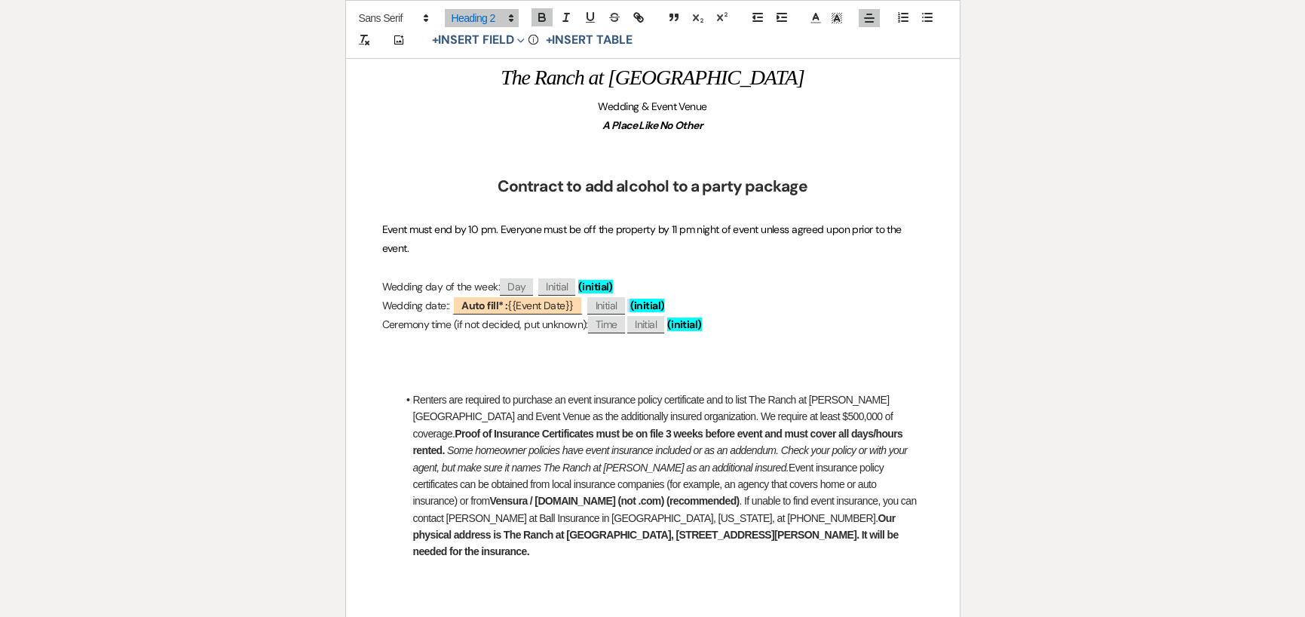
scroll to position [288, 0]
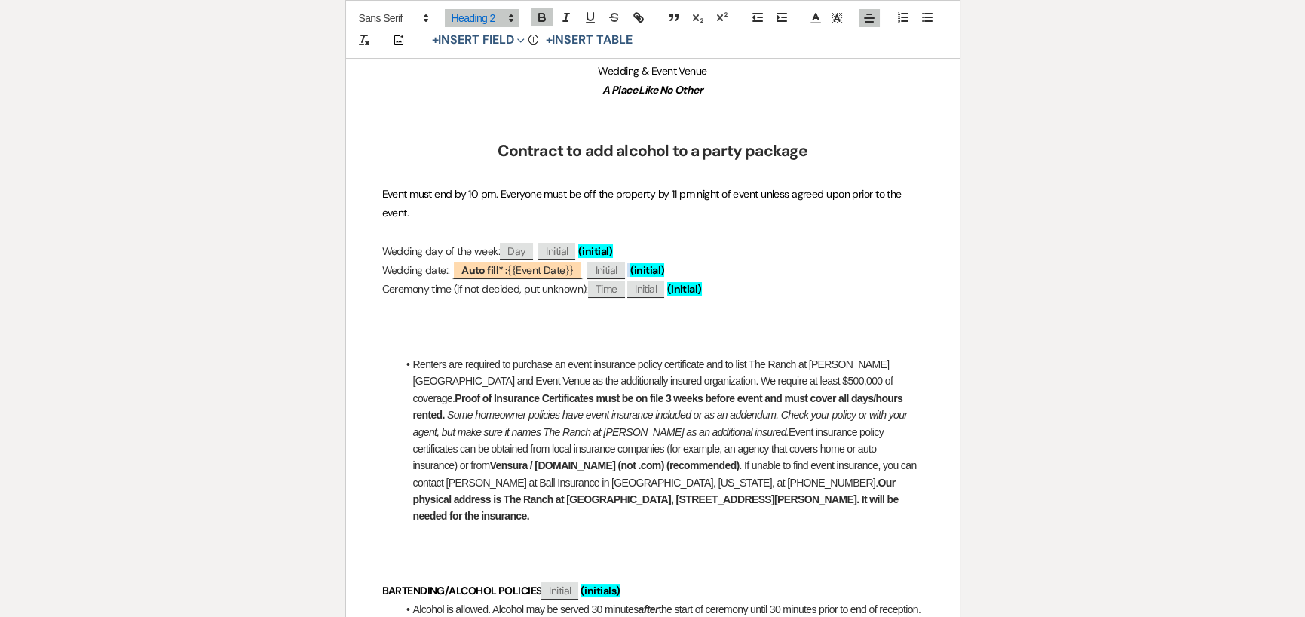
drag, startPoint x: 381, startPoint y: 189, endPoint x: 415, endPoint y: 207, distance: 37.8
click at [415, 207] on p "Event must end by 10 pm. Everyone must be off the property by 11 pm night of ev…" at bounding box center [652, 204] width 541 height 38
copy span "Event must end by 10 pm. Everyone must be off the property by 11 pm night of ev…"
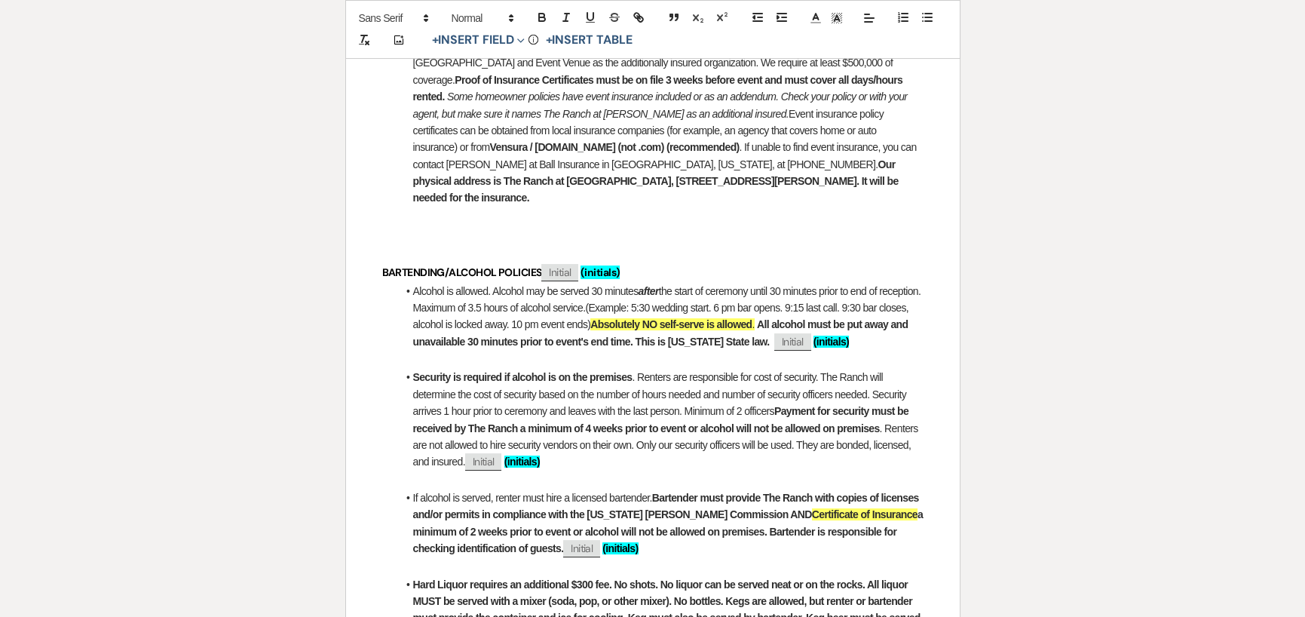
scroll to position [531, 0]
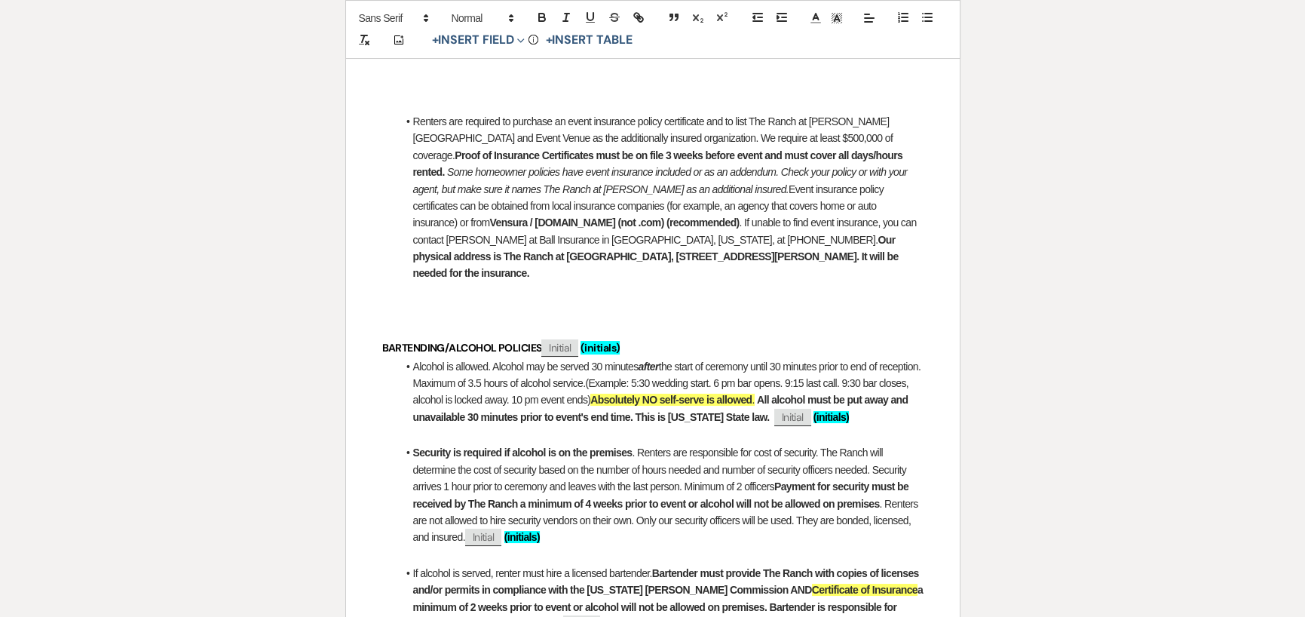
click at [393, 301] on p at bounding box center [652, 310] width 541 height 19
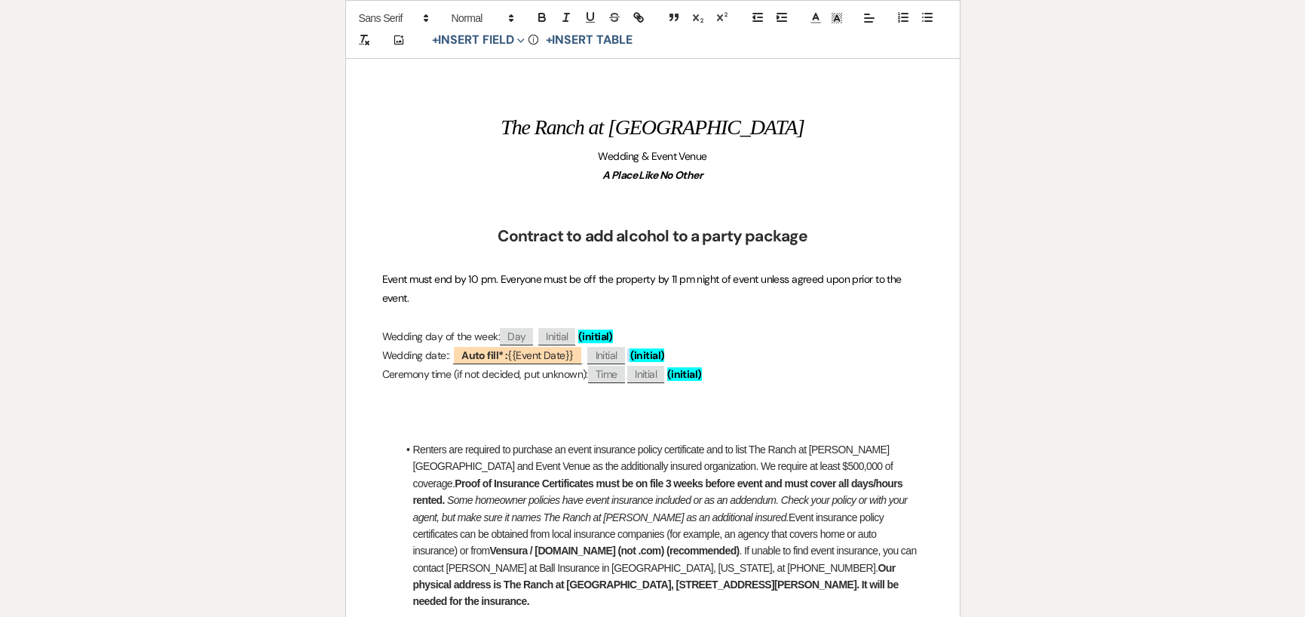
scroll to position [229, 0]
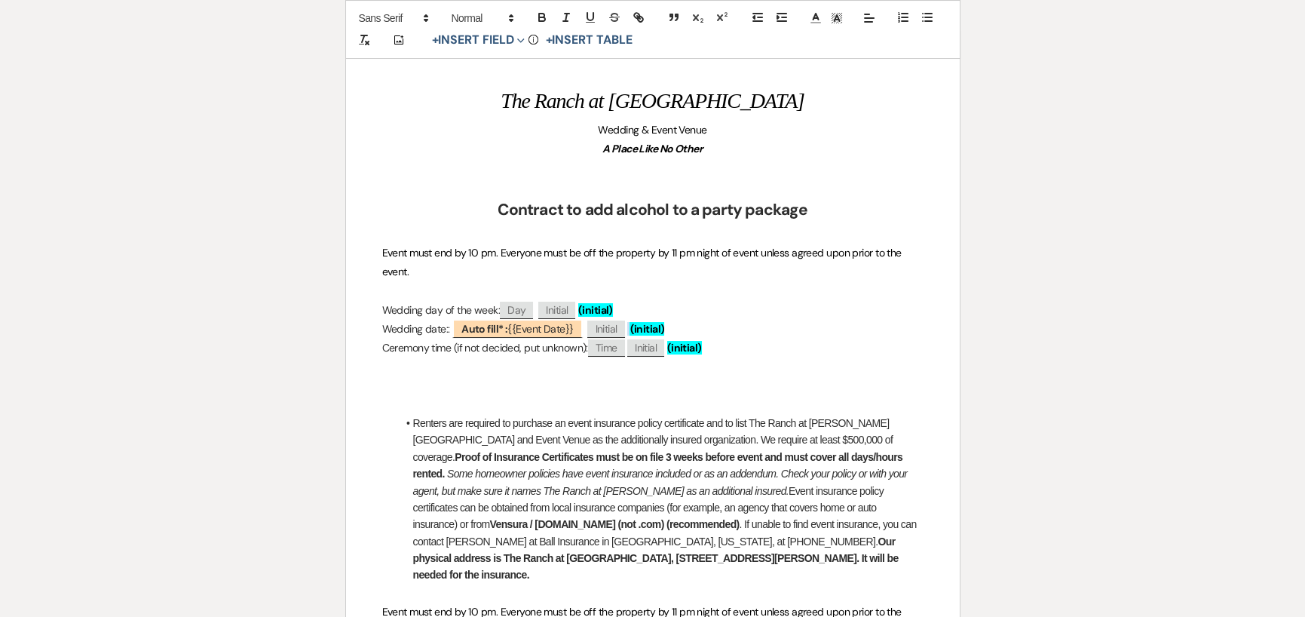
drag, startPoint x: 413, startPoint y: 268, endPoint x: 376, endPoint y: 247, distance: 42.2
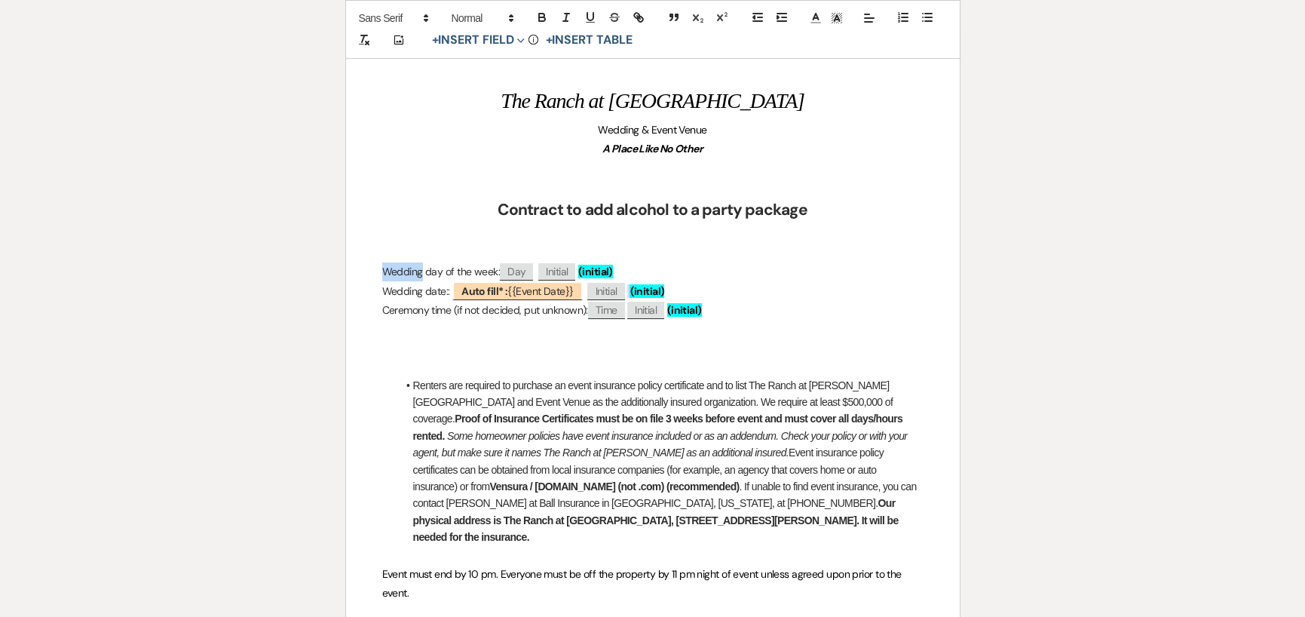
drag, startPoint x: 381, startPoint y: 268, endPoint x: 420, endPoint y: 264, distance: 39.5
drag, startPoint x: 378, startPoint y: 261, endPoint x: 754, endPoint y: 307, distance: 378.3
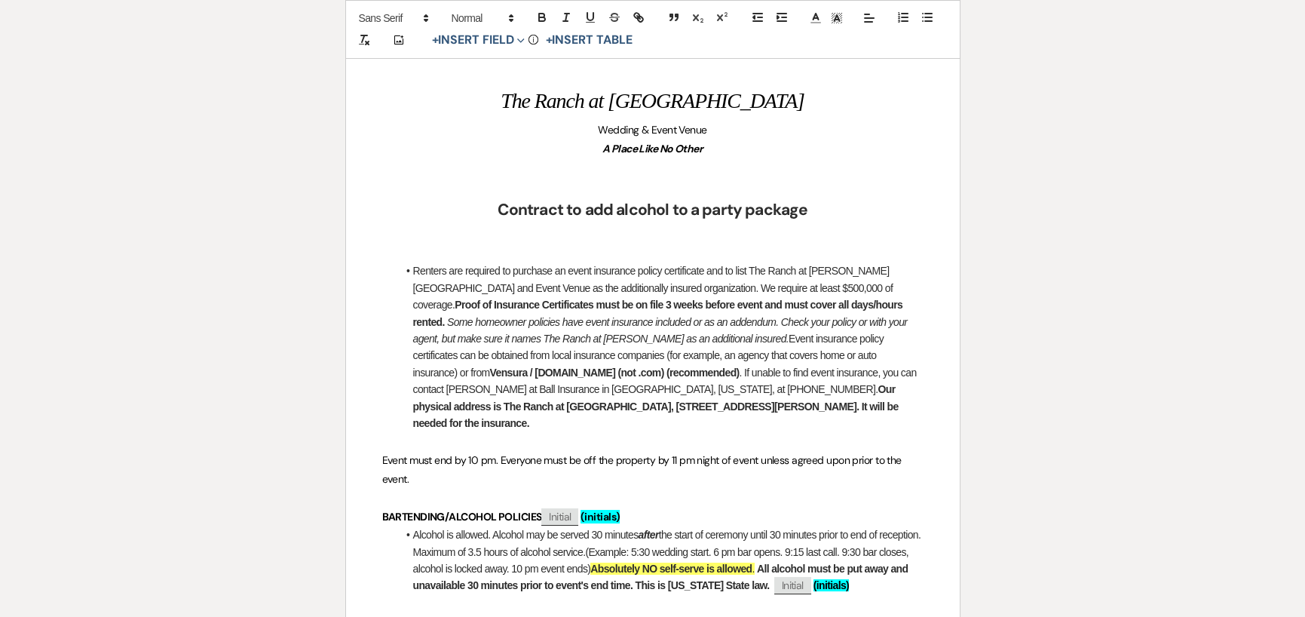
drag, startPoint x: 376, startPoint y: 438, endPoint x: 417, endPoint y: 467, distance: 50.2
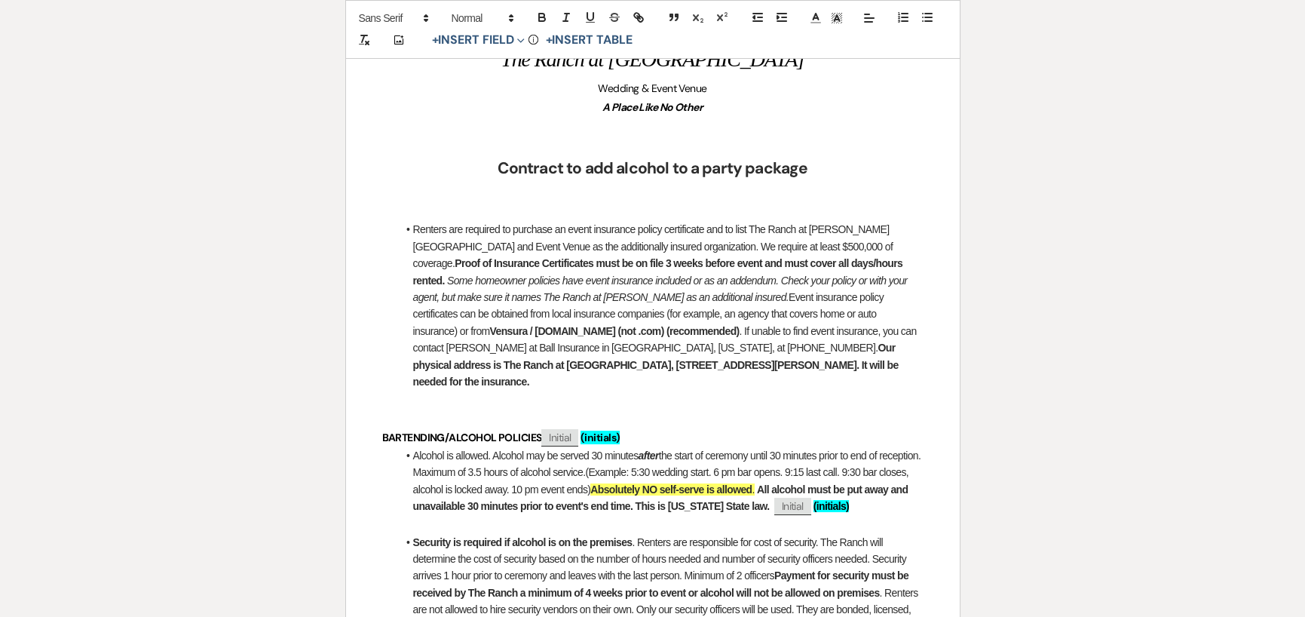
scroll to position [305, 0]
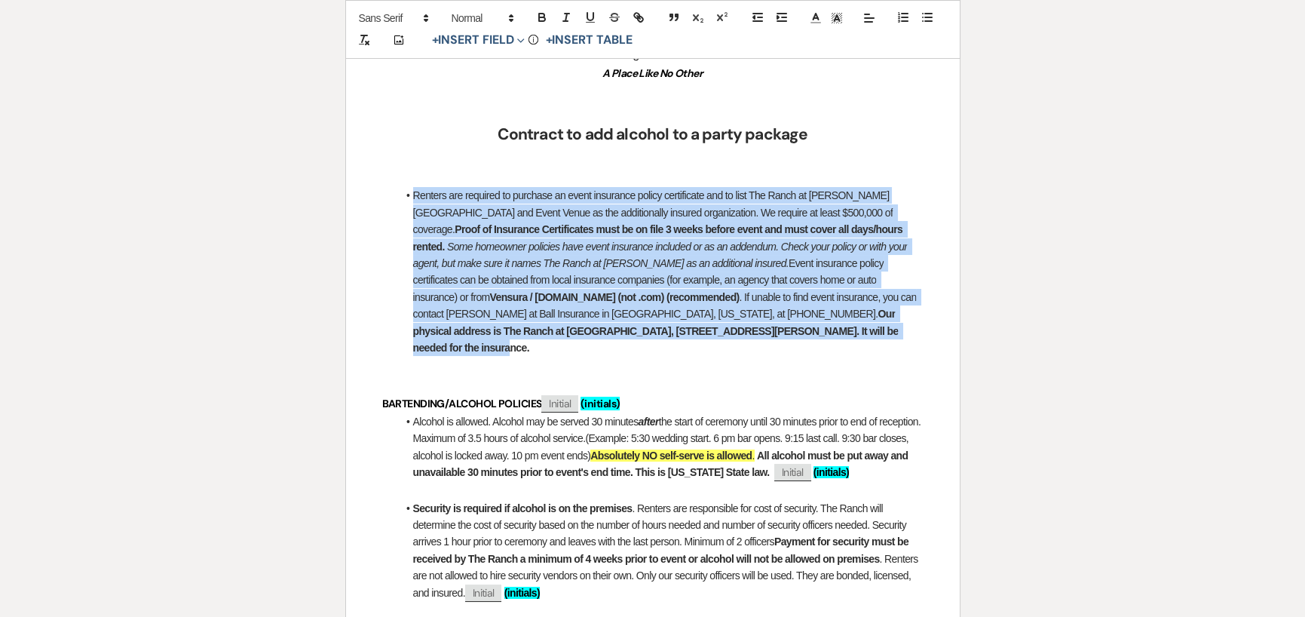
drag, startPoint x: 380, startPoint y: 188, endPoint x: 573, endPoint y: 332, distance: 240.8
copy li "Renters are required to purchase an event insurance policy certificate and to l…"
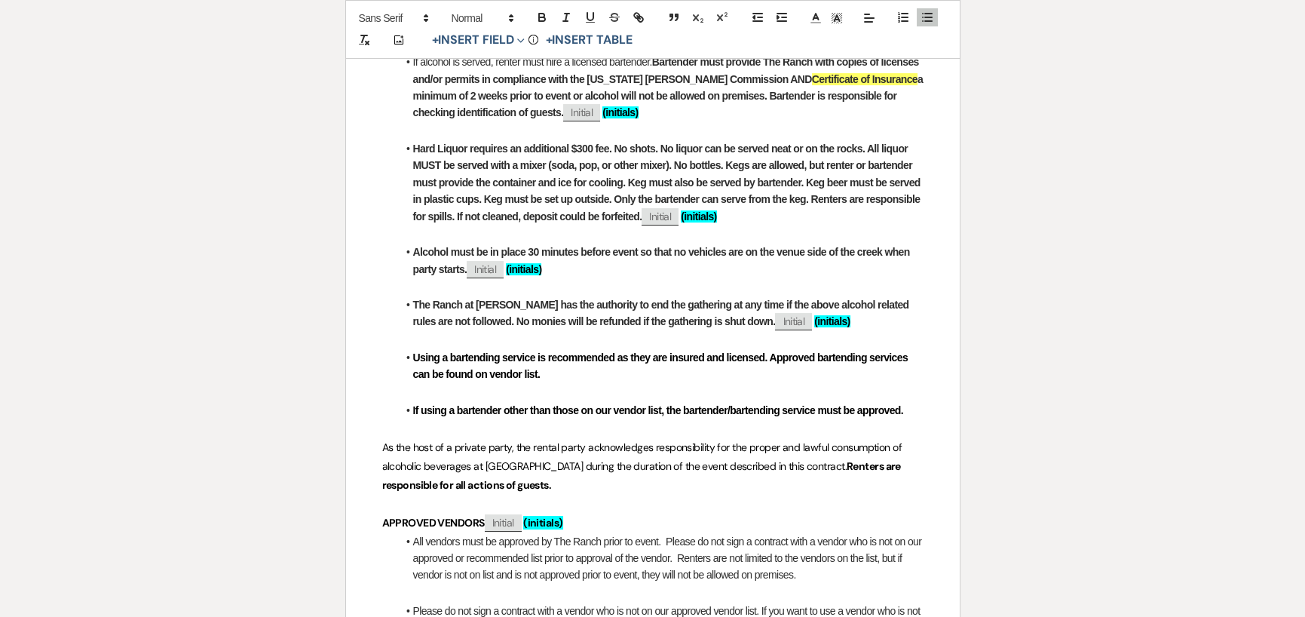
scroll to position [908, 0]
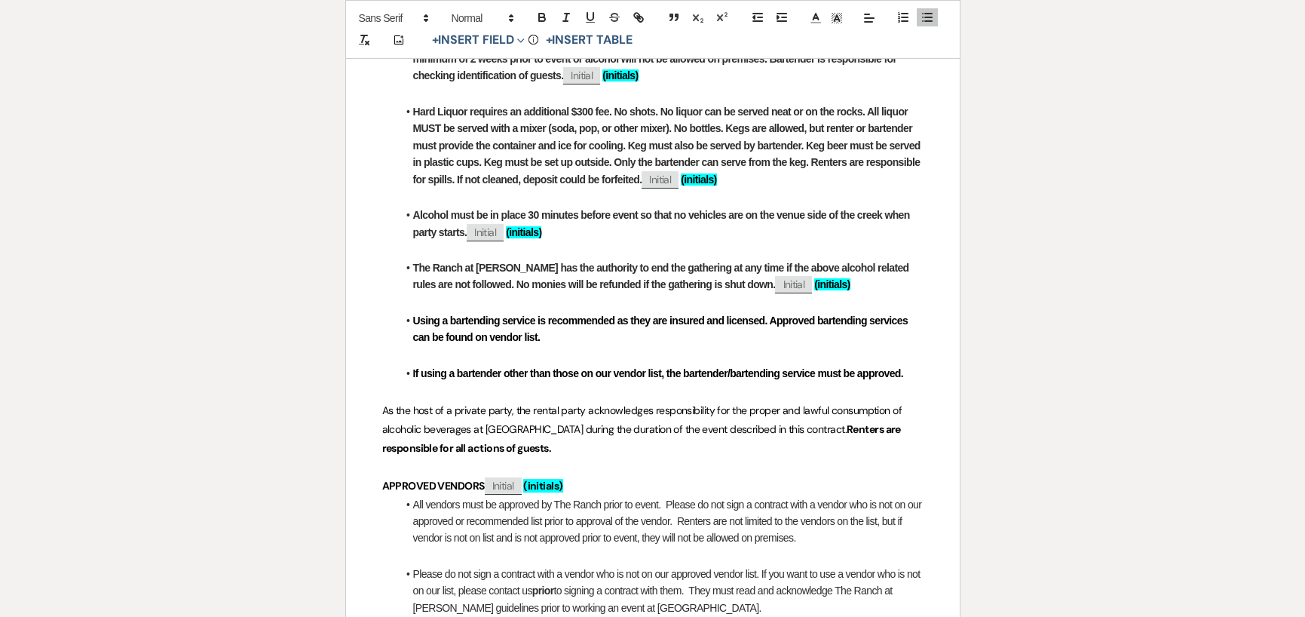
click at [517, 431] on p "As the host of a private party, the rental party acknowledges responsibility fo…" at bounding box center [652, 429] width 541 height 57
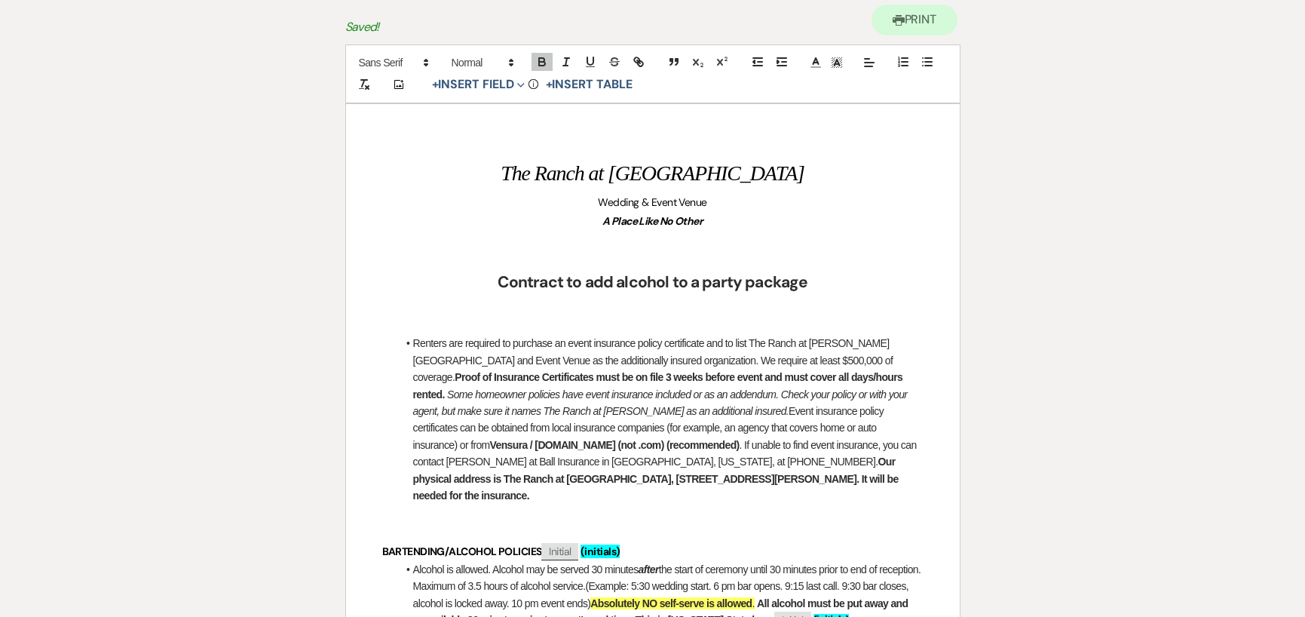
scroll to position [154, 0]
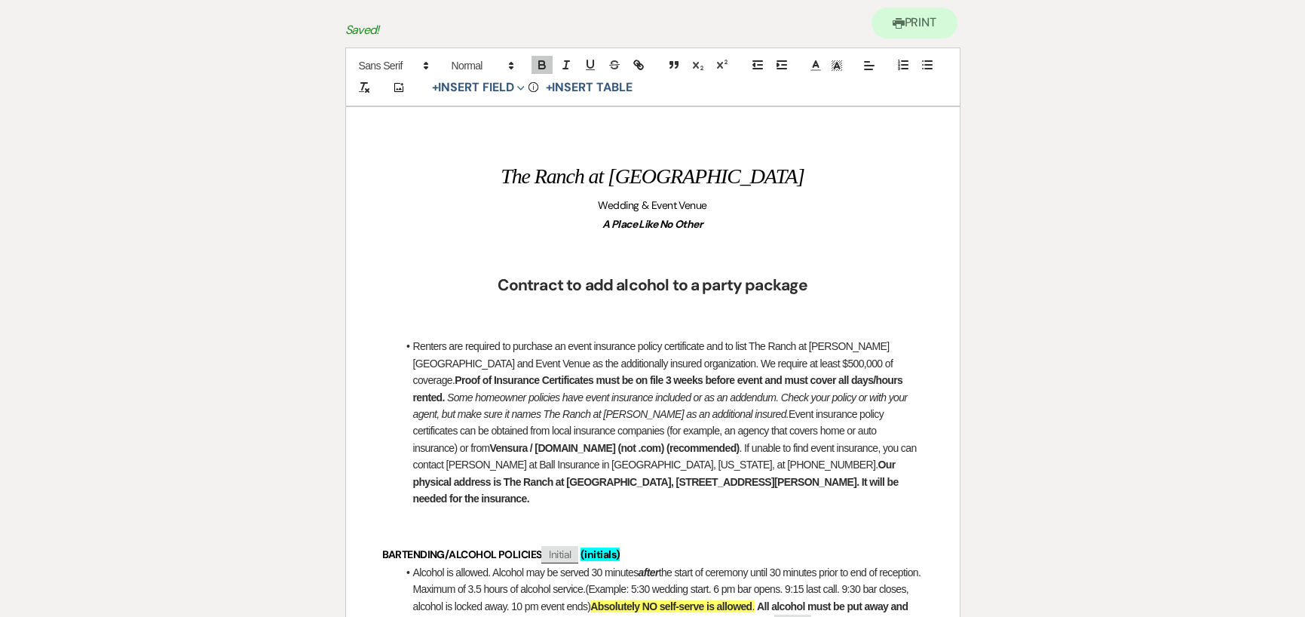
drag, startPoint x: 372, startPoint y: 338, endPoint x: 565, endPoint y: 471, distance: 235.3
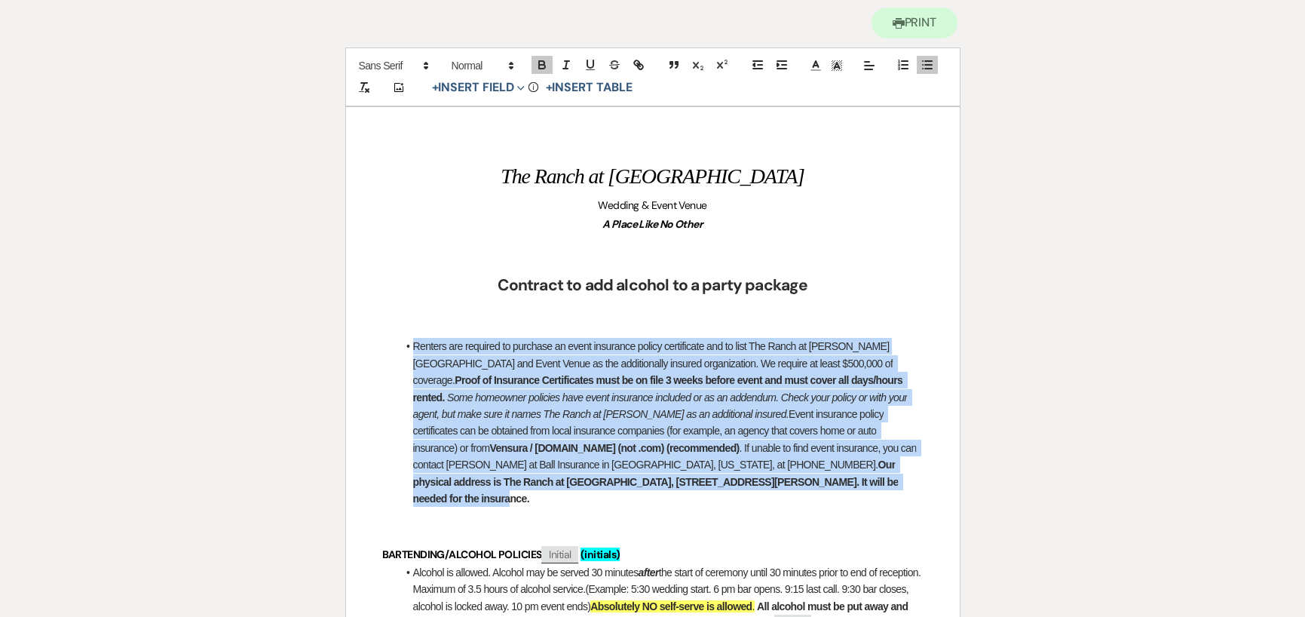
drag, startPoint x: 410, startPoint y: 345, endPoint x: 552, endPoint y: 476, distance: 193.6
click at [552, 476] on li "Renters are required to purchase an event insurance policy certificate and to l…" at bounding box center [660, 422] width 526 height 169
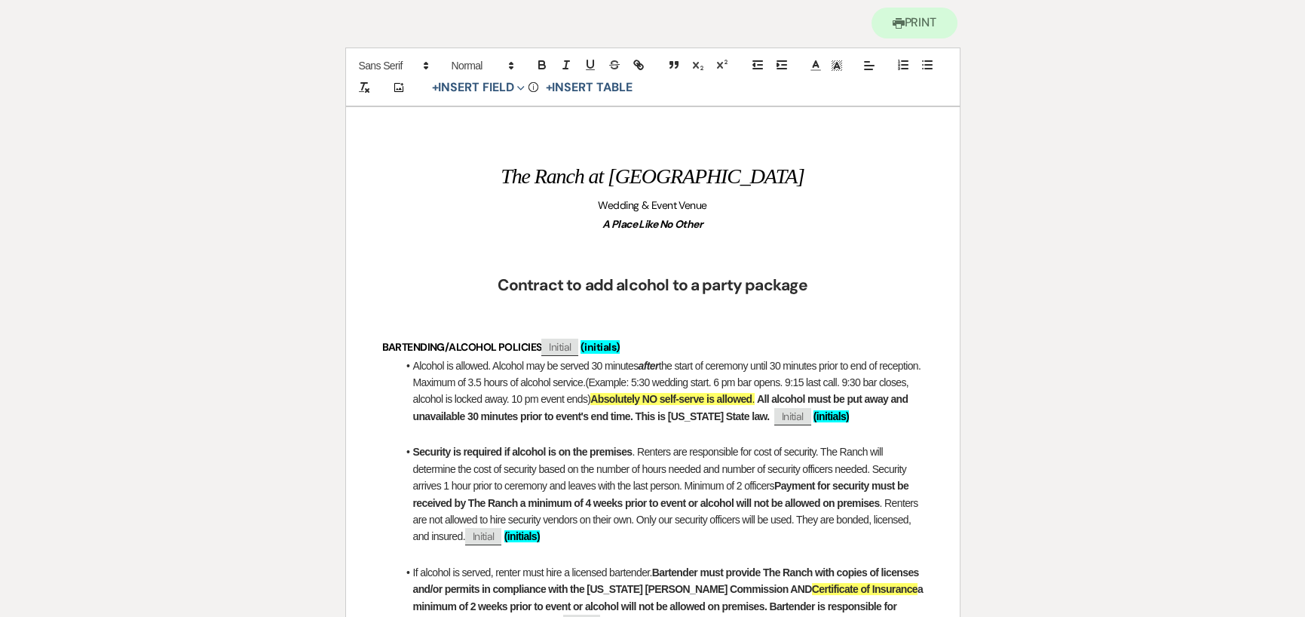
drag, startPoint x: 594, startPoint y: 365, endPoint x: 734, endPoint y: 362, distance: 140.3
click at [734, 362] on li "Alcohol is allowed. Alcohol may be served 30 minutes after the start of ceremon…" at bounding box center [660, 391] width 526 height 68
drag, startPoint x: 593, startPoint y: 364, endPoint x: 753, endPoint y: 363, distance: 160.6
click at [753, 363] on li "Alcohol is allowed. Alcohol may be served 30 minutes after the start of ceremon…" at bounding box center [660, 391] width 526 height 68
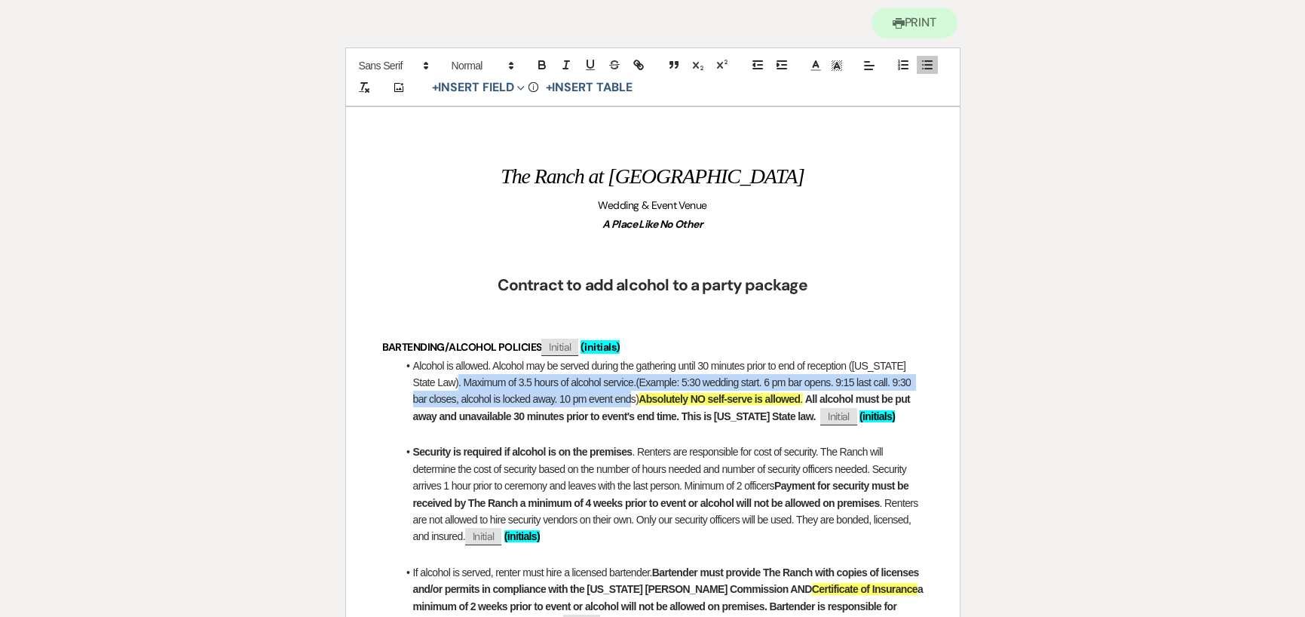
drag, startPoint x: 437, startPoint y: 379, endPoint x: 622, endPoint y: 402, distance: 186.1
click at [622, 402] on li "Alcohol is allowed. Alcohol may be served during the gathering until 30 minutes…" at bounding box center [660, 391] width 526 height 68
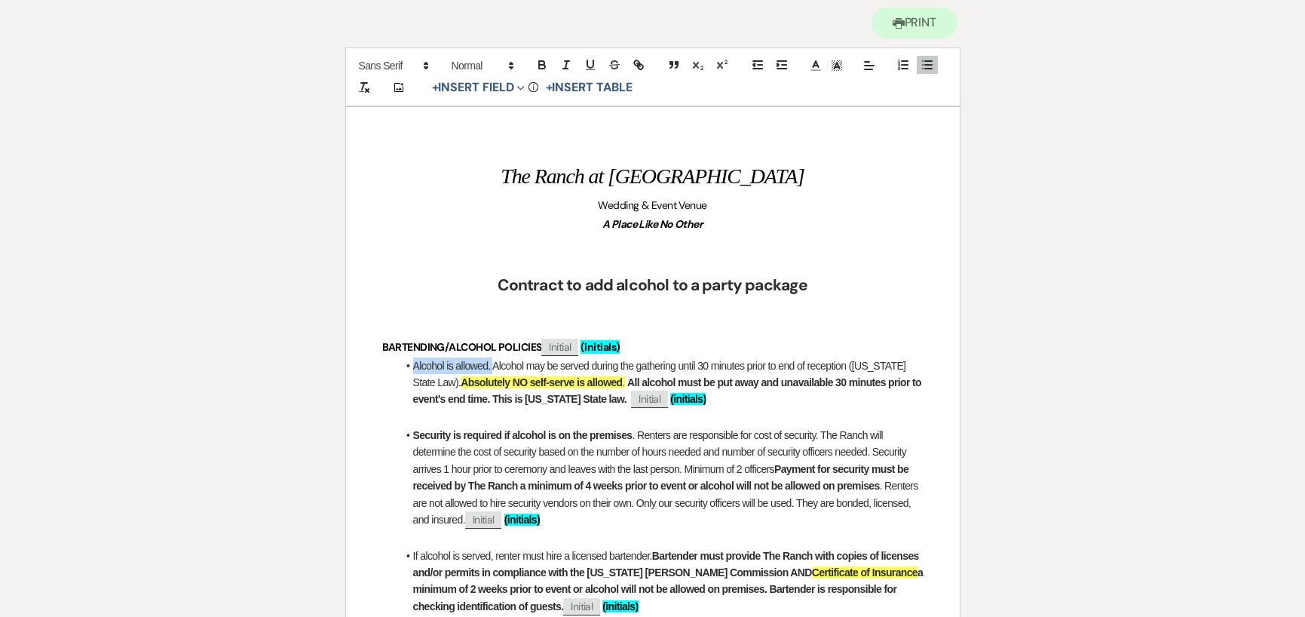
drag, startPoint x: 492, startPoint y: 364, endPoint x: 415, endPoint y: 369, distance: 77.8
click at [415, 369] on li "Alcohol is allowed. Alcohol may be served during the gathering until 30 minutes…" at bounding box center [660, 382] width 526 height 51
drag, startPoint x: 768, startPoint y: 365, endPoint x: 863, endPoint y: 366, distance: 94.2
click at [863, 366] on li "Alcohol may be served during the gathering until 30 minutes prior to end of rec…" at bounding box center [660, 382] width 526 height 51
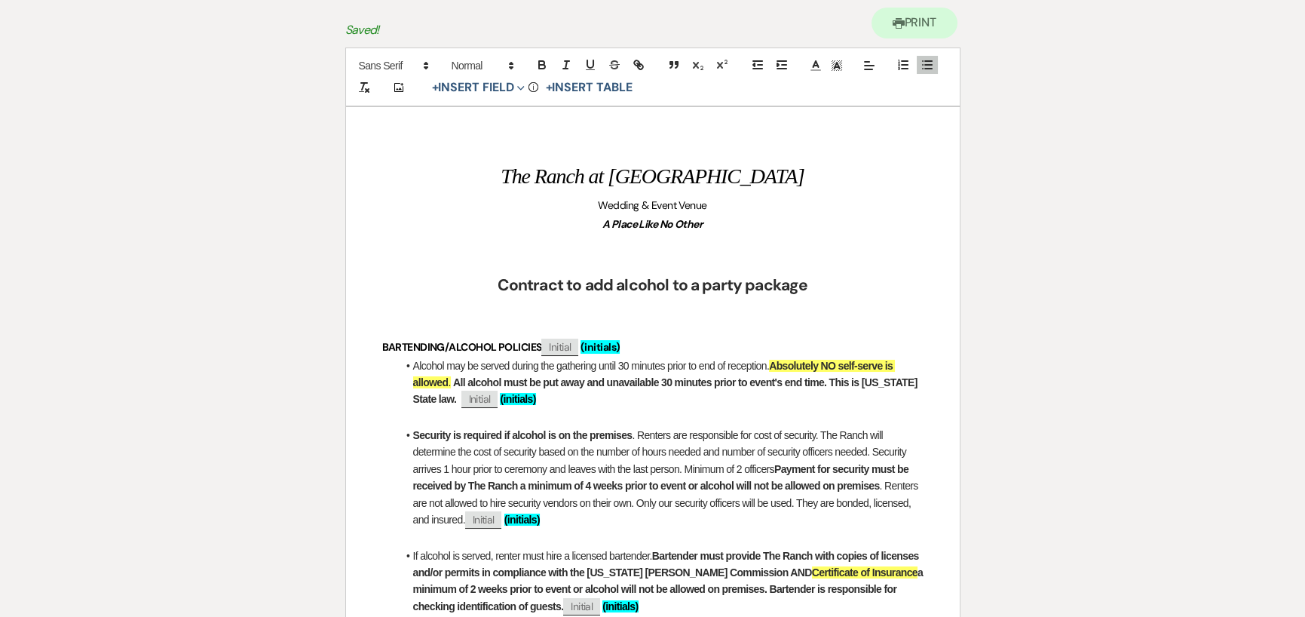
scroll to position [229, 0]
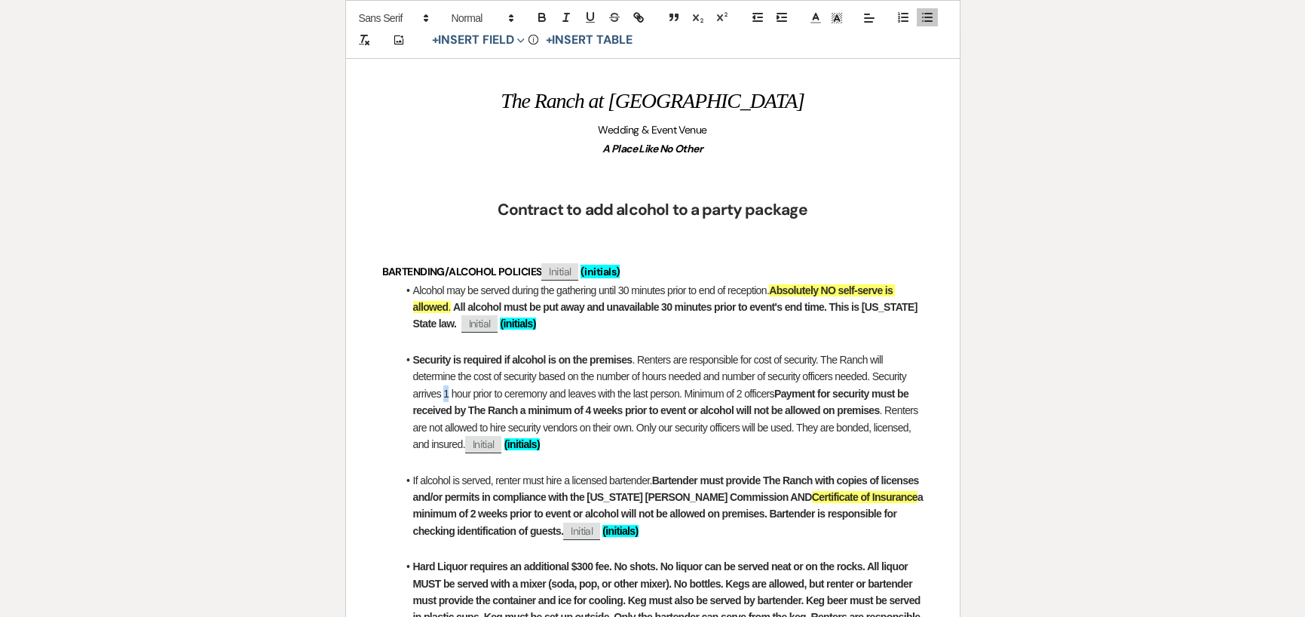
click at [447, 392] on span ". Renters are responsible for cost of security. The Ranch will determine the co…" at bounding box center [661, 377] width 496 height 46
drag, startPoint x: 755, startPoint y: 425, endPoint x: 742, endPoint y: 425, distance: 12.8
click at [742, 425] on span ". Renters are not allowed to hire security vendors on their own. Only our secur…" at bounding box center [666, 435] width 507 height 29
click at [795, 427] on span ". Renters are not allowed to hire security vendors on their own. Only our secur…" at bounding box center [666, 435] width 507 height 29
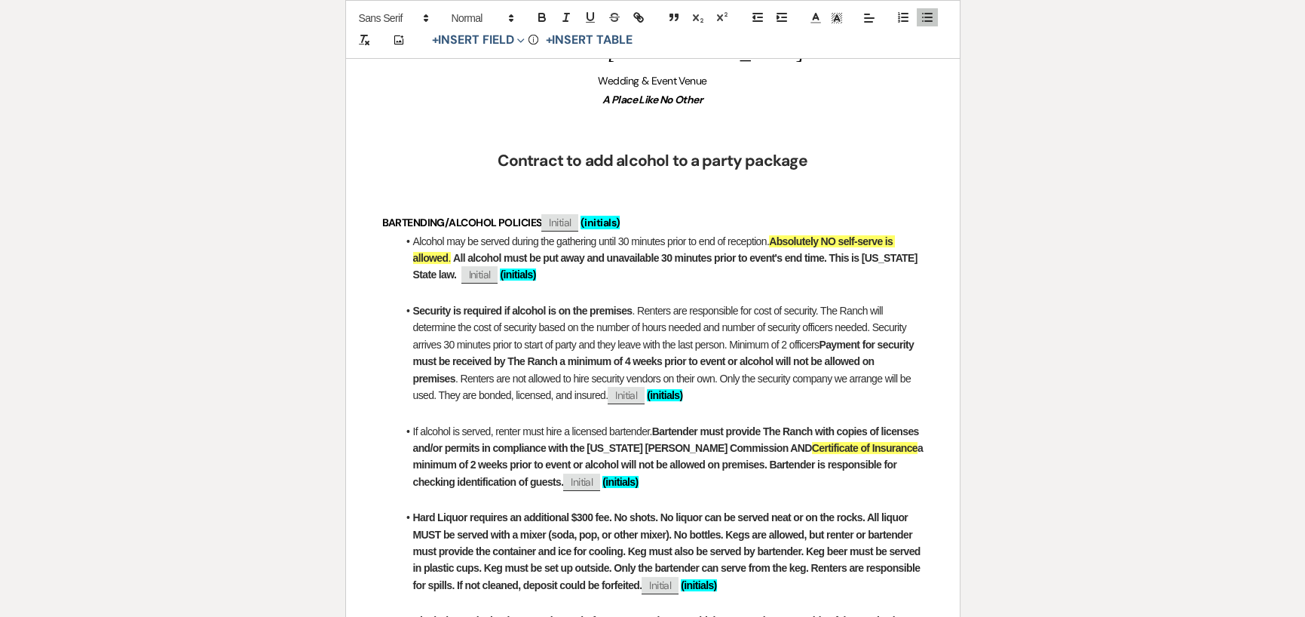
scroll to position [305, 0]
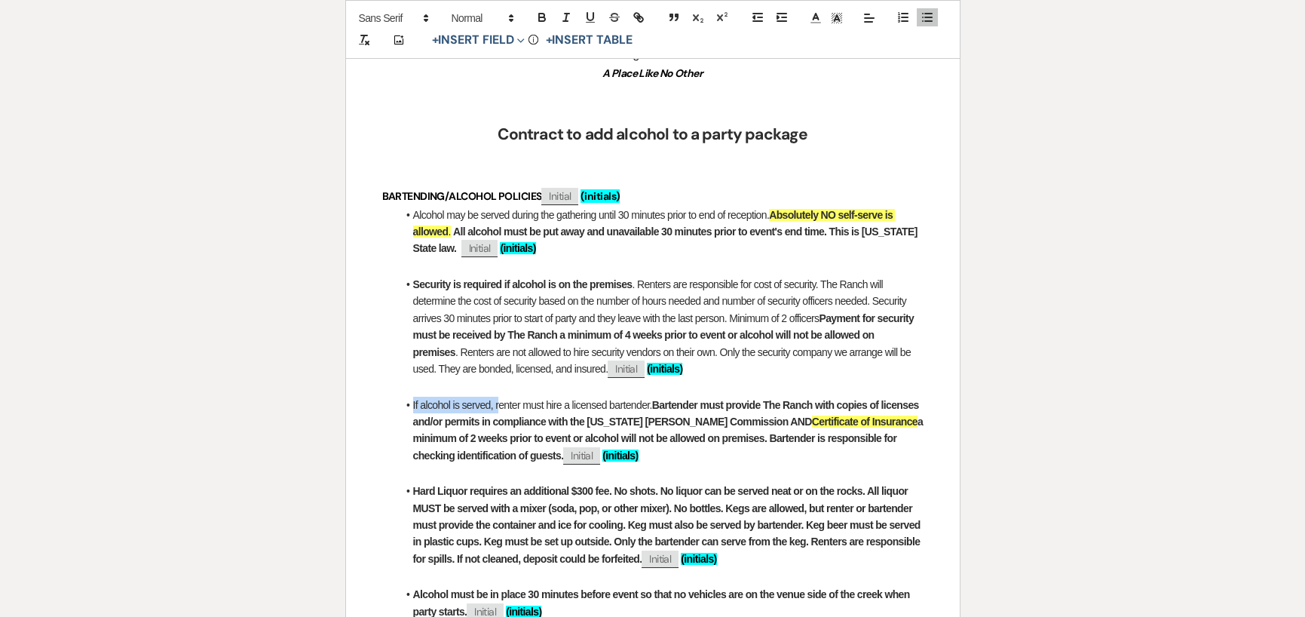
drag, startPoint x: 413, startPoint y: 402, endPoint x: 498, endPoint y: 405, distance: 84.5
click at [498, 405] on span "If alcohol is served, renter must hire a licensed bartender." at bounding box center [532, 405] width 239 height 12
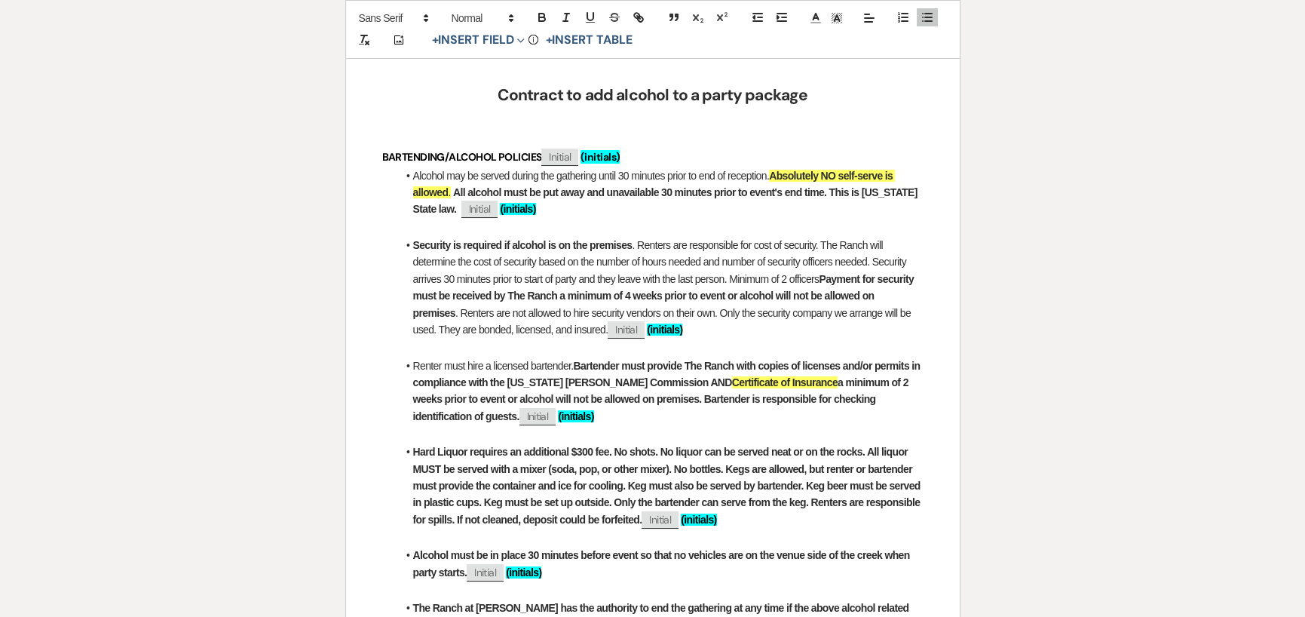
scroll to position [380, 0]
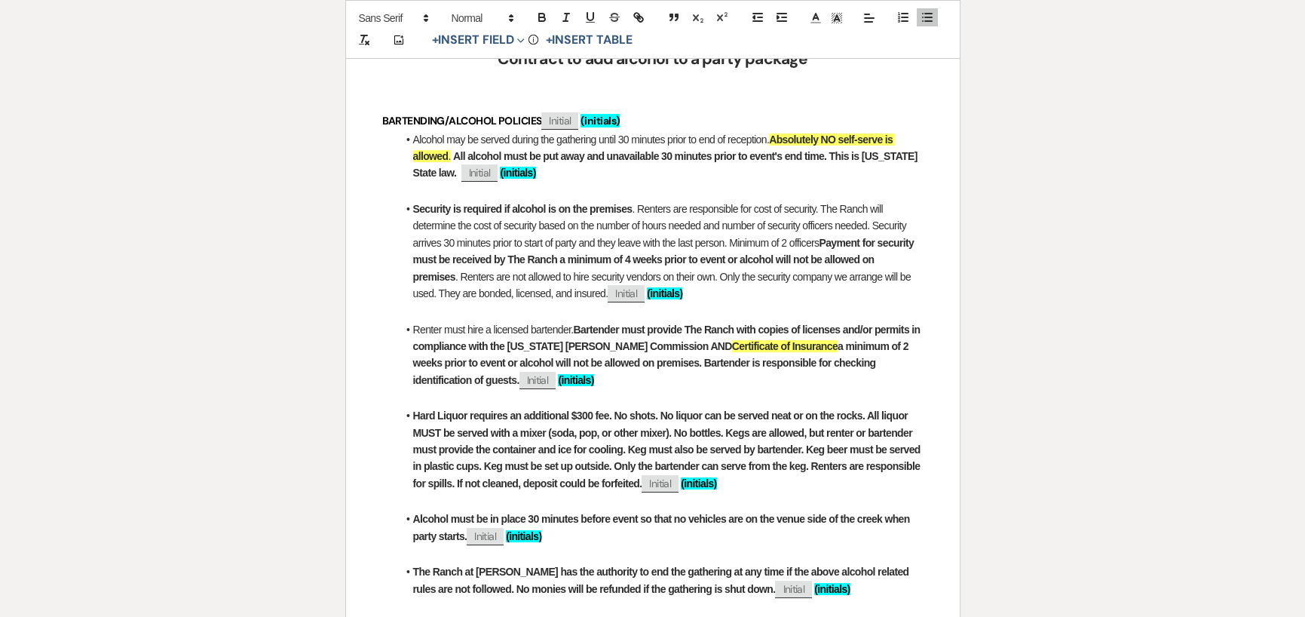
click at [412, 137] on li "Alcohol may be served during the gathering until 30 minutes prior to end of rec…" at bounding box center [660, 156] width 526 height 51
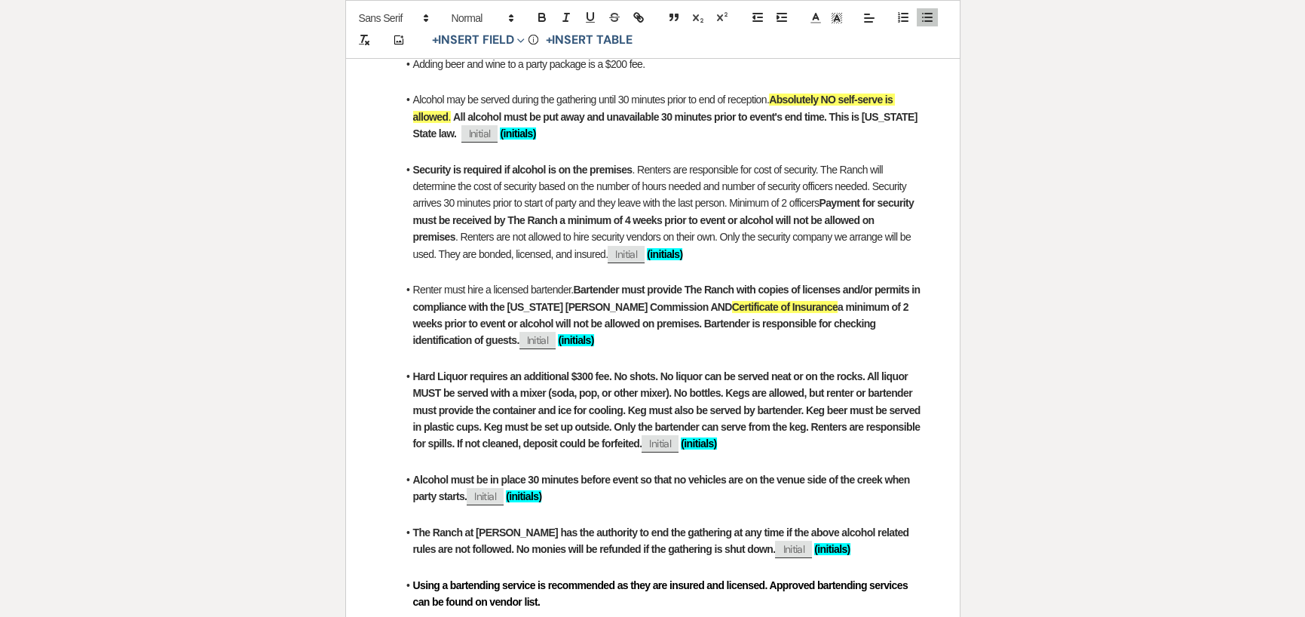
scroll to position [531, 0]
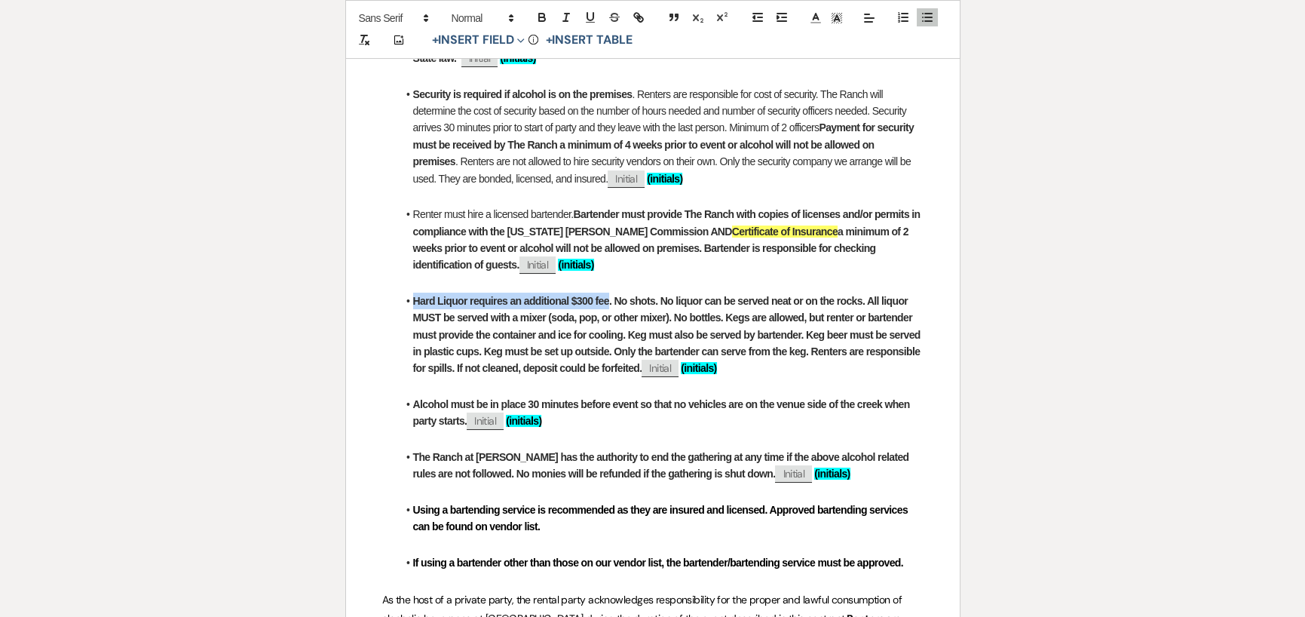
drag, startPoint x: 413, startPoint y: 301, endPoint x: 608, endPoint y: 302, distance: 194.5
click at [608, 302] on strong "Hard Liquor requires an additional $300 fee. No shots. No liquor can be served …" at bounding box center [668, 335] width 510 height 80
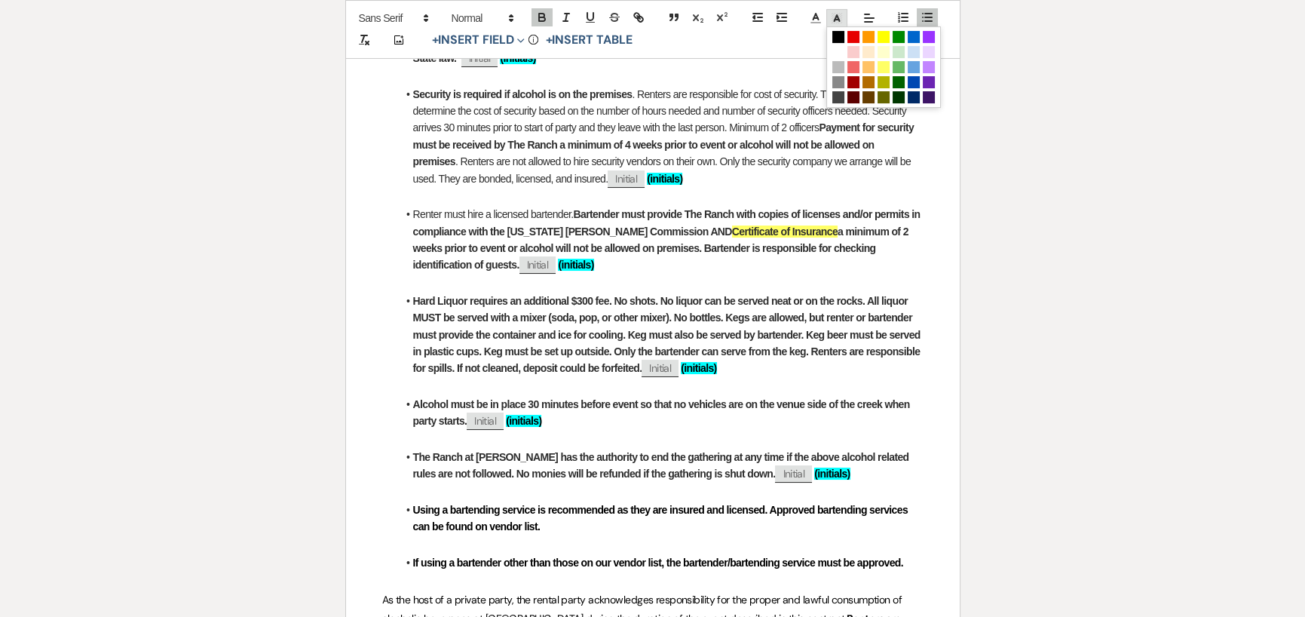
click at [835, 13] on icon at bounding box center [837, 18] width 14 height 14
click at [879, 38] on span at bounding box center [884, 37] width 12 height 12
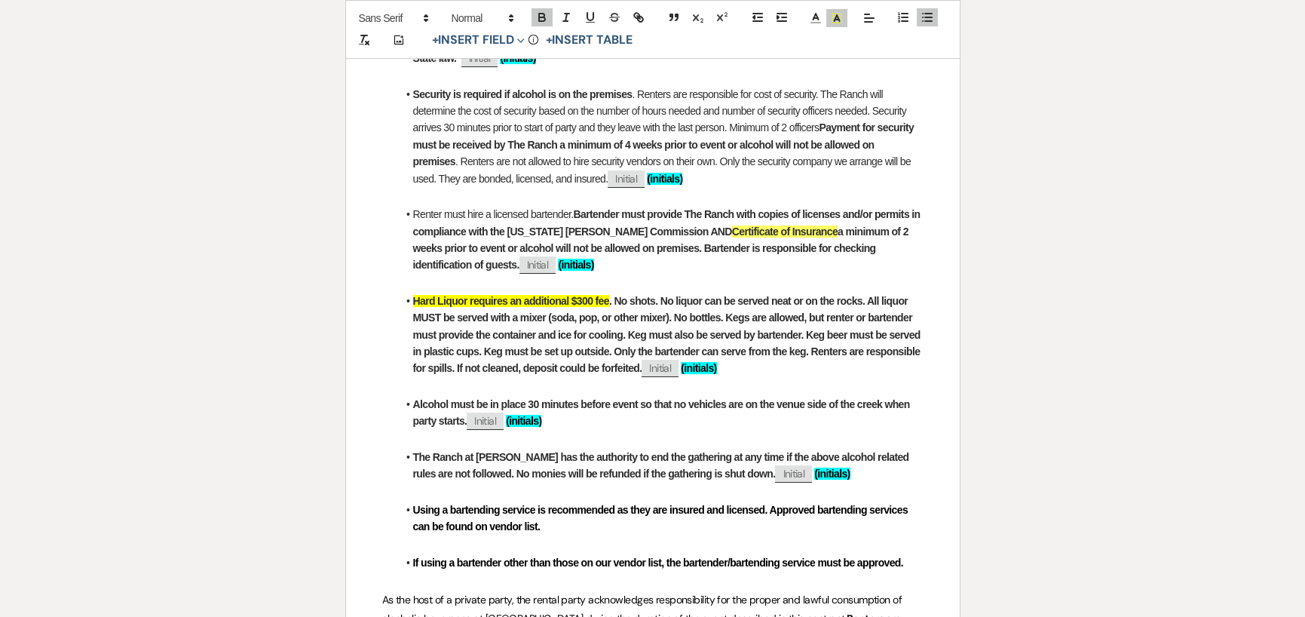
click at [633, 250] on strong "a minimum of 2 weeks prior to event or alcohol will not be allowed on premises.…" at bounding box center [662, 248] width 498 height 46
drag, startPoint x: 414, startPoint y: 299, endPoint x: 610, endPoint y: 305, distance: 196.1
click at [610, 305] on li "Hard Liquor requires an additional $300 fee . No shots. No liquor can be served…" at bounding box center [660, 335] width 526 height 84
click at [835, 20] on line at bounding box center [837, 20] width 4 height 0
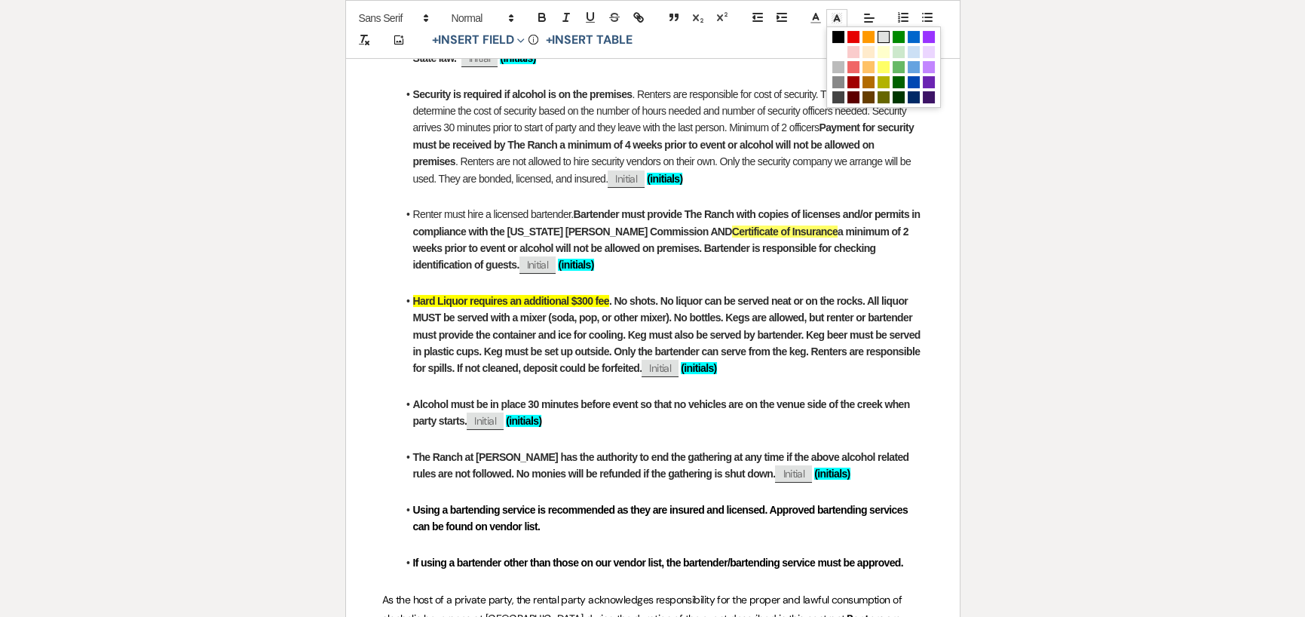
click at [884, 39] on span at bounding box center [884, 37] width 12 height 12
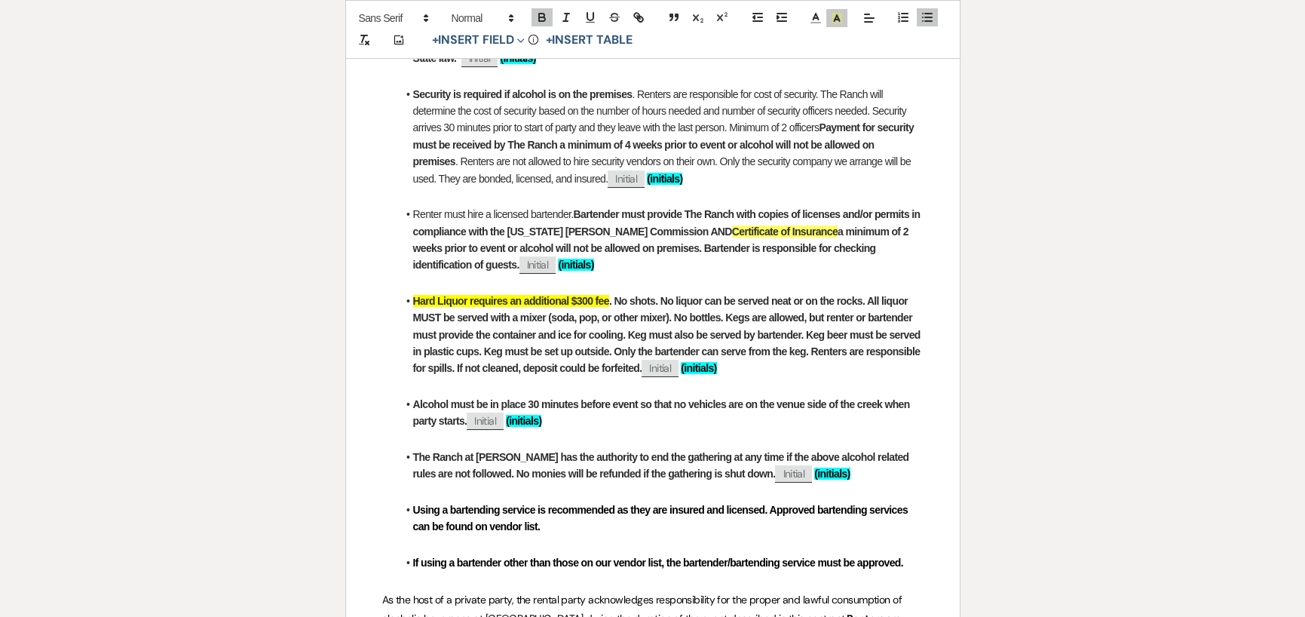
click at [641, 311] on strong ". No shots. No liquor can be served neat or on the rocks. All liquor MUST be se…" at bounding box center [668, 335] width 510 height 80
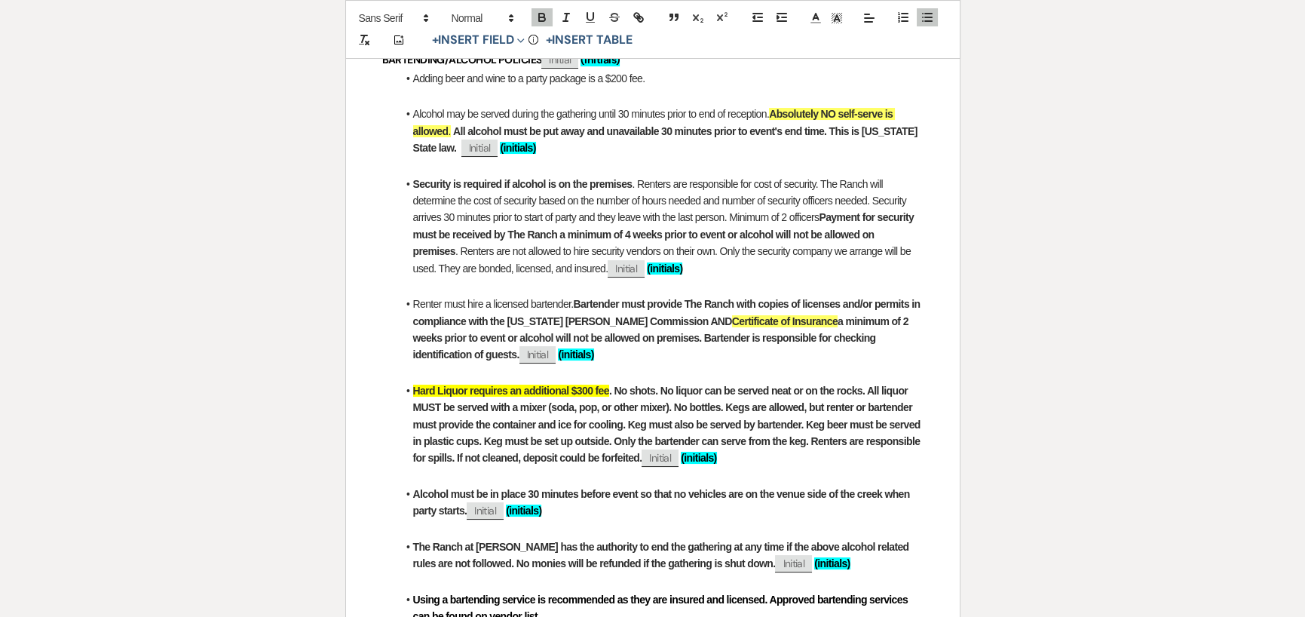
scroll to position [380, 0]
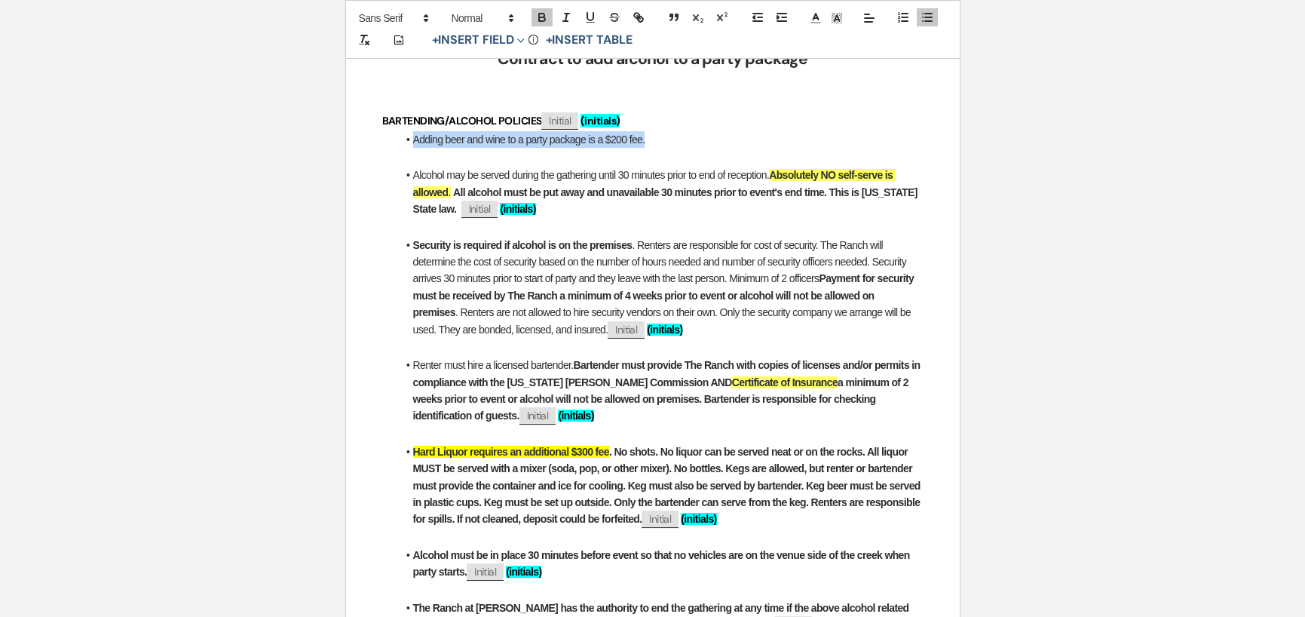
drag, startPoint x: 411, startPoint y: 138, endPoint x: 647, endPoint y: 140, distance: 236.0
click at [647, 140] on li "Adding beer and wine to a party package is a $200 fee." at bounding box center [660, 139] width 526 height 17
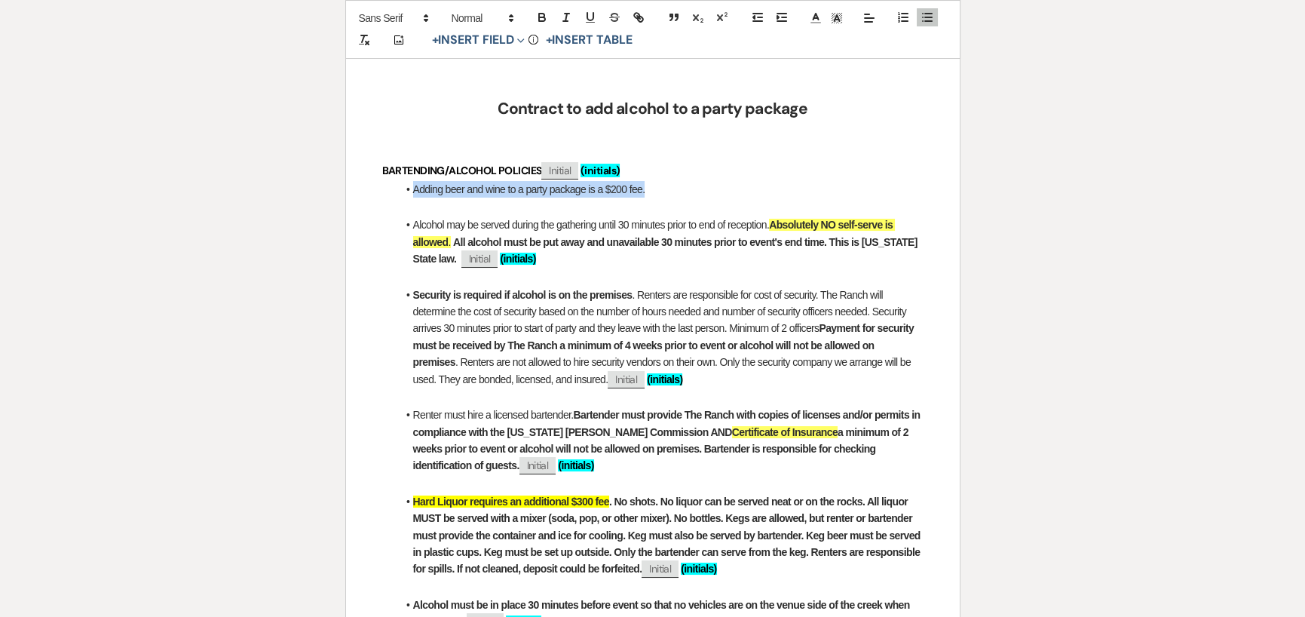
scroll to position [305, 0]
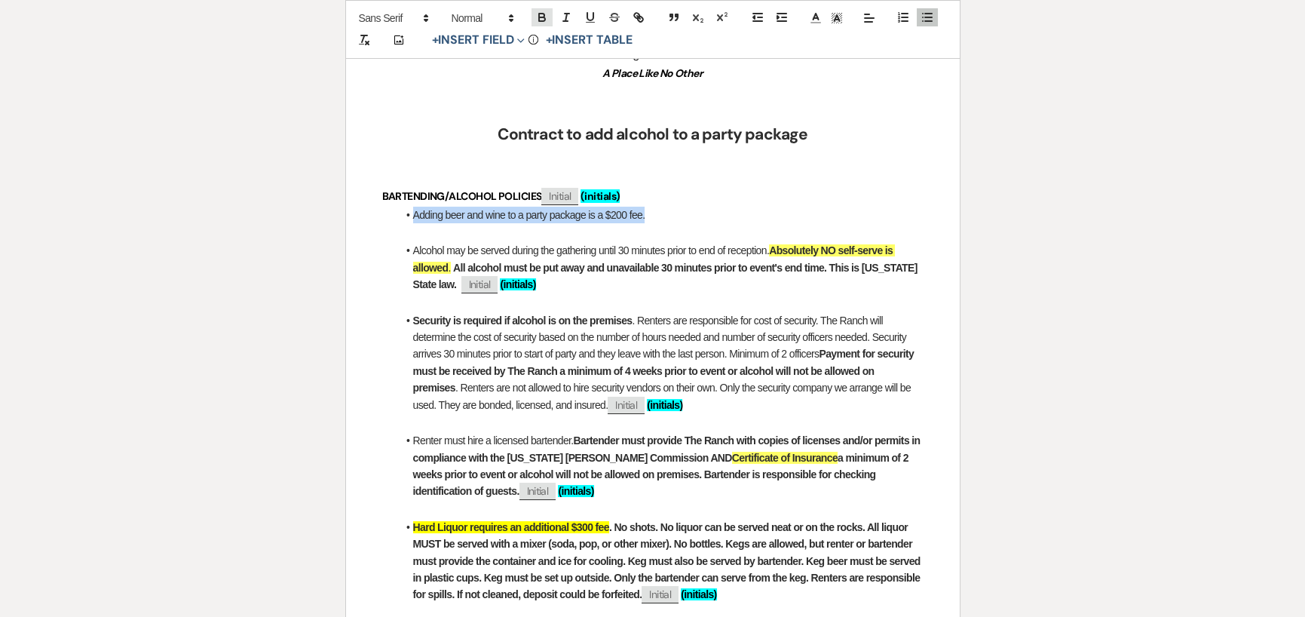
click at [547, 14] on icon "button" at bounding box center [542, 18] width 14 height 14
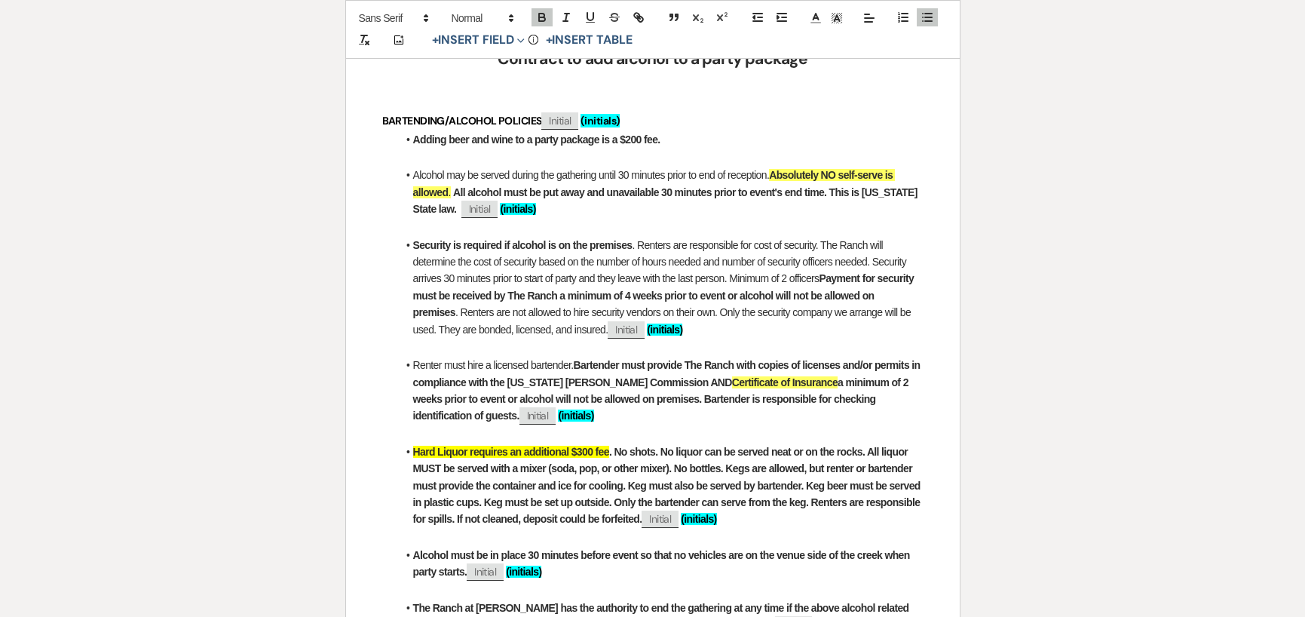
click at [682, 129] on p "BARTENDING/ALCOHOL POLICIES ﻿ Initial ﻿ (initials)" at bounding box center [652, 121] width 541 height 19
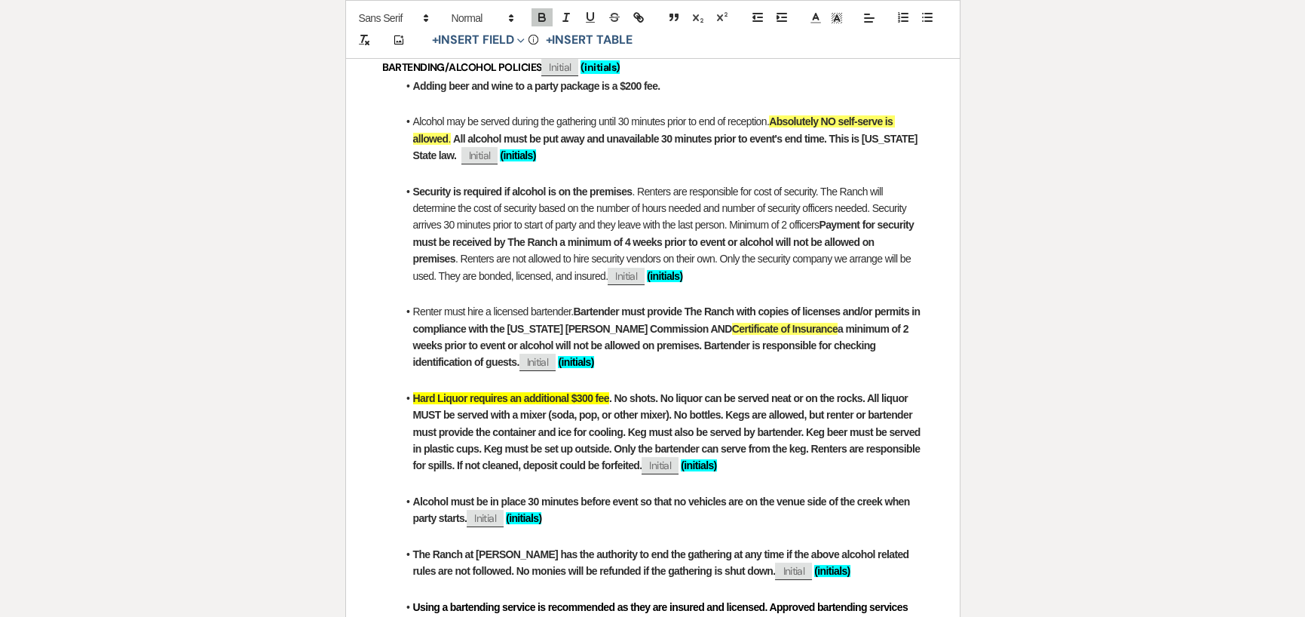
scroll to position [455, 0]
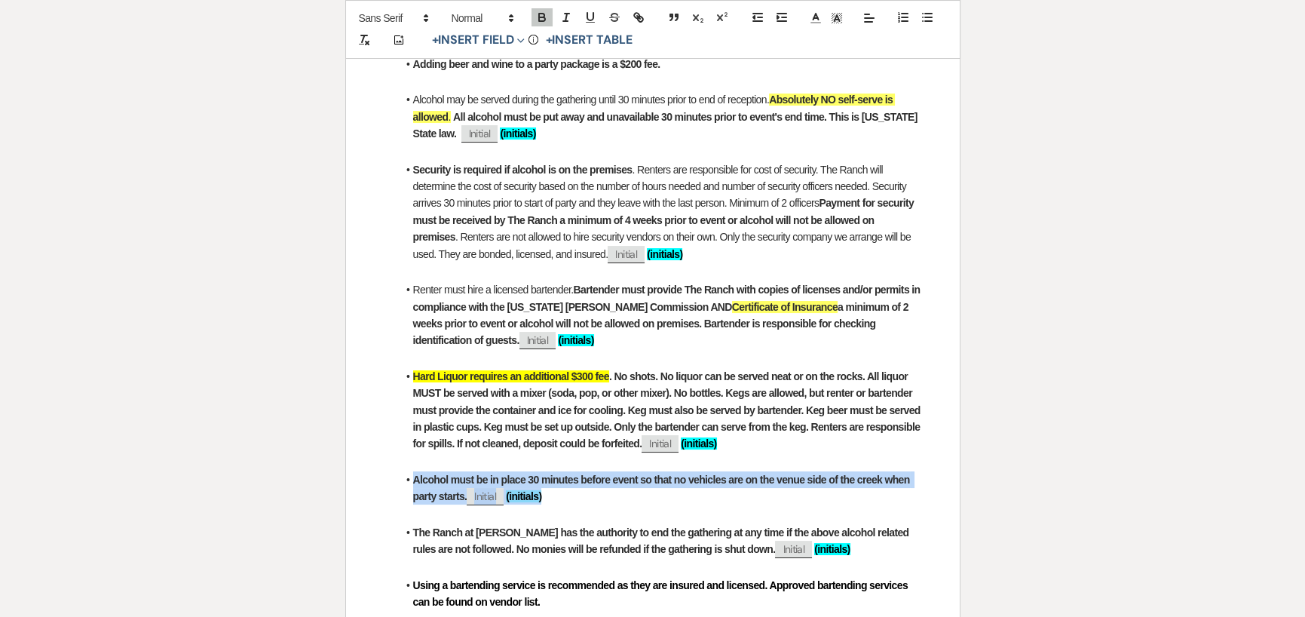
drag, startPoint x: 415, startPoint y: 482, endPoint x: 552, endPoint y: 496, distance: 138.0
click at [552, 496] on li "Alcohol must be in place 30 minutes before event so that no vehicles are on the…" at bounding box center [660, 488] width 526 height 34
copy li "Alcohol must be in place 30 minutes before event so that no vehicles are on the…"
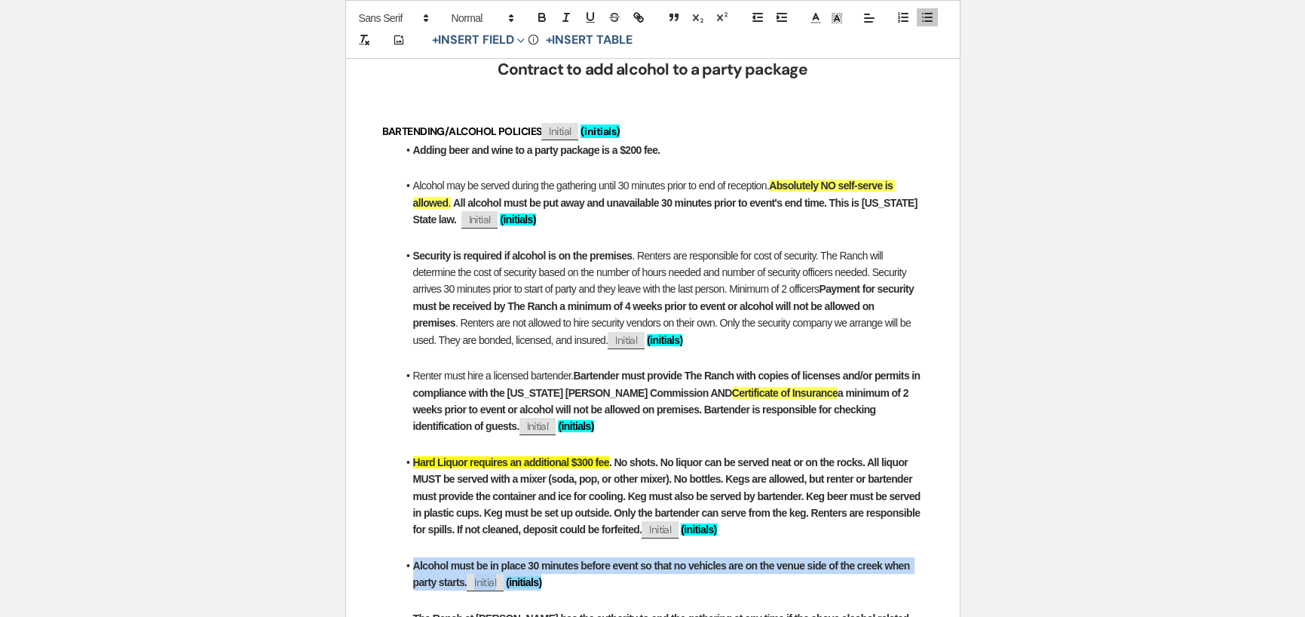
scroll to position [305, 0]
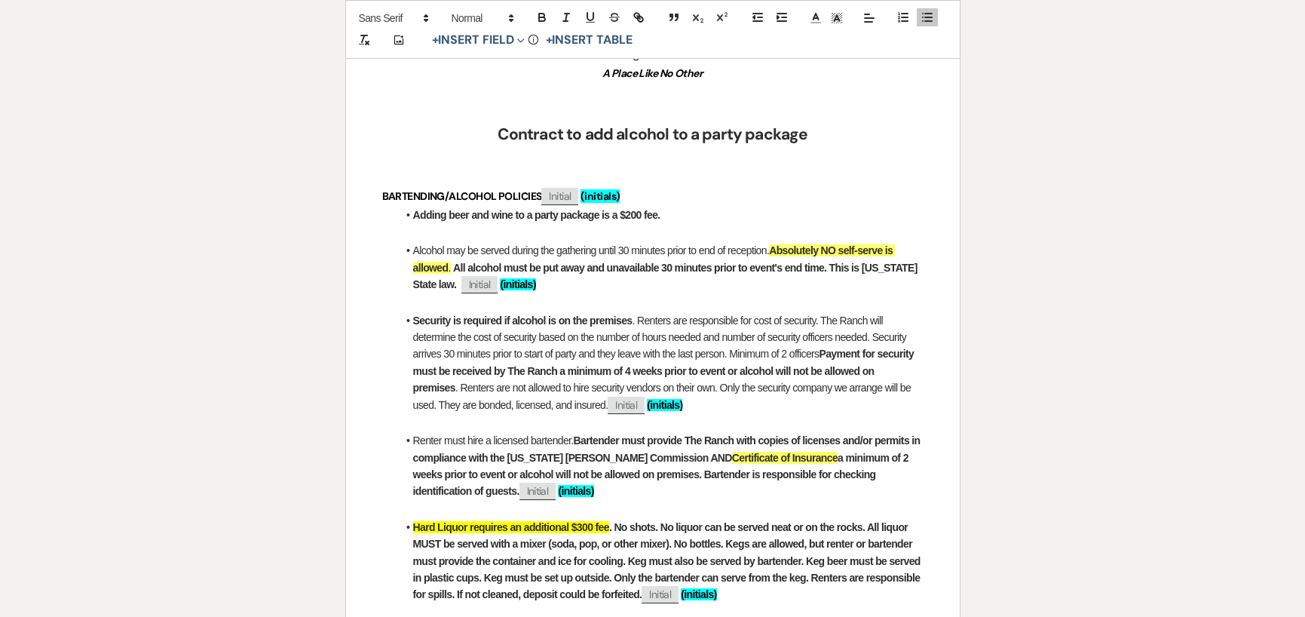
click at [674, 214] on li "Adding beer and wine to a party package is a $200 fee." at bounding box center [660, 215] width 526 height 17
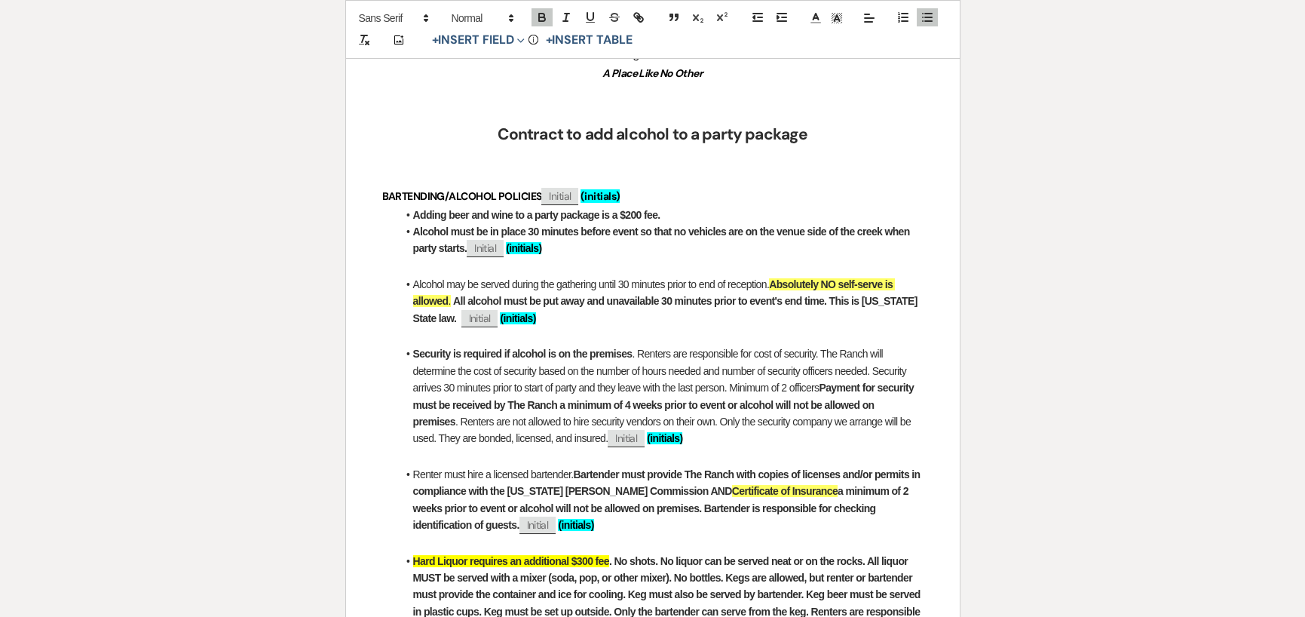
click at [682, 215] on li "Adding beer and wine to a party package is a $200 fee." at bounding box center [660, 215] width 526 height 17
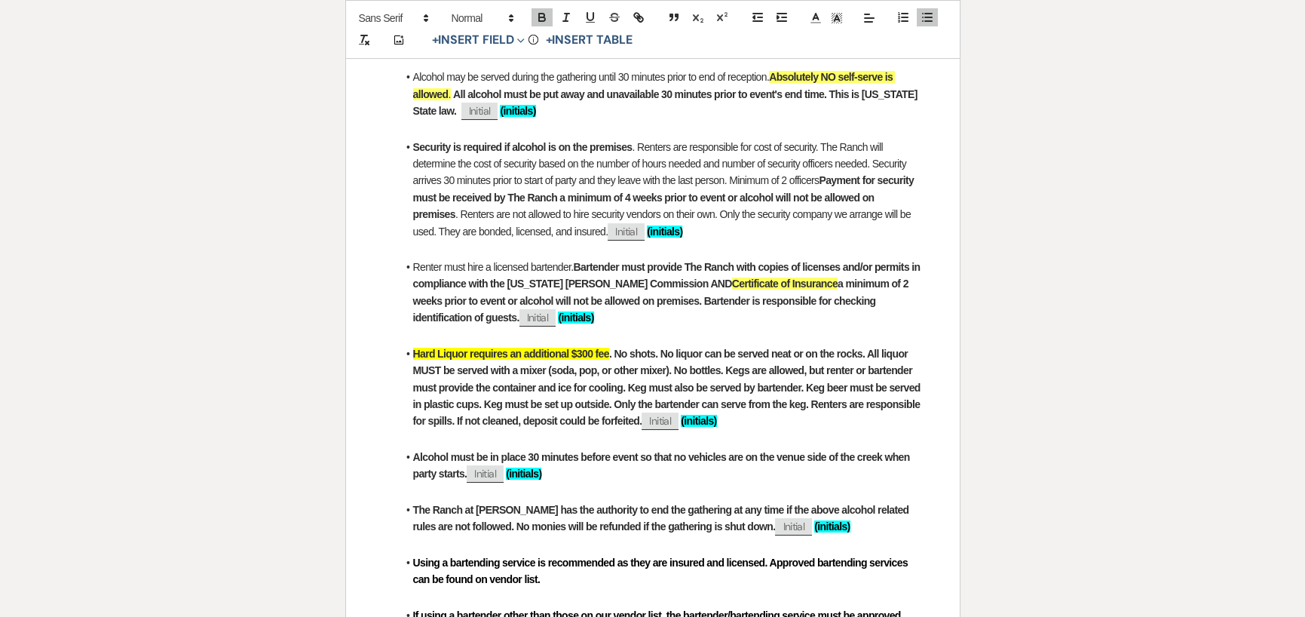
scroll to position [455, 0]
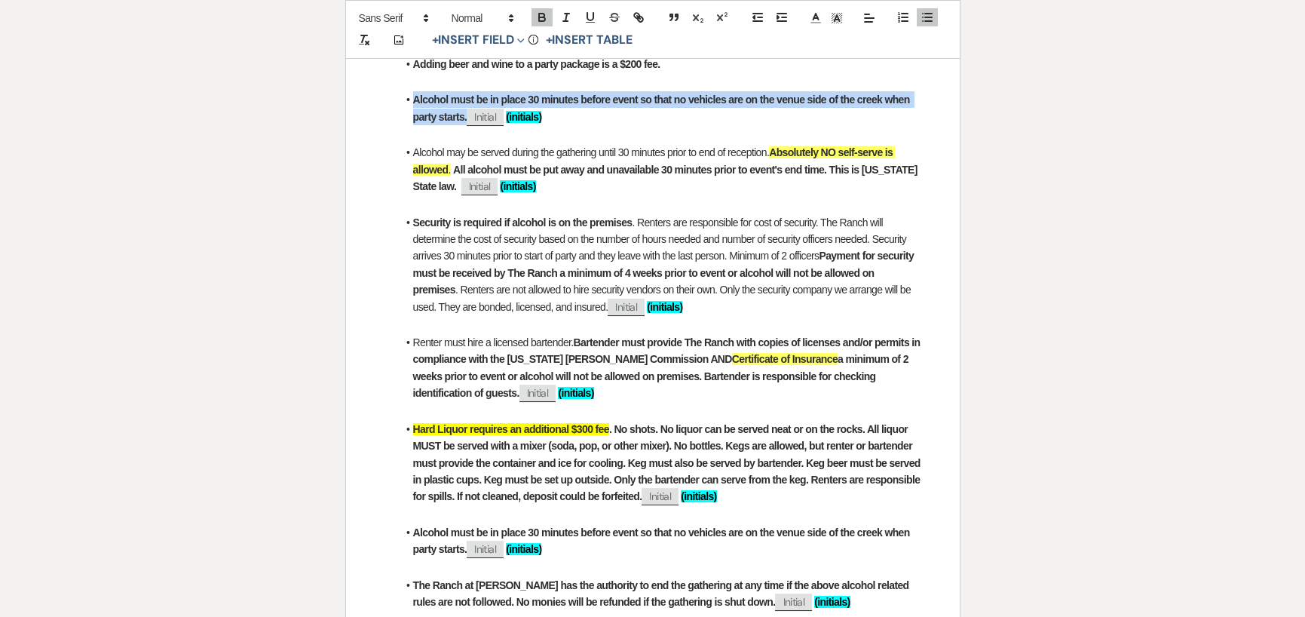
drag, startPoint x: 412, startPoint y: 100, endPoint x: 467, endPoint y: 120, distance: 58.7
click at [467, 120] on li "Alcohol must be in place 30 minutes before event so that no vehicles are on the…" at bounding box center [660, 108] width 526 height 34
click at [541, 15] on icon "button" at bounding box center [542, 18] width 14 height 14
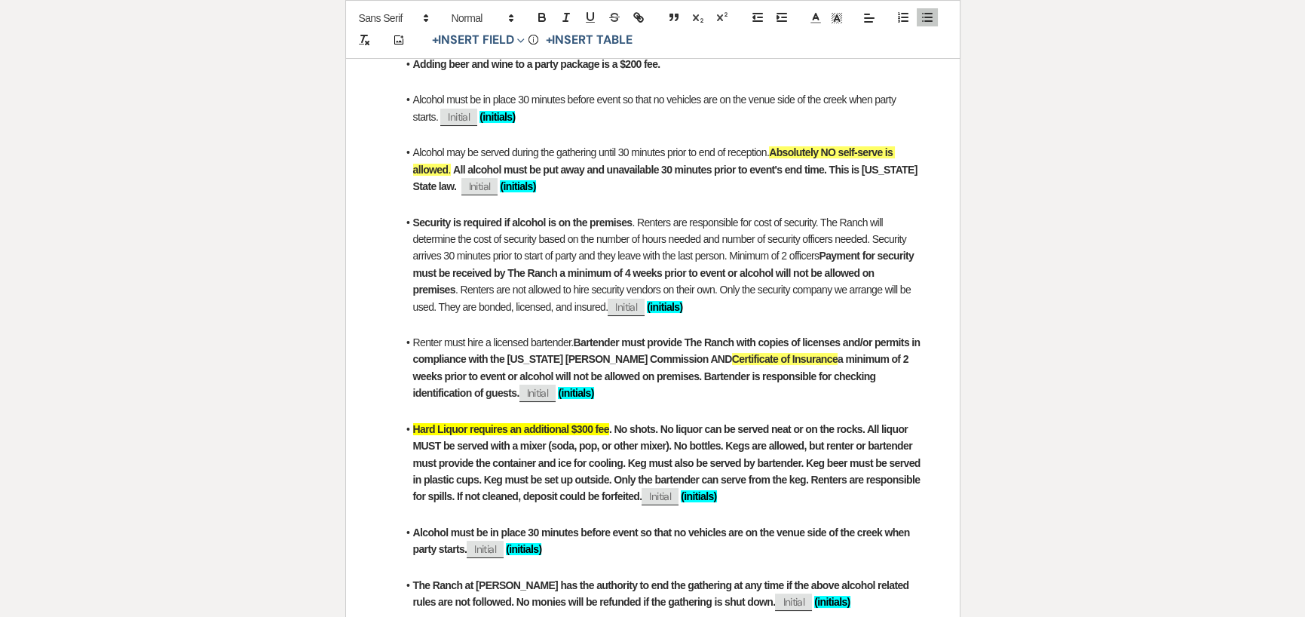
click at [550, 139] on p at bounding box center [652, 134] width 541 height 19
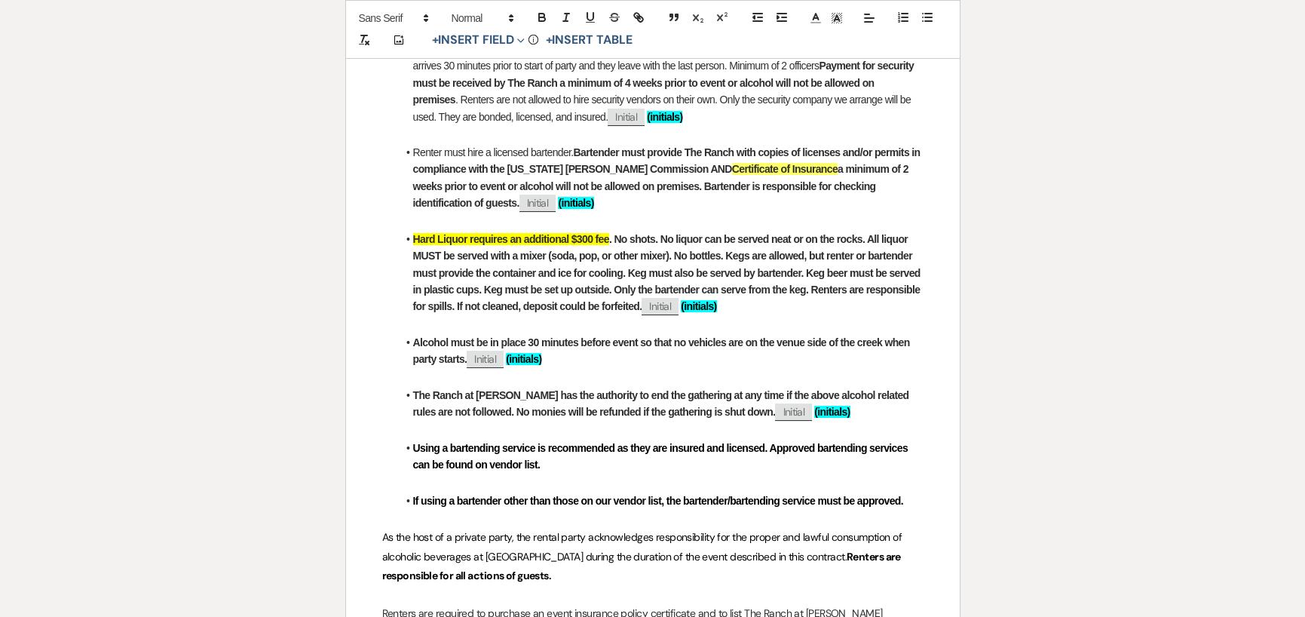
scroll to position [682, 0]
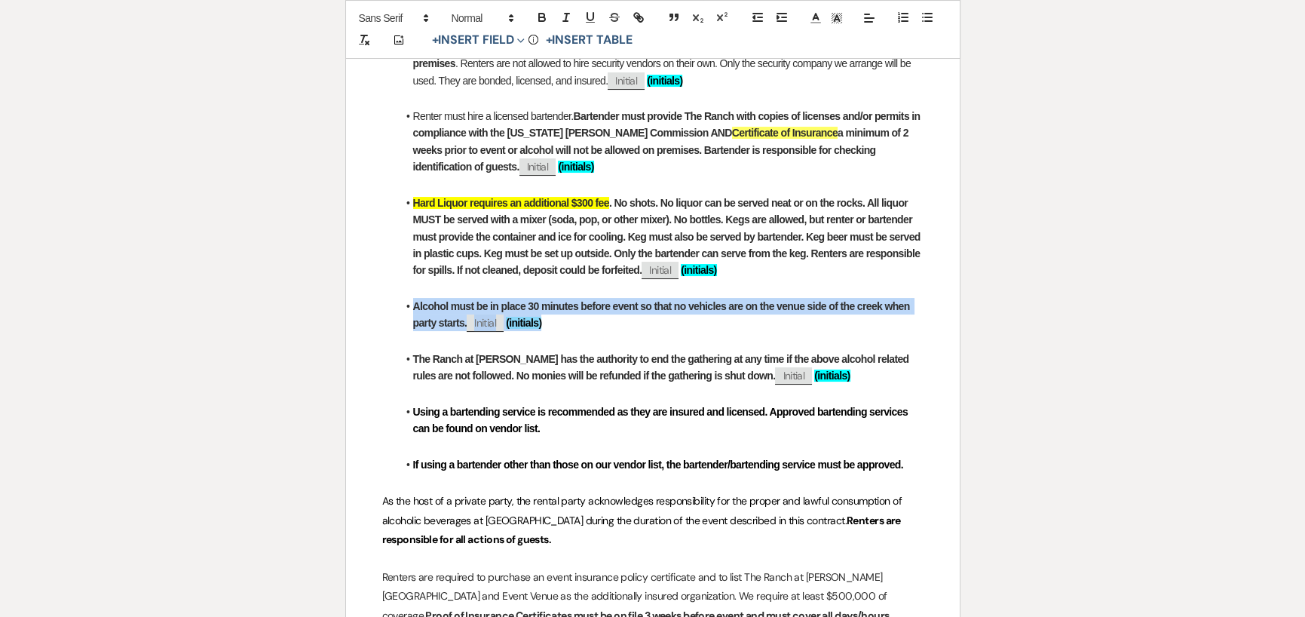
drag, startPoint x: 413, startPoint y: 306, endPoint x: 564, endPoint y: 320, distance: 151.4
click at [564, 320] on li "Alcohol must be in place 30 minutes before event so that no vehicles are on the…" at bounding box center [660, 315] width 526 height 34
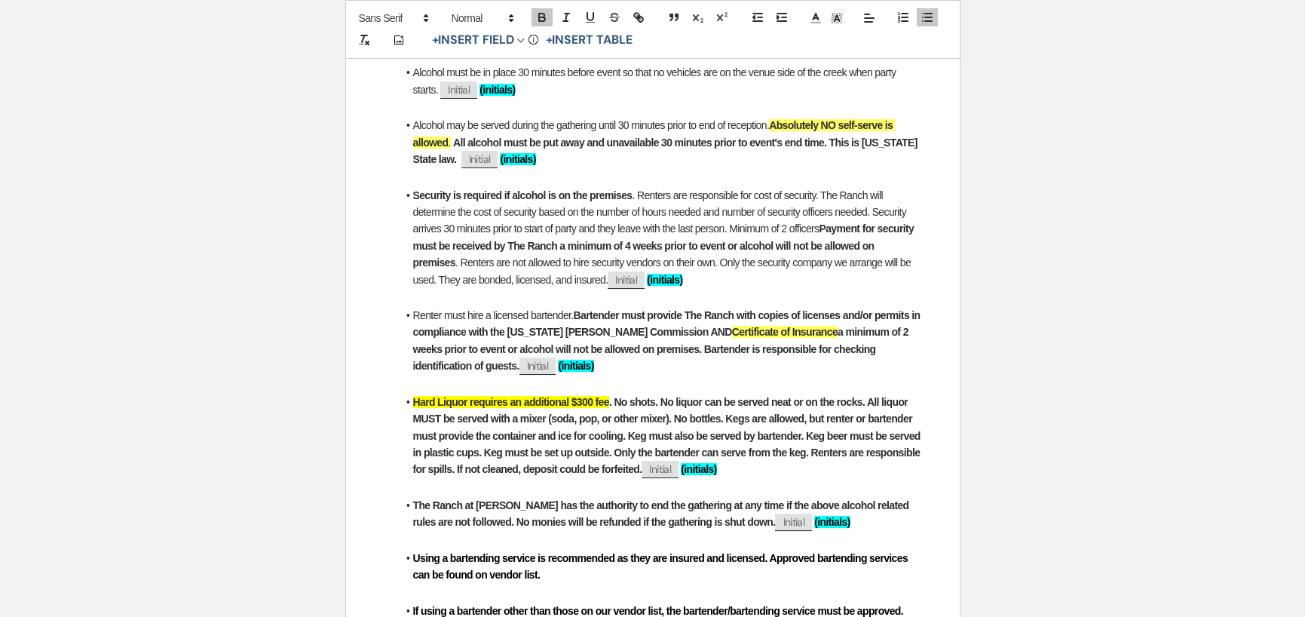
scroll to position [455, 0]
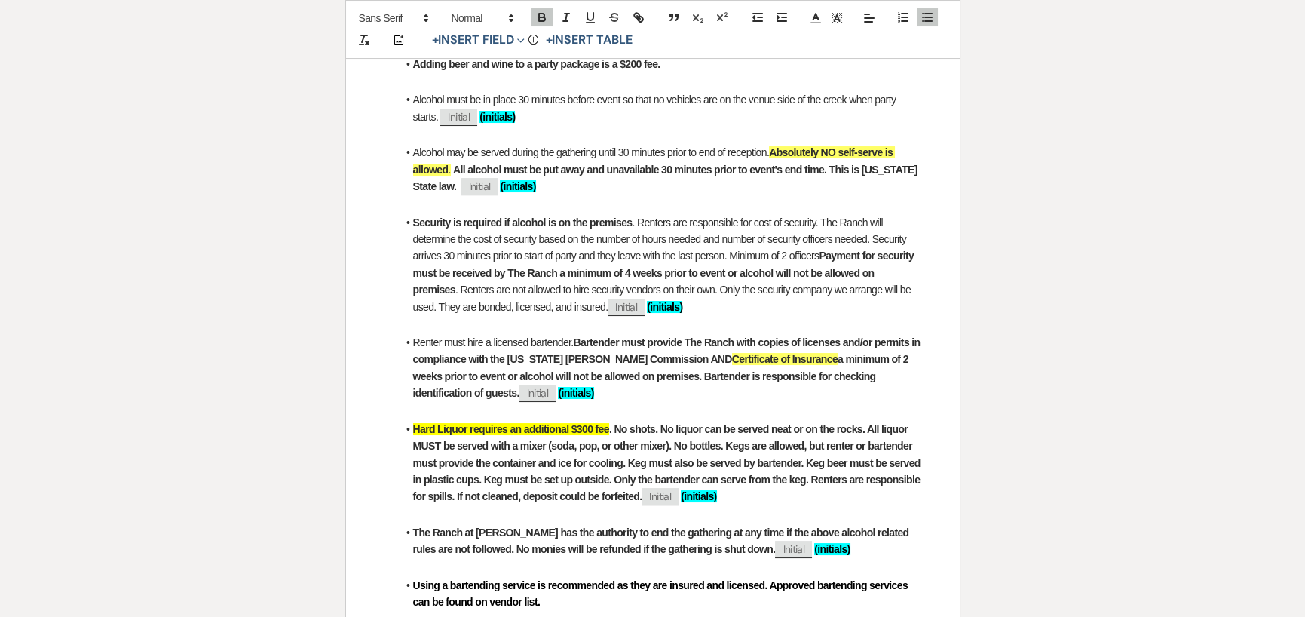
click at [590, 118] on li "Alcohol must be in place 30 minutes before event so that no vehicles are on the…" at bounding box center [660, 108] width 526 height 34
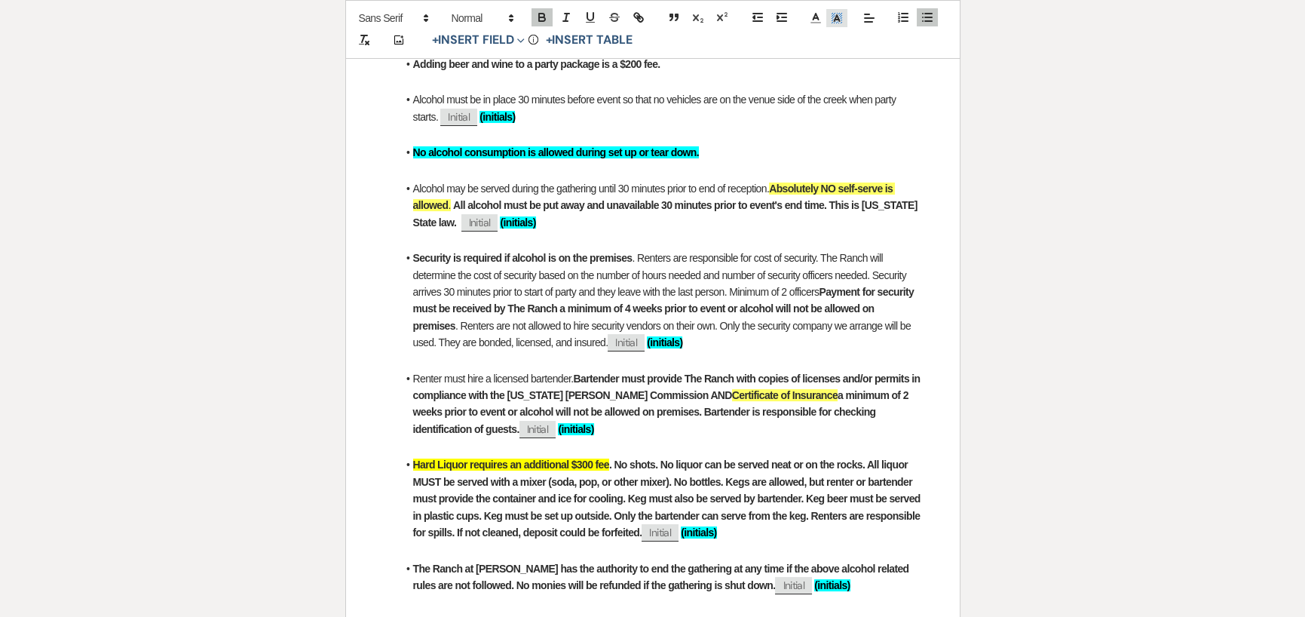
click at [840, 14] on icon at bounding box center [837, 18] width 14 height 14
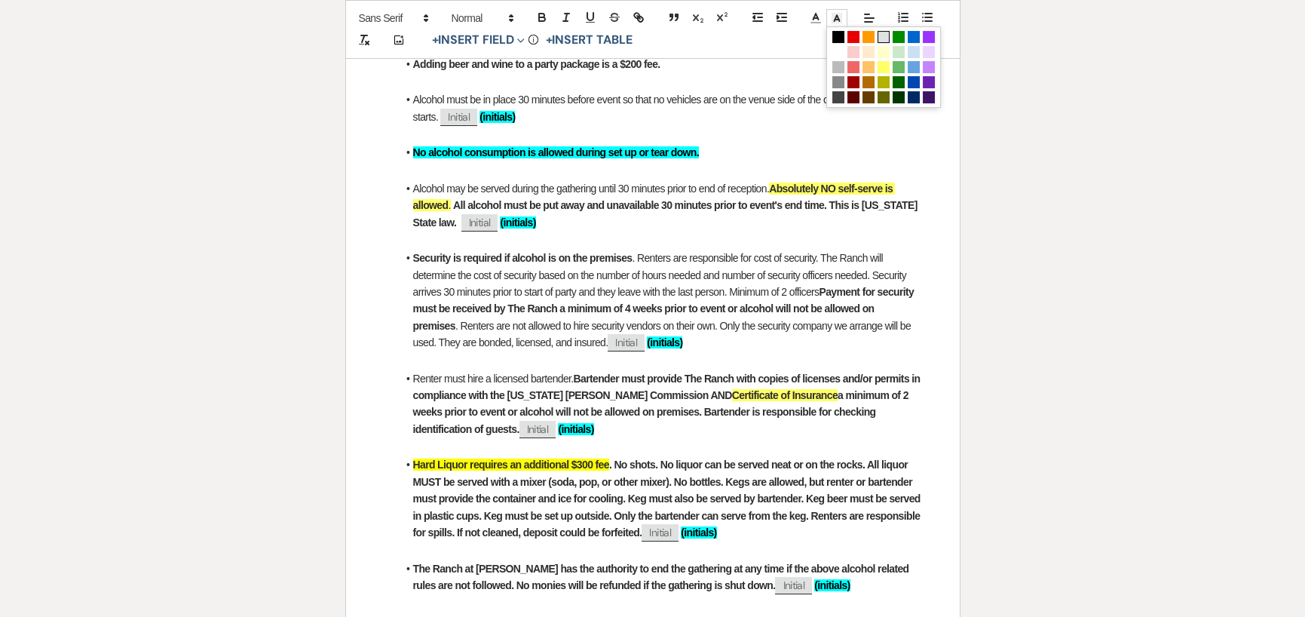
click at [888, 36] on span at bounding box center [884, 37] width 12 height 12
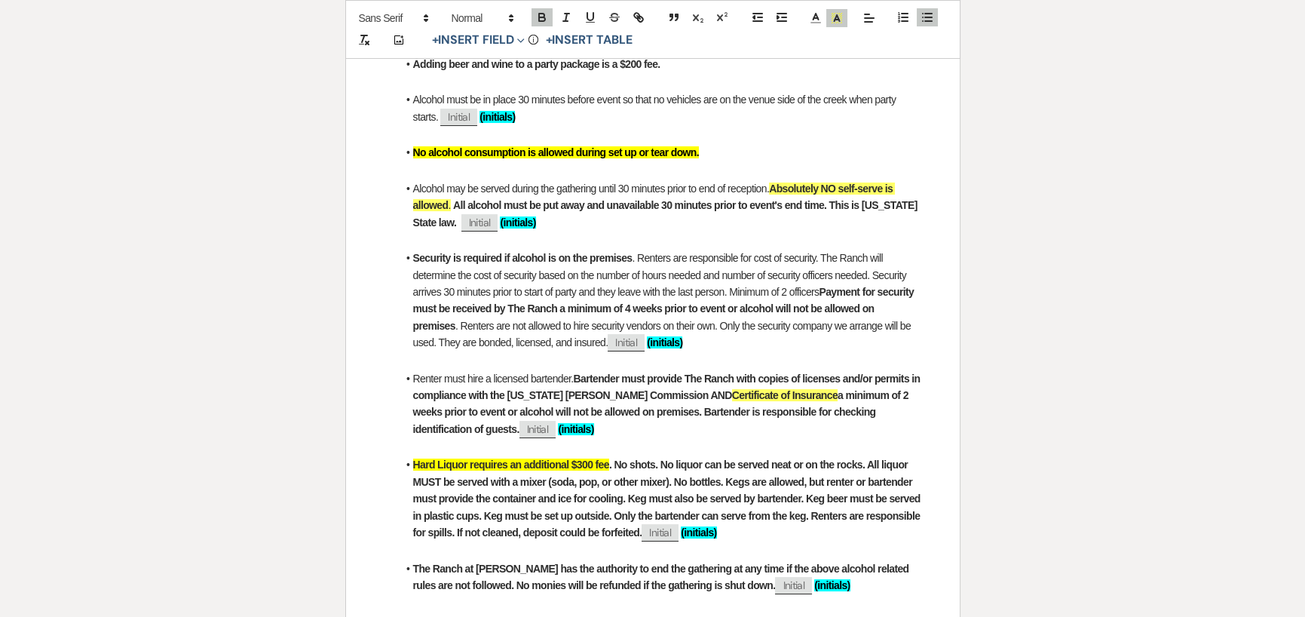
click at [734, 231] on p at bounding box center [652, 240] width 541 height 19
click at [538, 152] on strong "No alcohol consumption is allowed during set up or tear down." at bounding box center [556, 152] width 286 height 12
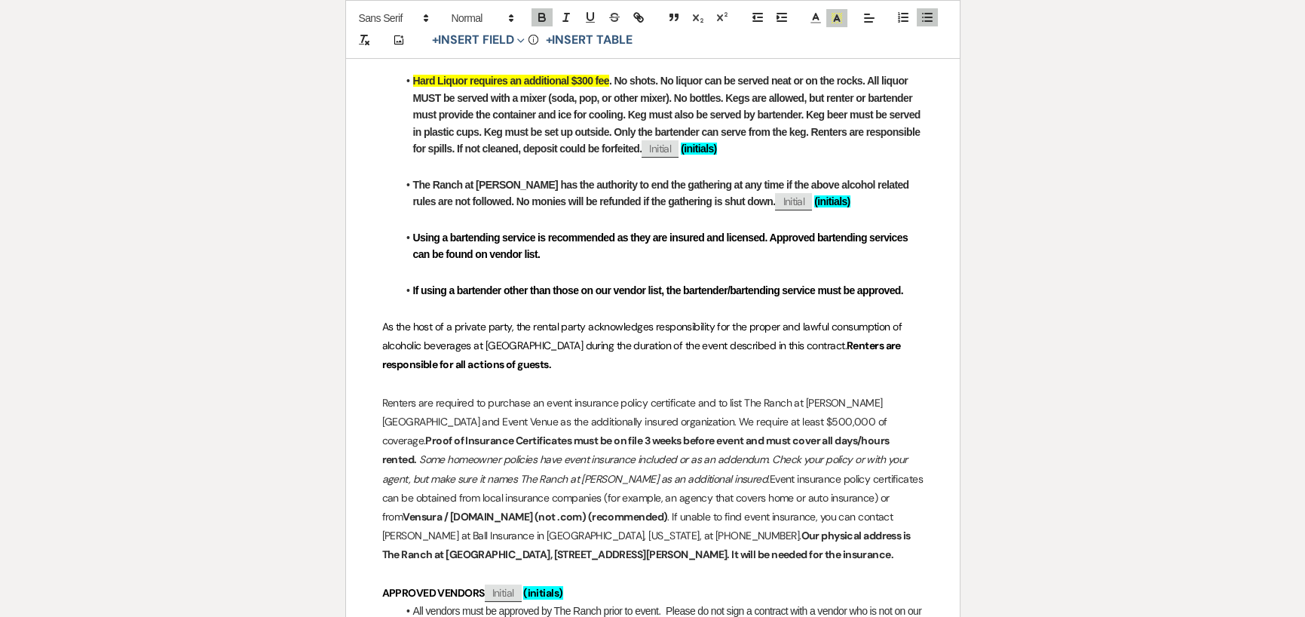
scroll to position [908, 0]
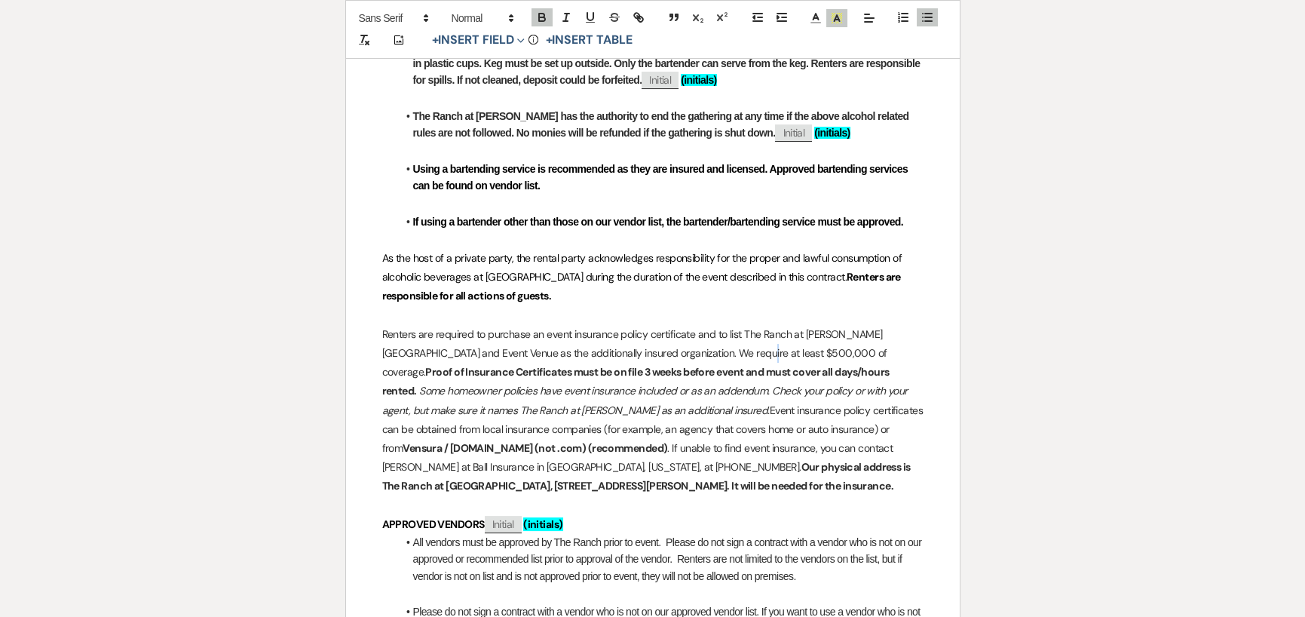
click at [711, 350] on p "Renters are required to purchase an event insurance policy certificate and to l…" at bounding box center [652, 410] width 541 height 171
click at [382, 329] on p "Renters are required to purchase an event insurance policy certificate and to l…" at bounding box center [652, 410] width 541 height 171
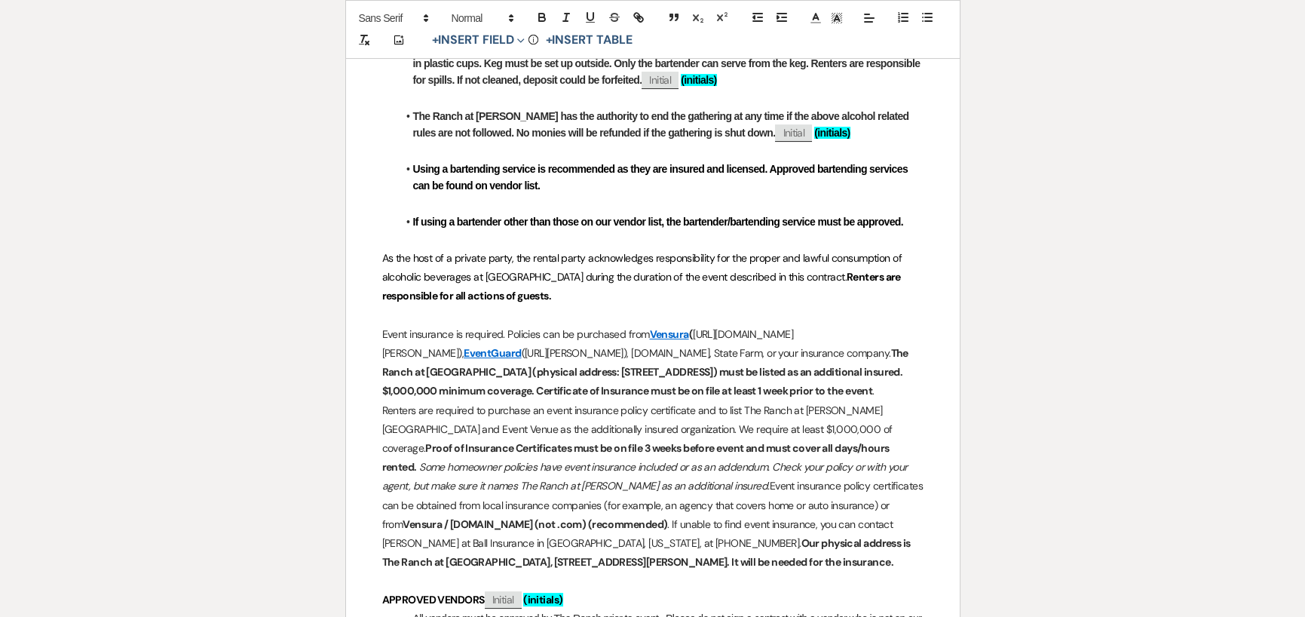
click at [401, 372] on p "Event insurance is required. Policies can be purchased from [GEOGRAPHIC_DATA] (…" at bounding box center [652, 363] width 541 height 76
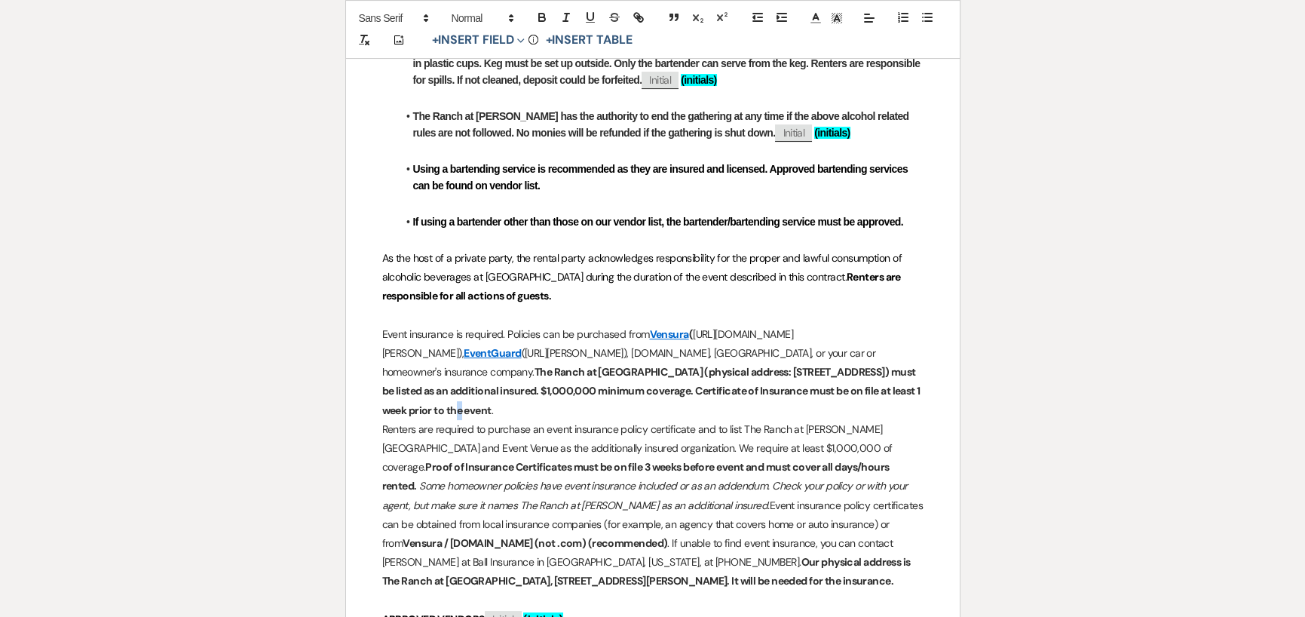
click at [543, 408] on strong "The Ranch at [GEOGRAPHIC_DATA] (physical address: [STREET_ADDRESS]) must be lis…" at bounding box center [652, 390] width 541 height 51
click at [573, 409] on strong "The Ranch at Woodward (physical address: 201718 E County Road 48, Woodward, OK …" at bounding box center [653, 390] width 543 height 51
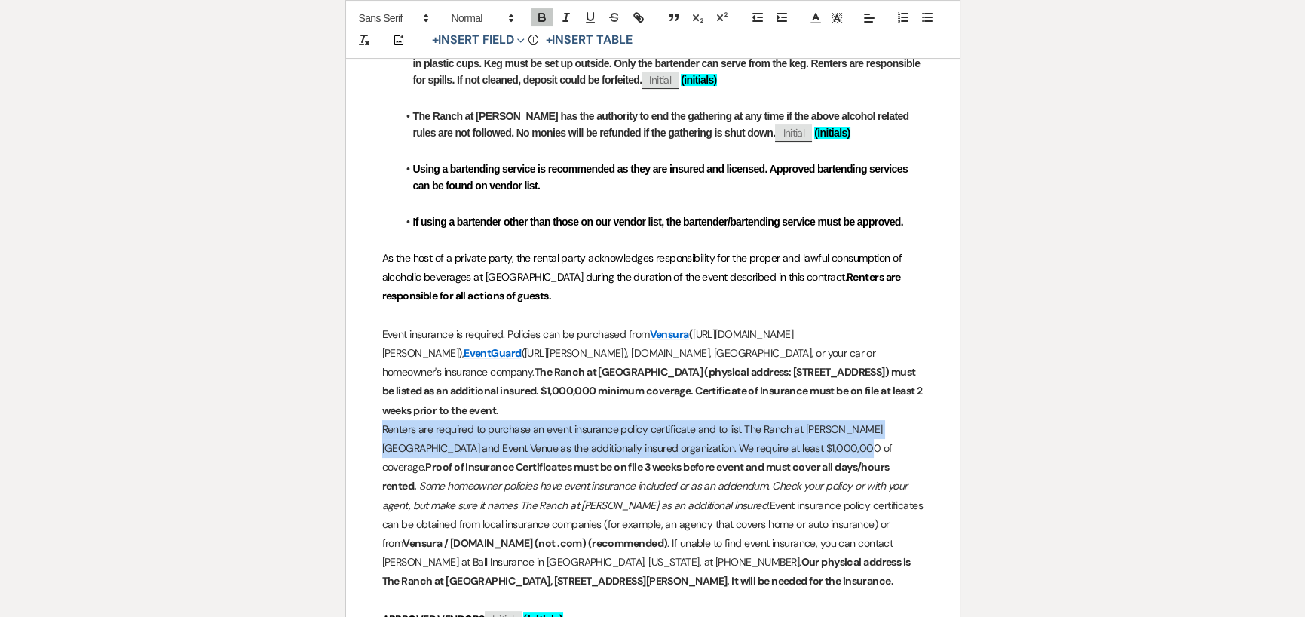
drag, startPoint x: 380, startPoint y: 426, endPoint x: 813, endPoint y: 447, distance: 433.3
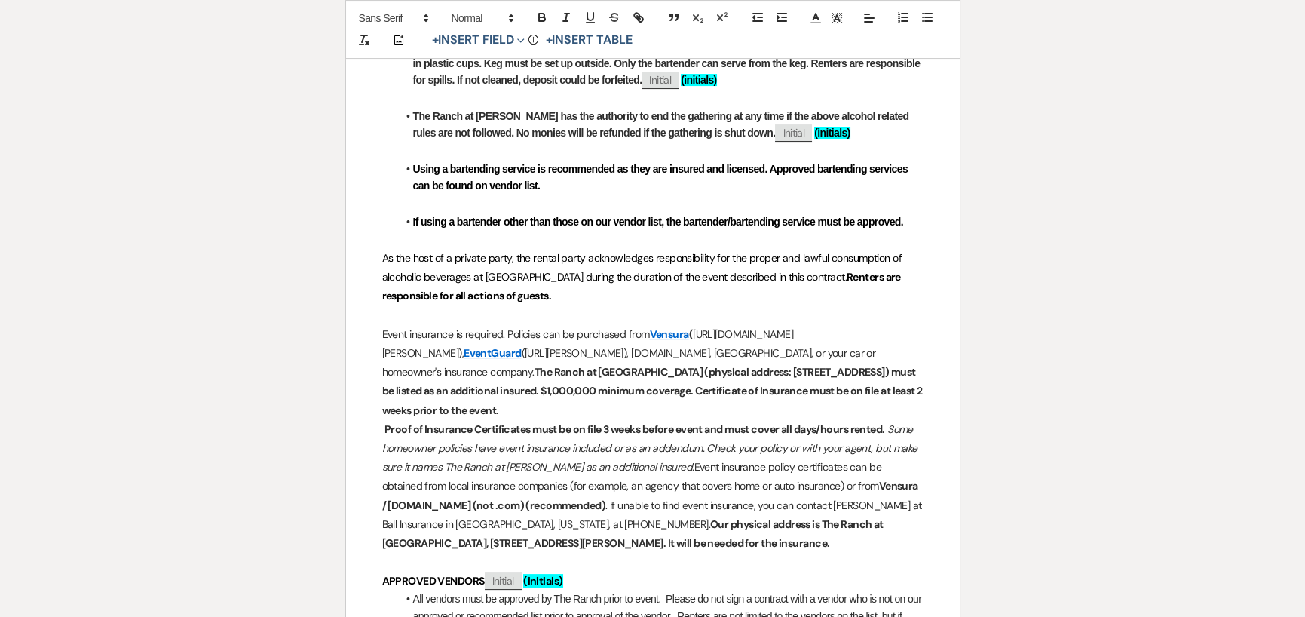
click at [663, 410] on strong "The Ranch at Woodward (physical address: 201718 E County Road 48, Woodward, OK …" at bounding box center [653, 390] width 543 height 51
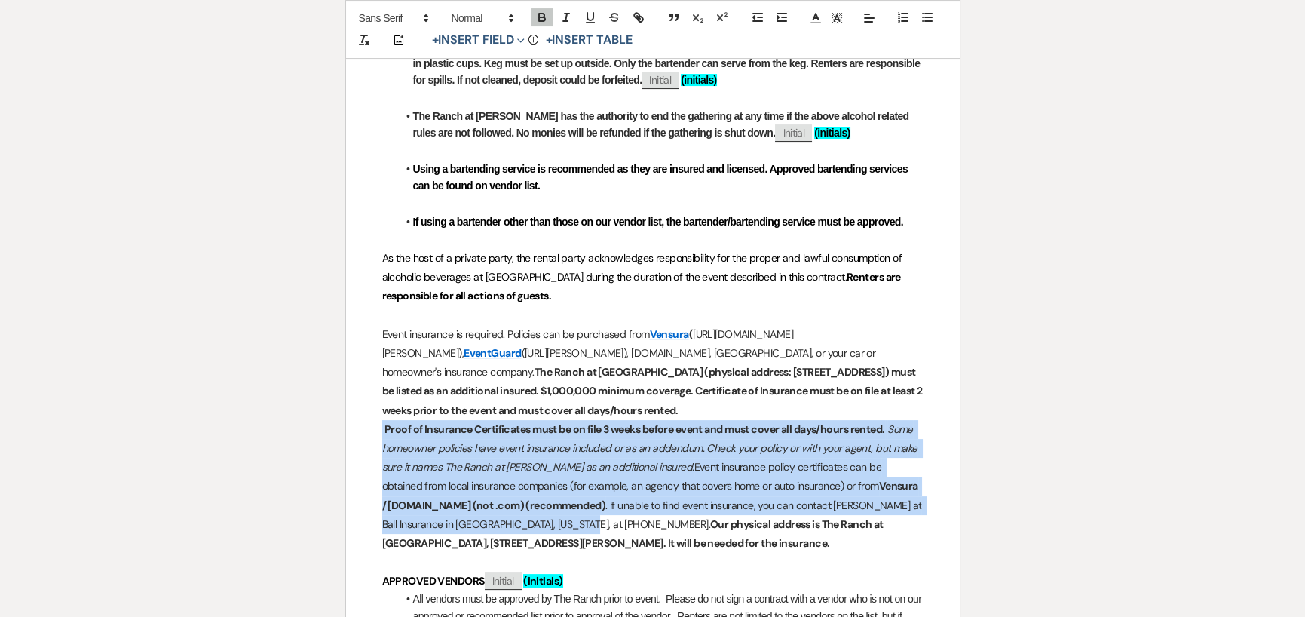
drag, startPoint x: 381, startPoint y: 429, endPoint x: 520, endPoint y: 520, distance: 166.0
click at [520, 520] on p "Proof of Insurance Certificates must be on file 3 weeks before event and must c…" at bounding box center [652, 486] width 541 height 133
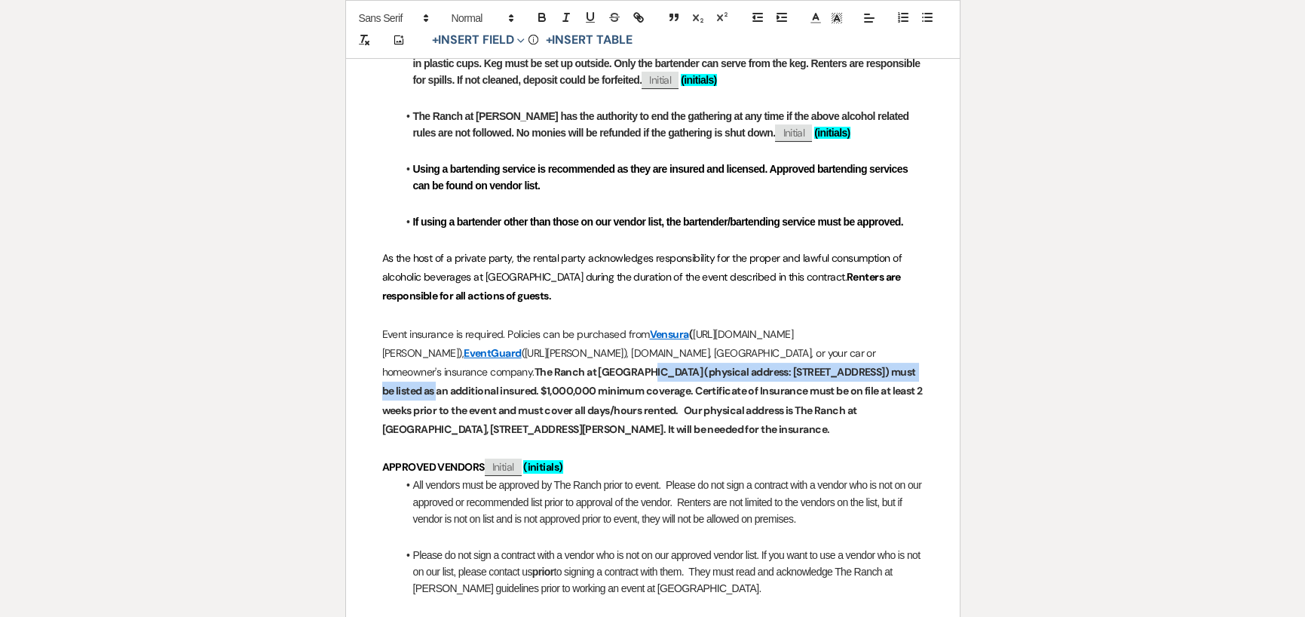
drag, startPoint x: 706, startPoint y: 372, endPoint x: 488, endPoint y: 386, distance: 219.1
click at [488, 386] on strong "The Ranch at Woodward (physical address: 201718 E County Road 48, Woodward, OK …" at bounding box center [653, 390] width 543 height 51
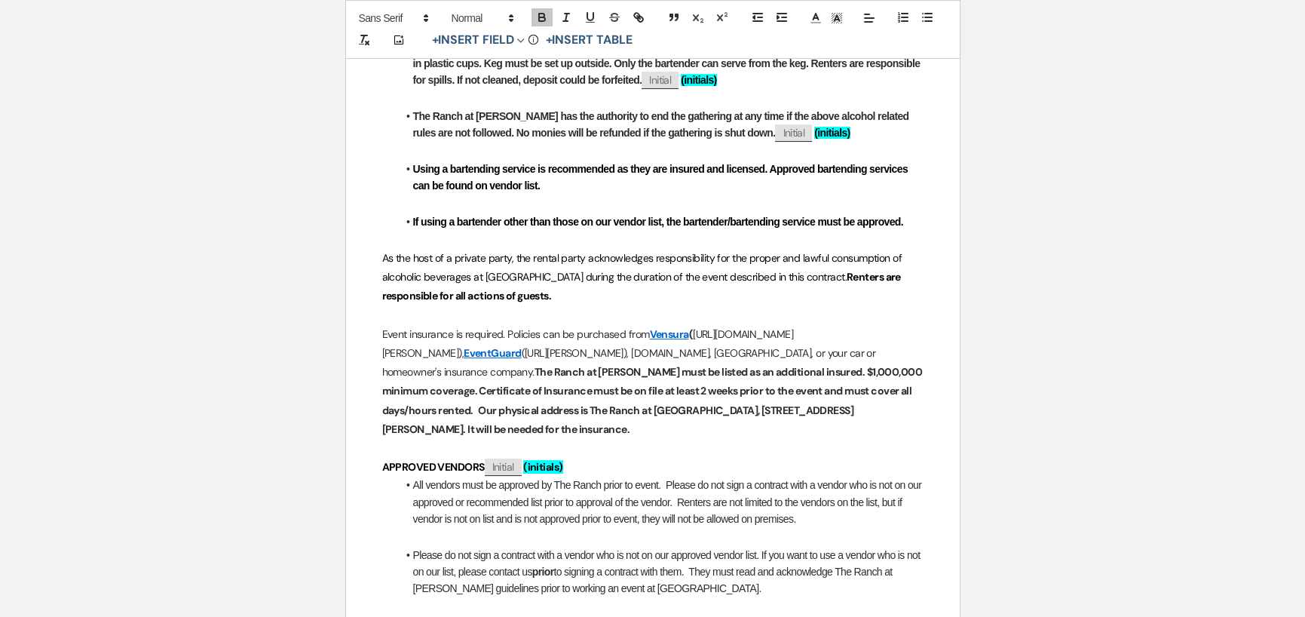
scroll to position [983, 0]
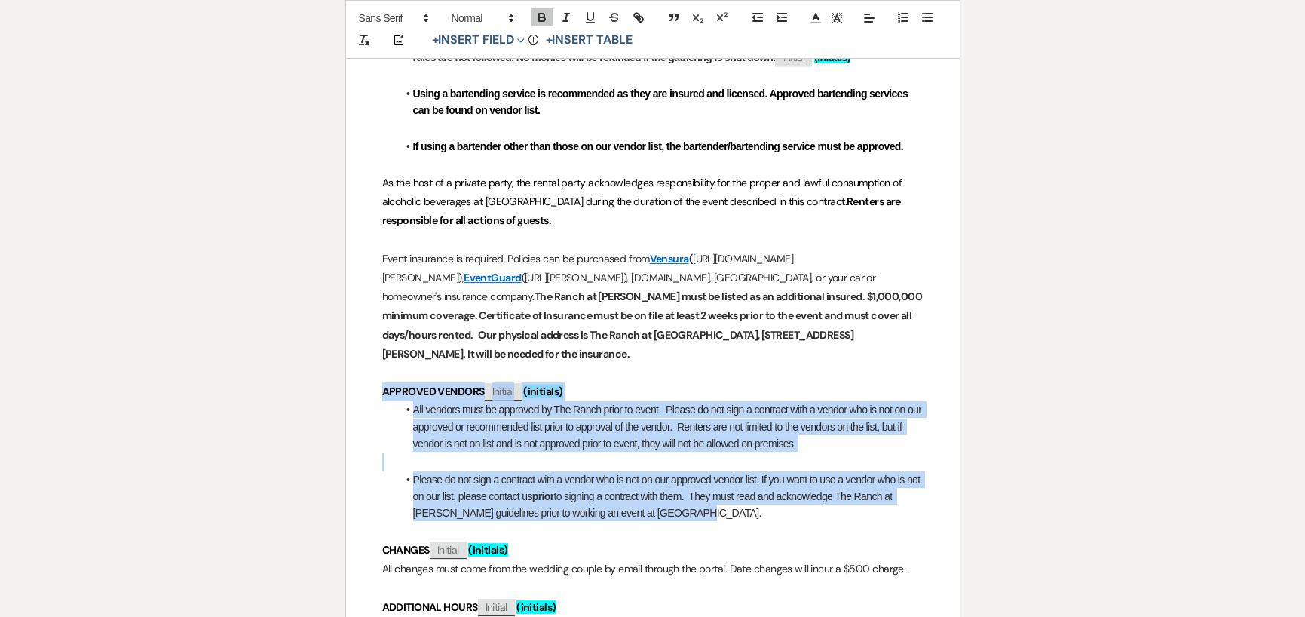
drag, startPoint x: 378, startPoint y: 392, endPoint x: 722, endPoint y: 514, distance: 364.1
click at [722, 514] on div "The Ranch at Woodward Wedding & Event Venue A Place Like No Other Contract to a…" at bounding box center [653, 496] width 614 height 2437
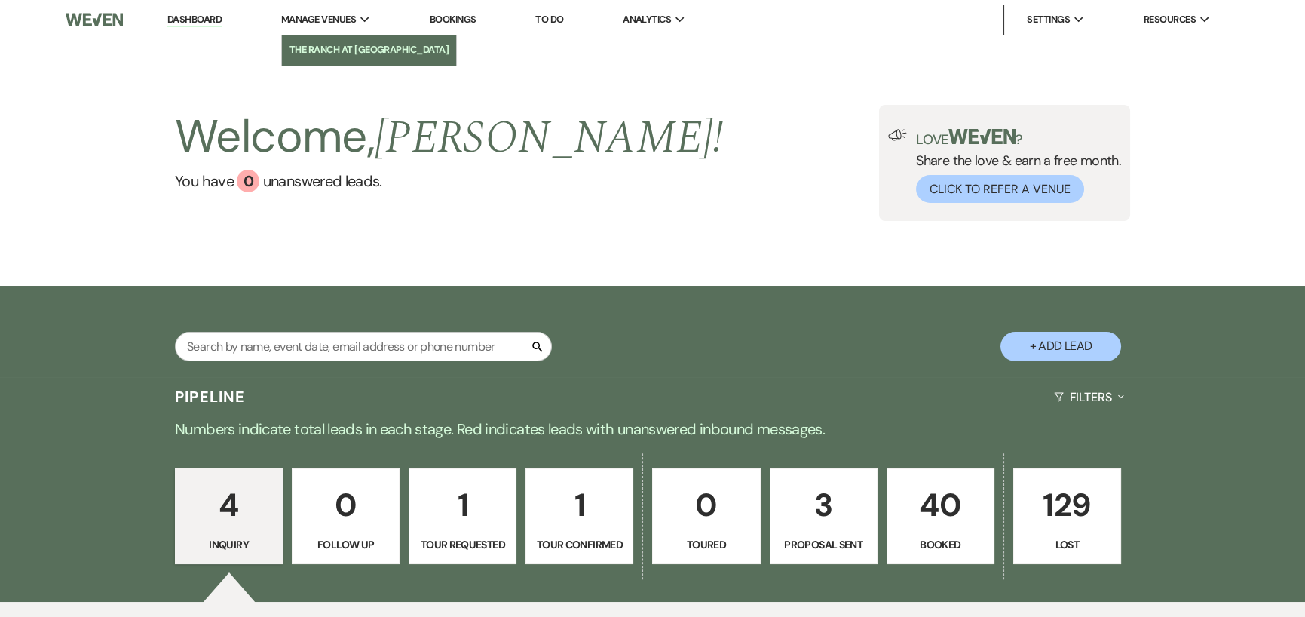
click at [331, 51] on li "The Ranch at [GEOGRAPHIC_DATA]" at bounding box center [370, 49] width 160 height 15
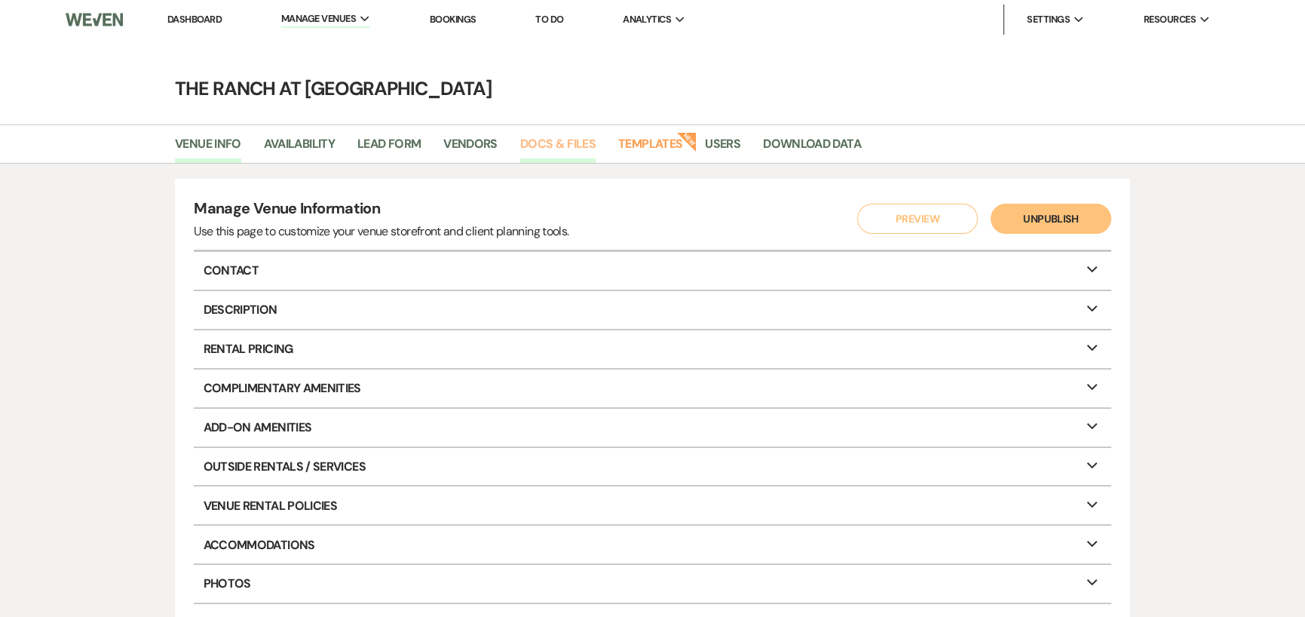
click at [563, 142] on link "Docs & Files" at bounding box center [557, 148] width 75 height 29
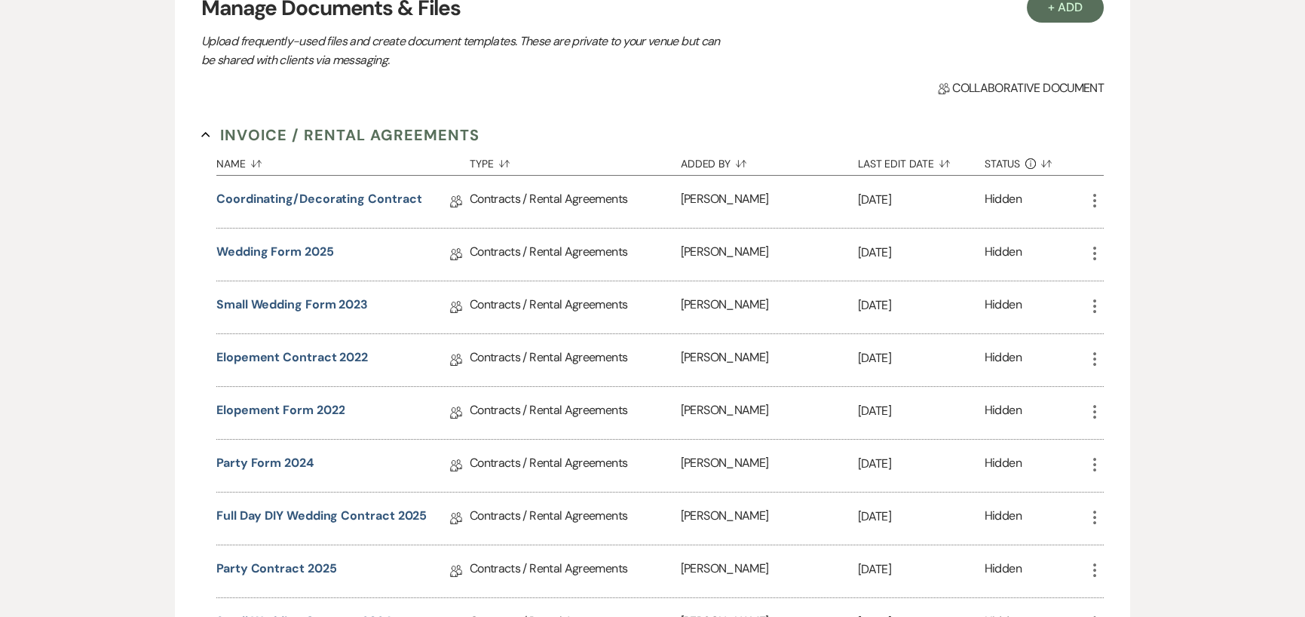
scroll to position [226, 0]
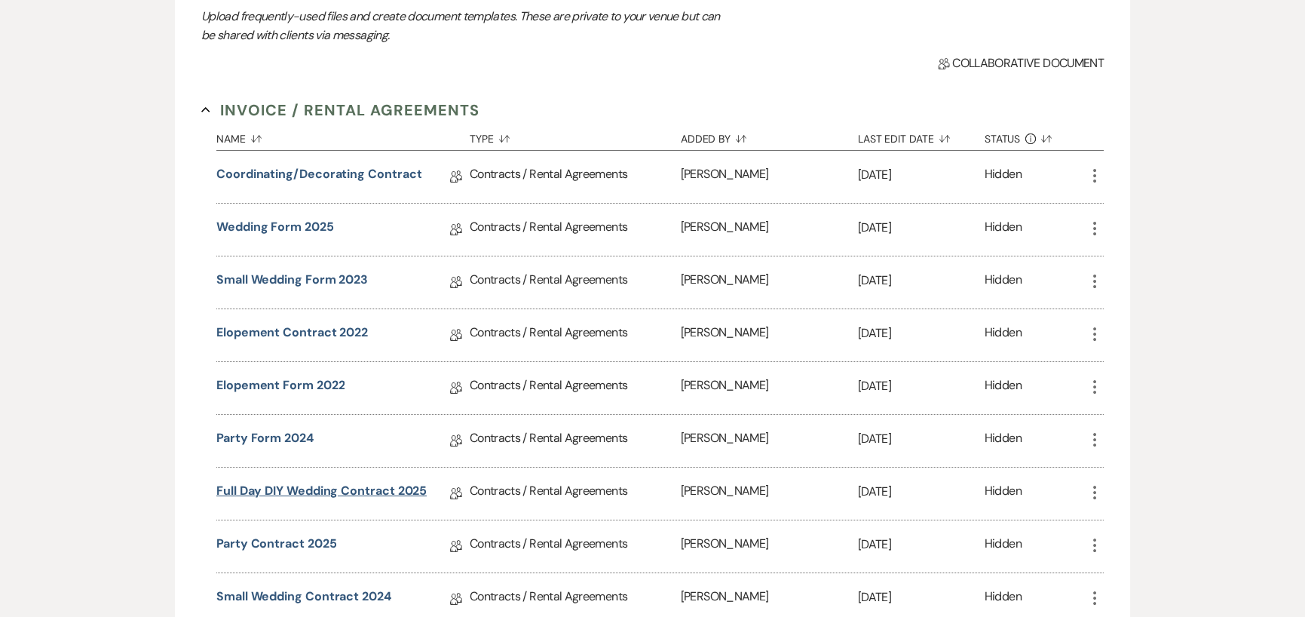
click at [379, 489] on link "Full Day DIY Wedding Contract 2025" at bounding box center [321, 493] width 210 height 23
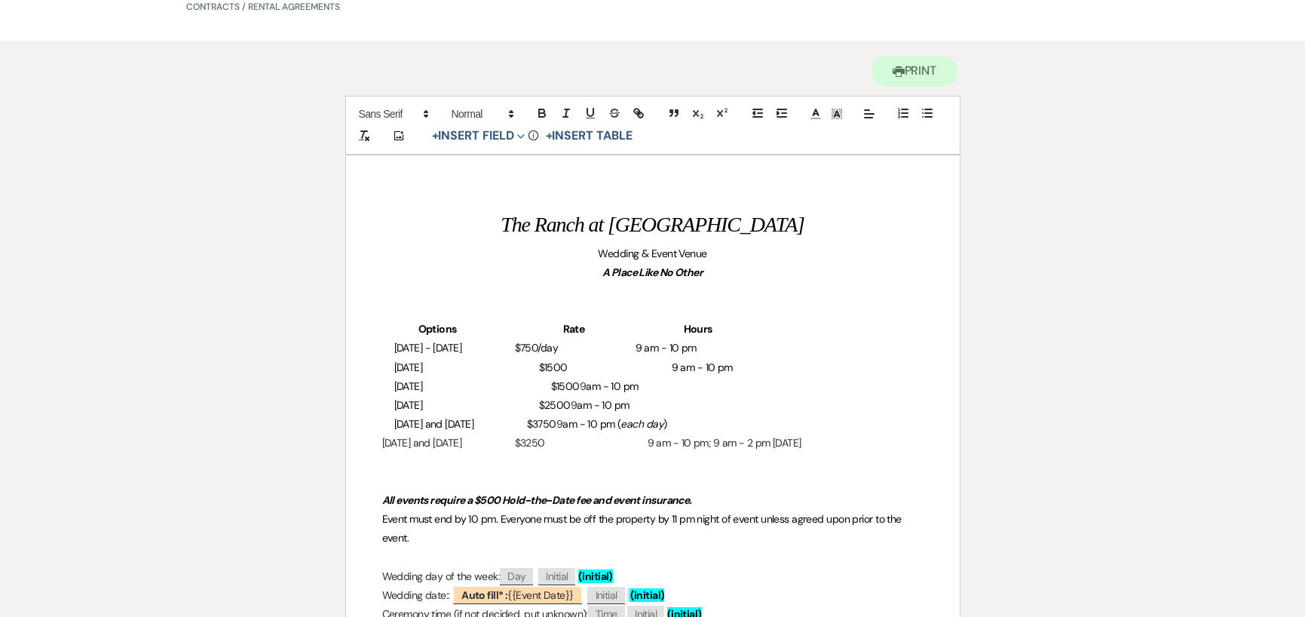
scroll to position [75, 0]
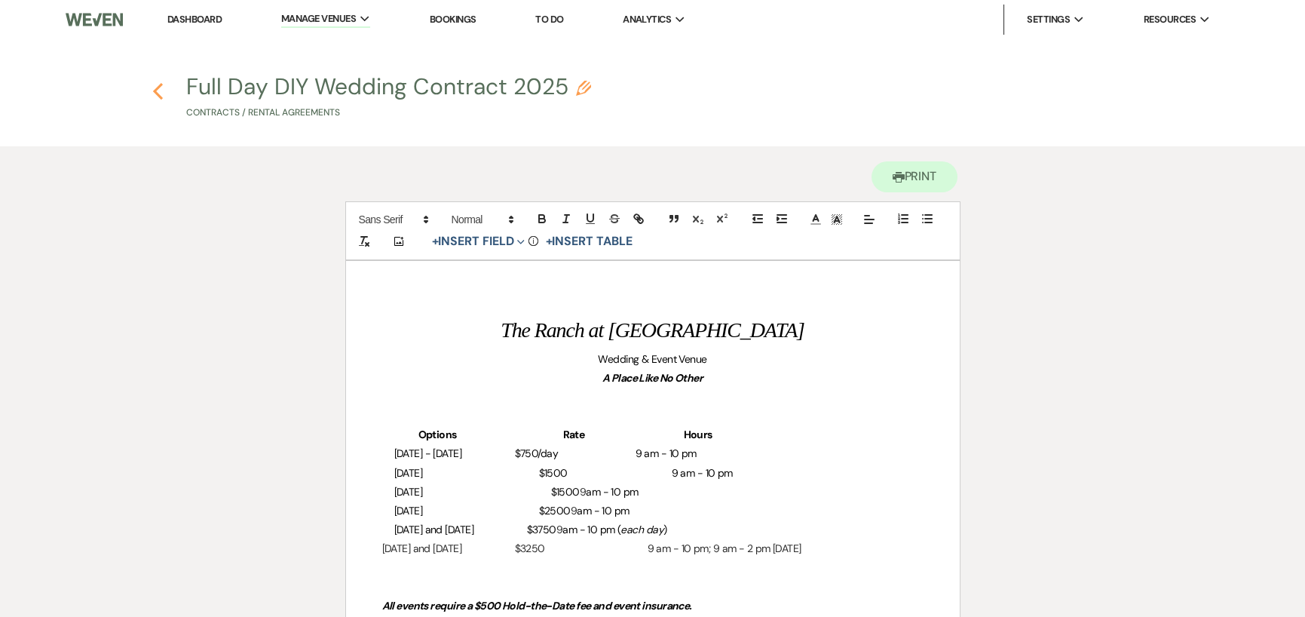
click at [157, 88] on use "button" at bounding box center [158, 91] width 10 height 17
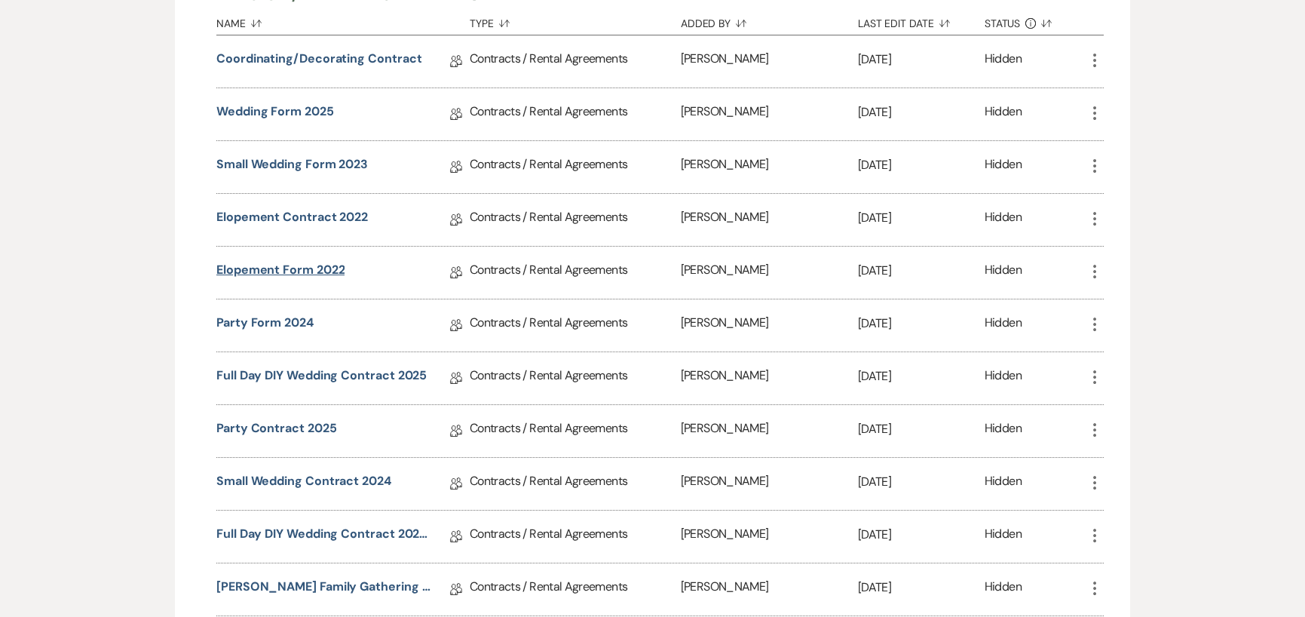
scroll to position [377, 0]
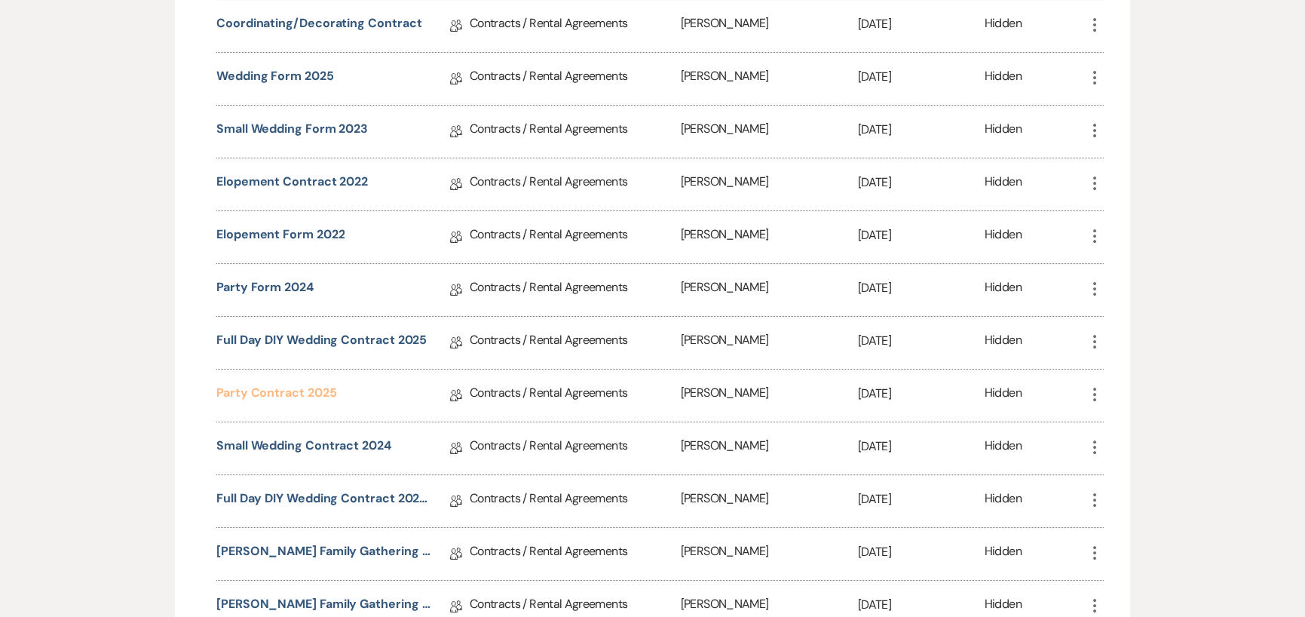
click at [302, 391] on link "Party Contract 2025" at bounding box center [276, 395] width 120 height 23
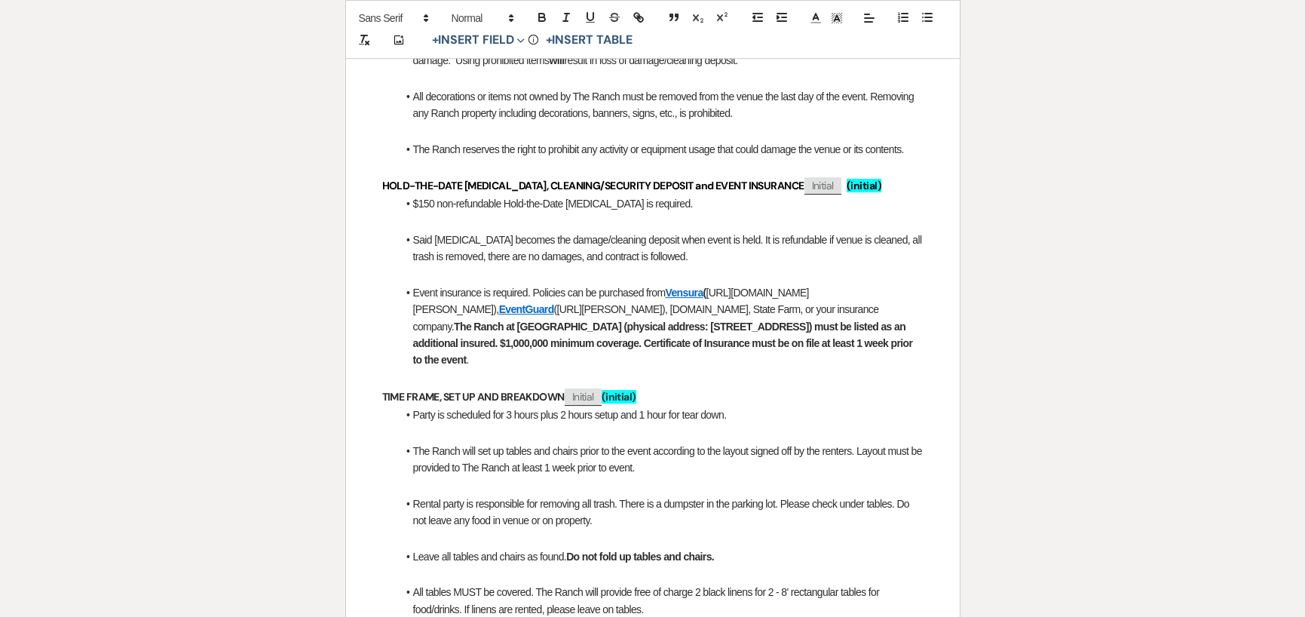
scroll to position [1206, 0]
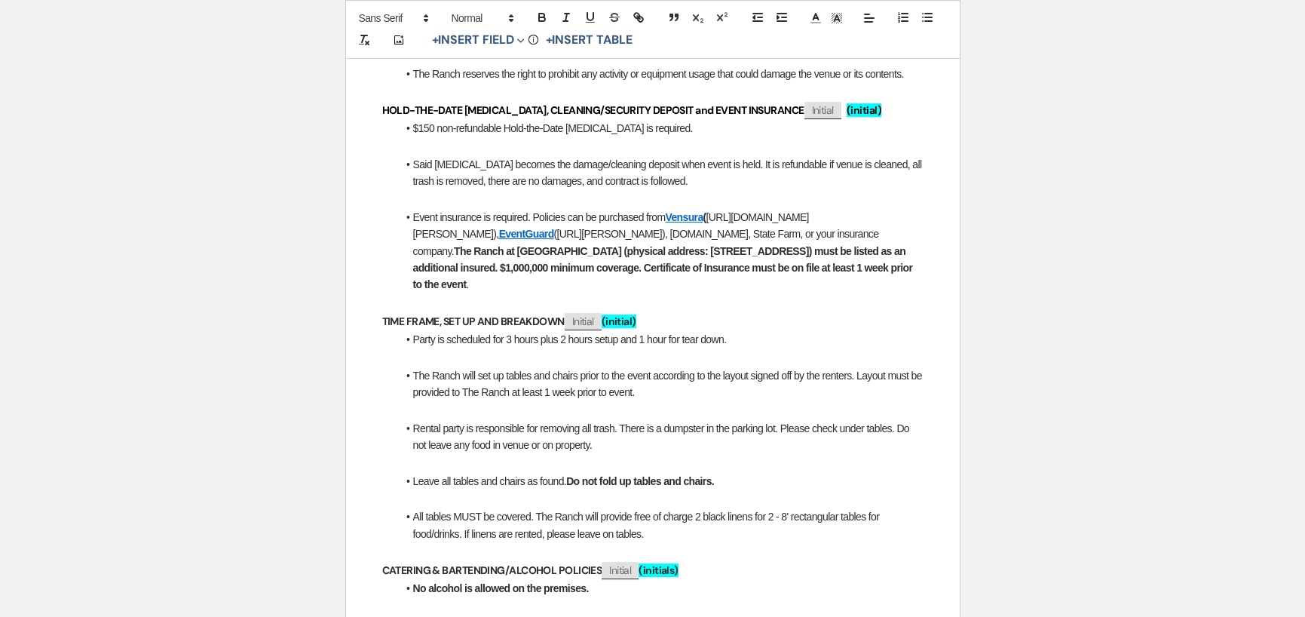
drag, startPoint x: 413, startPoint y: 216, endPoint x: 595, endPoint y: 283, distance: 194.0
click at [595, 283] on li "Event insurance is required. Policies can be purchased from [GEOGRAPHIC_DATA] (…" at bounding box center [660, 251] width 526 height 84
copy li "Event insurance is required. Policies can be purchased from [GEOGRAPHIC_DATA] (…"
